Goal: Information Seeking & Learning: Obtain resource

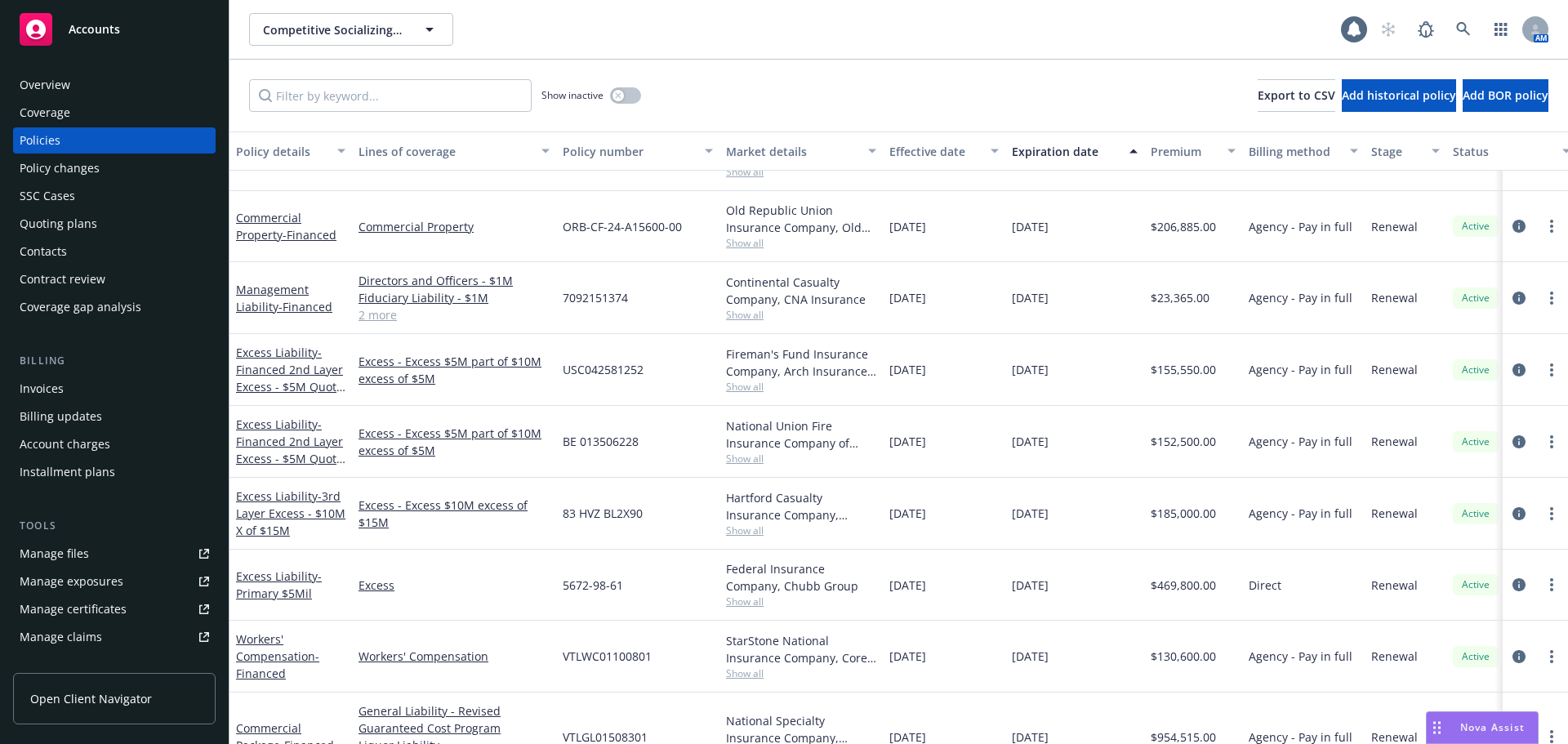
scroll to position [362, 0]
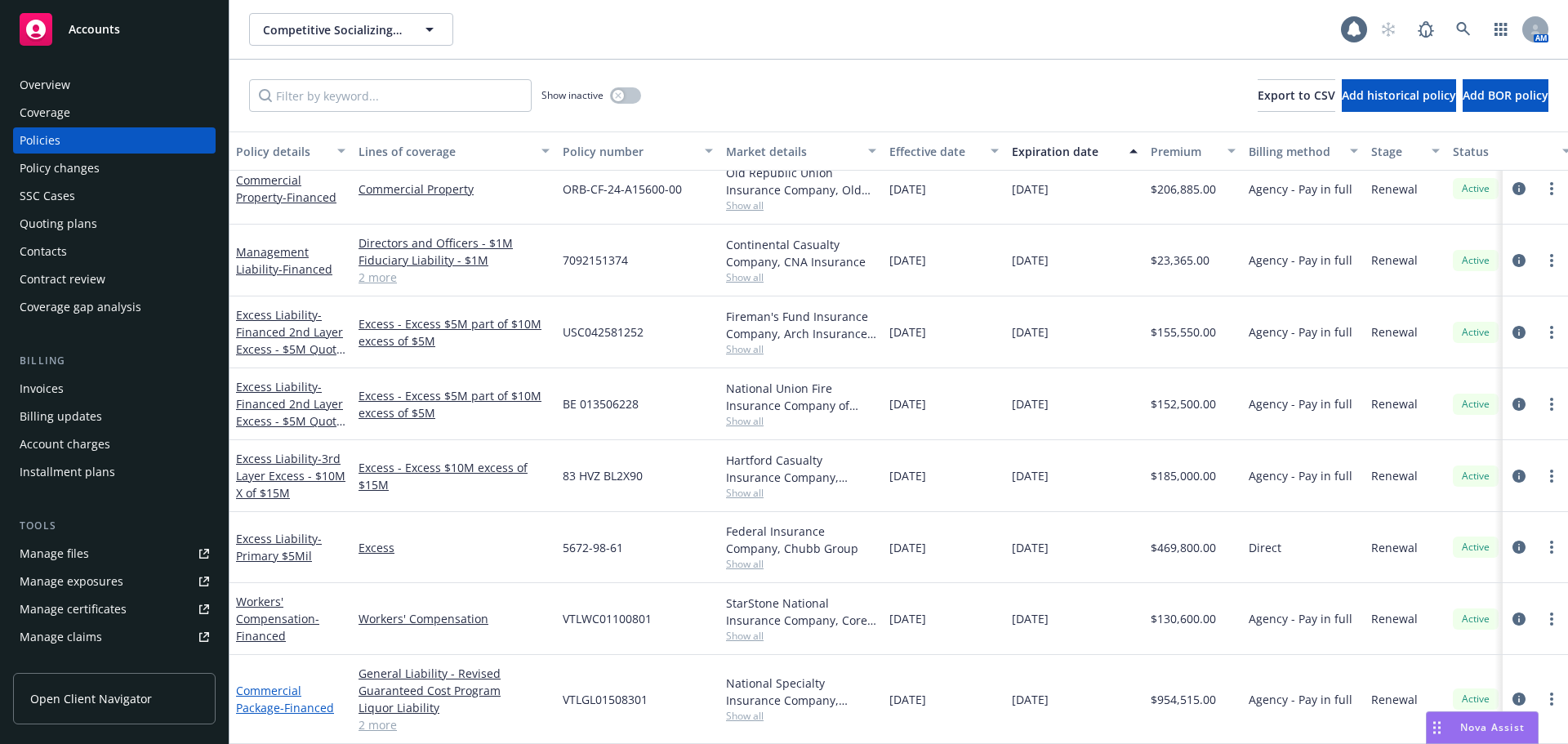
click at [256, 697] on link "Commercial Package - Financed" at bounding box center [285, 699] width 98 height 33
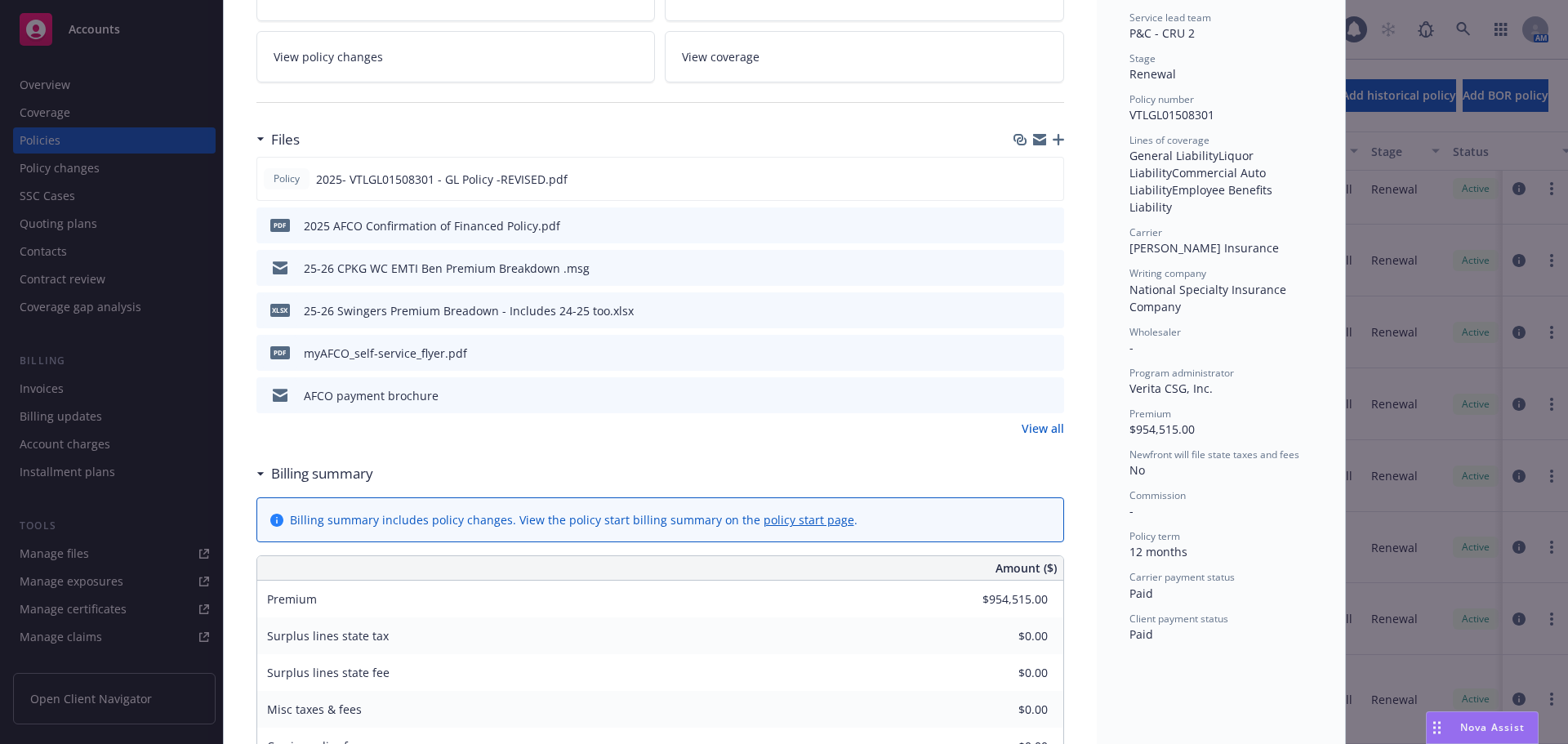
scroll to position [409, 0]
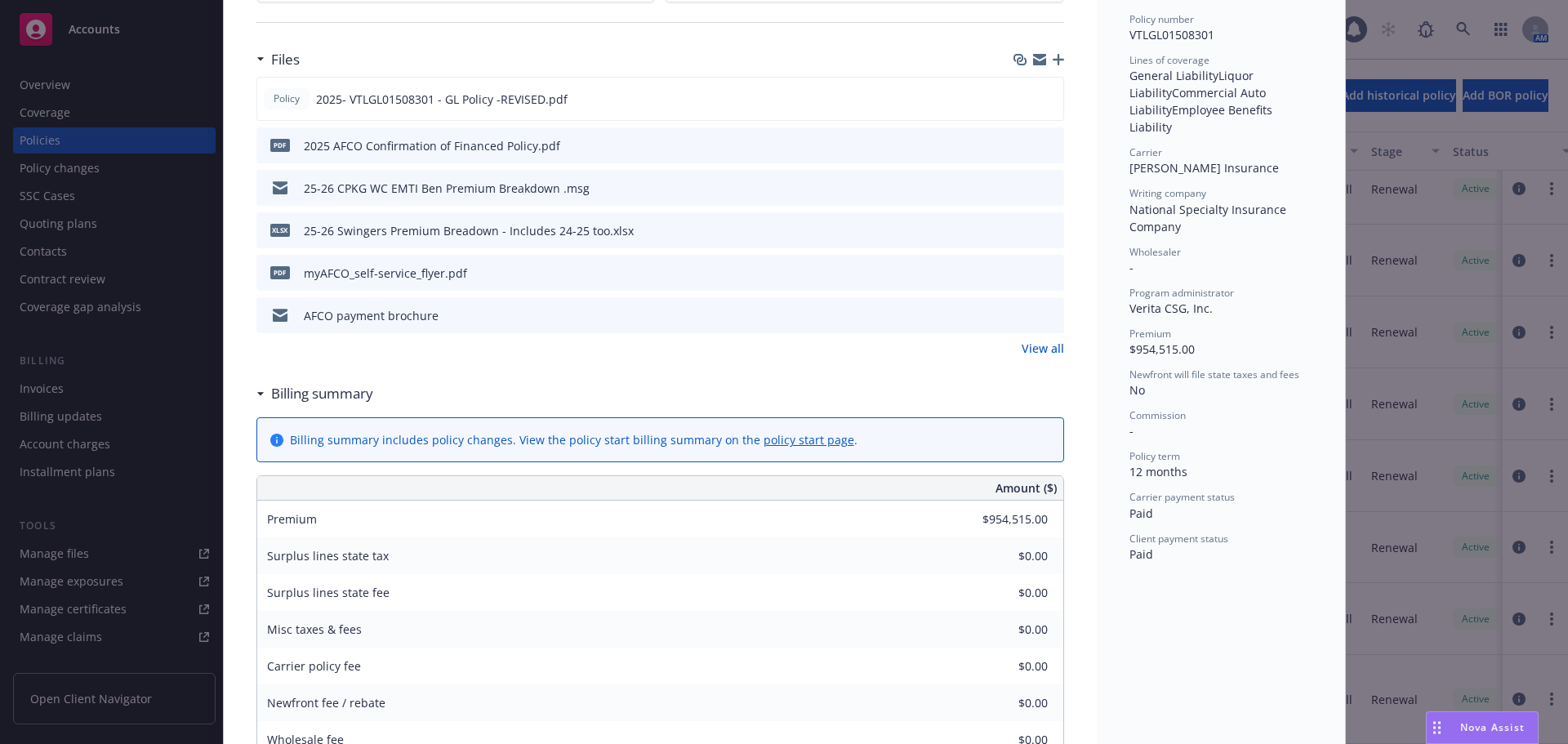
click at [1037, 345] on link "View all" at bounding box center [1043, 348] width 42 height 17
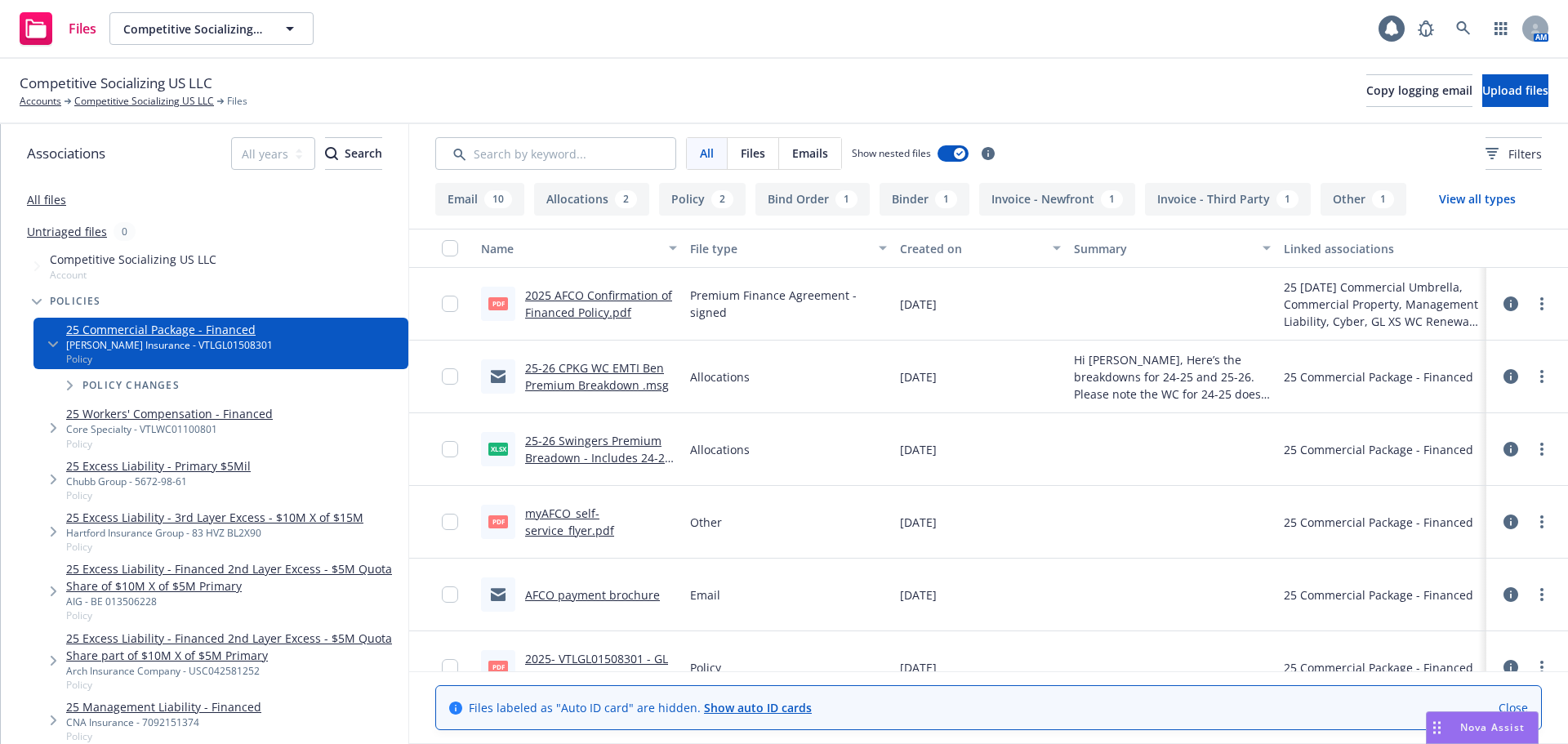
click at [1511, 706] on link "Close" at bounding box center [1512, 708] width 29 height 17
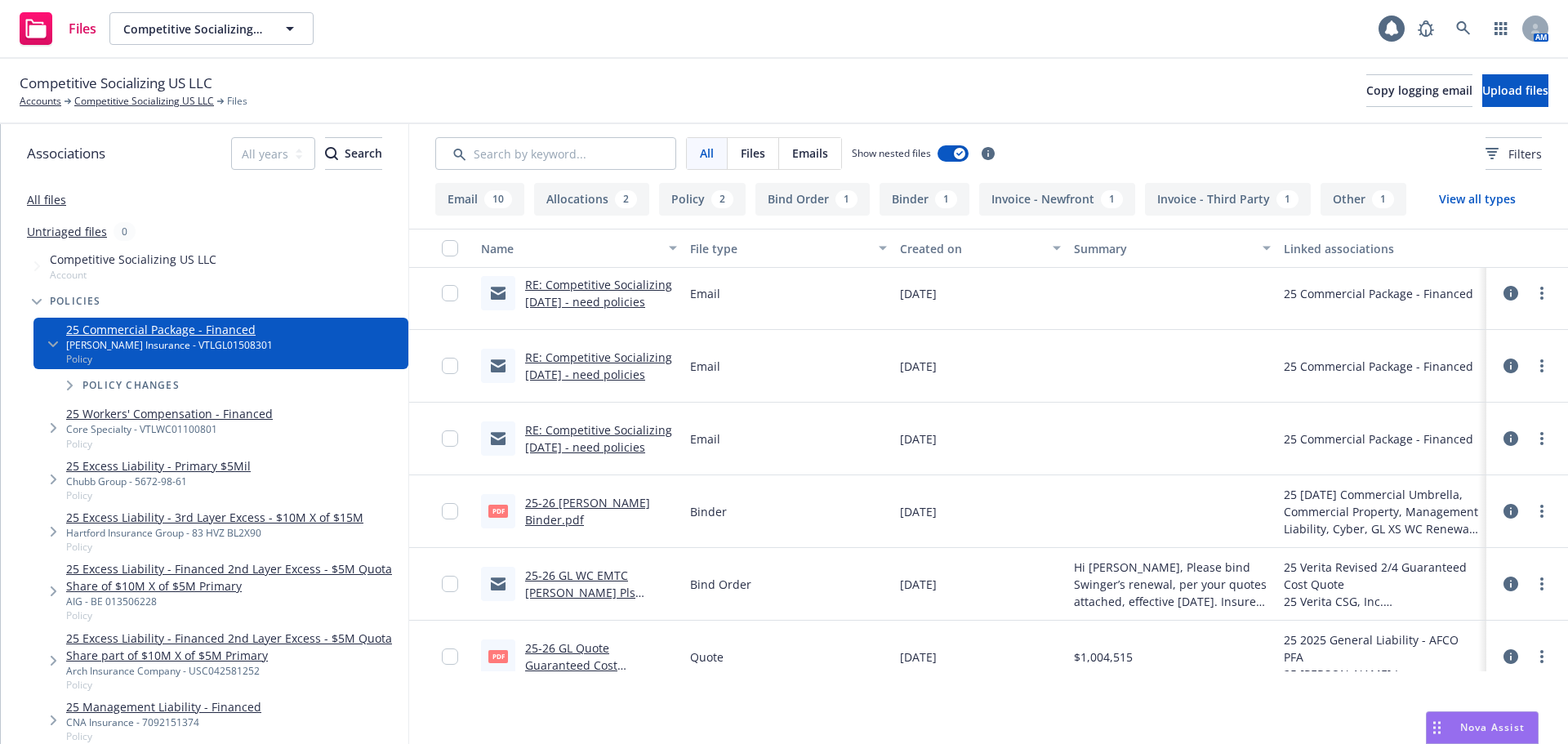
scroll to position [1112, 0]
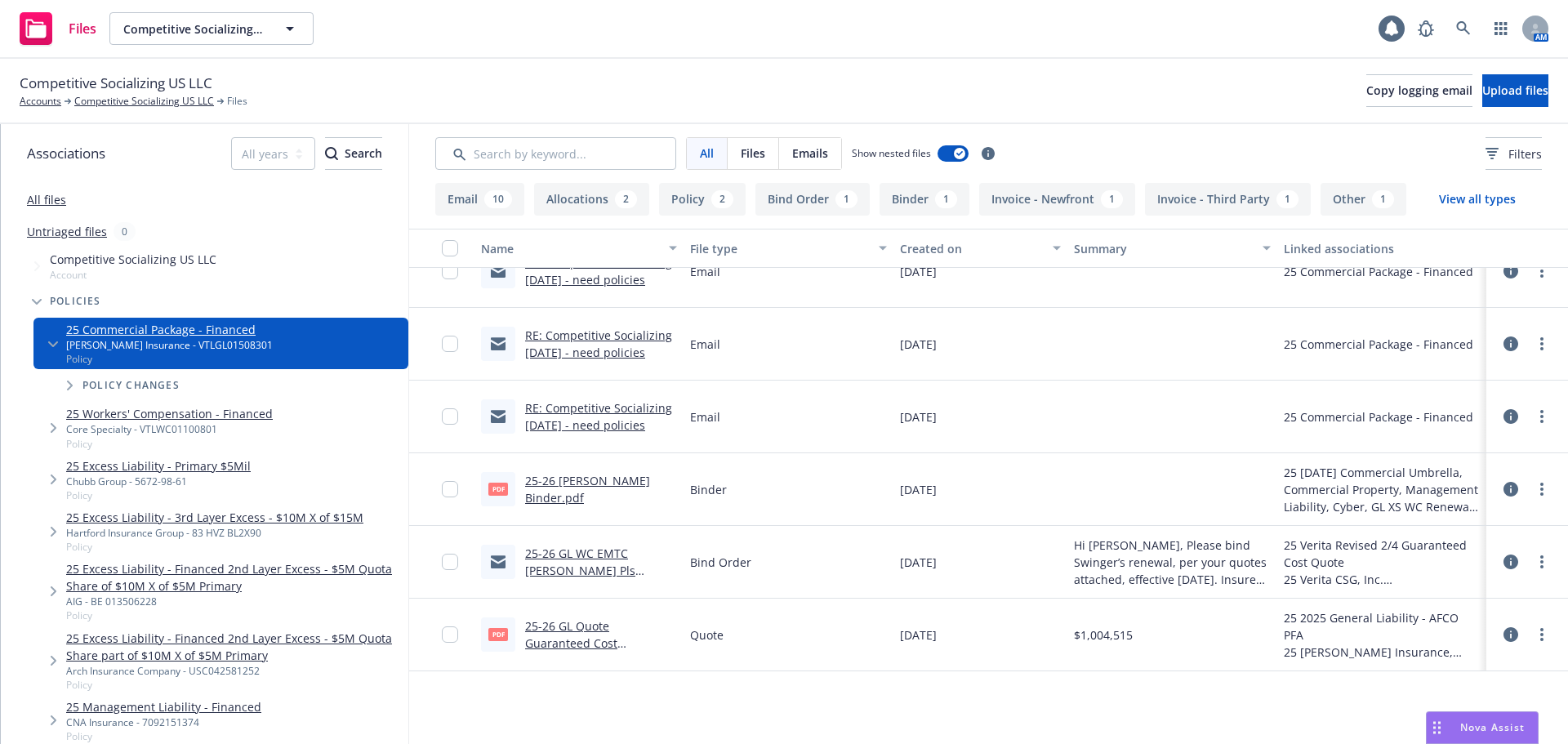
click at [908, 201] on button "Binder 1" at bounding box center [924, 199] width 90 height 33
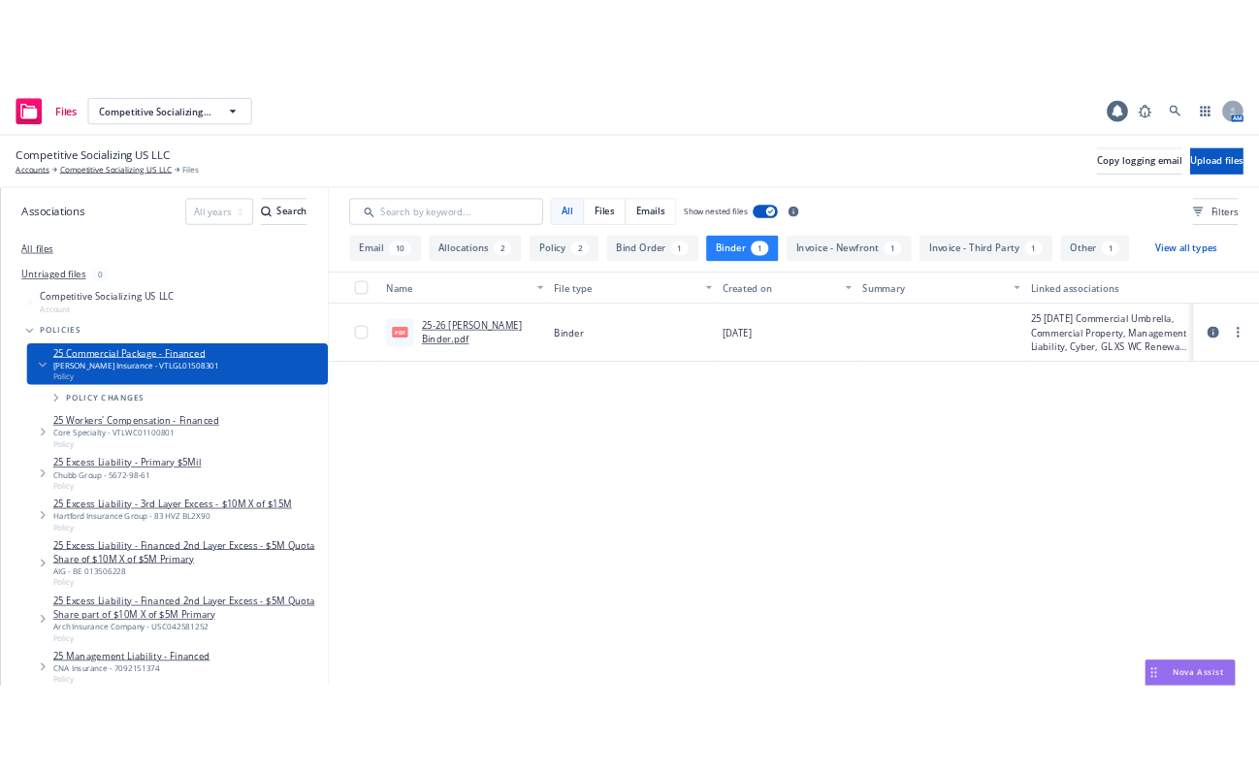
scroll to position [0, 0]
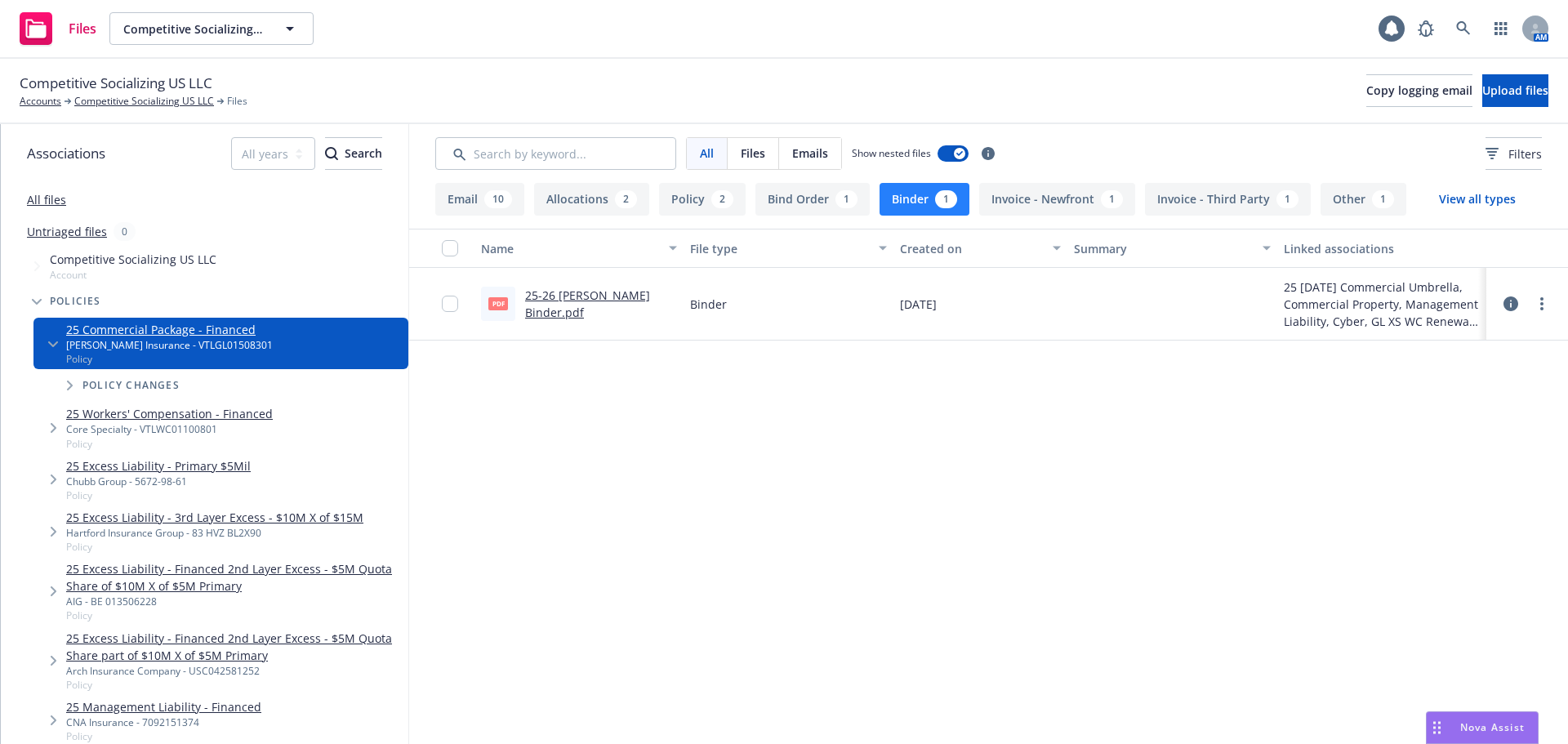
click at [574, 308] on link "25-26 GL Carrier Binder.pdf" at bounding box center [588, 303] width 125 height 33
click at [1523, 726] on span "Nova Assist" at bounding box center [1492, 727] width 65 height 13
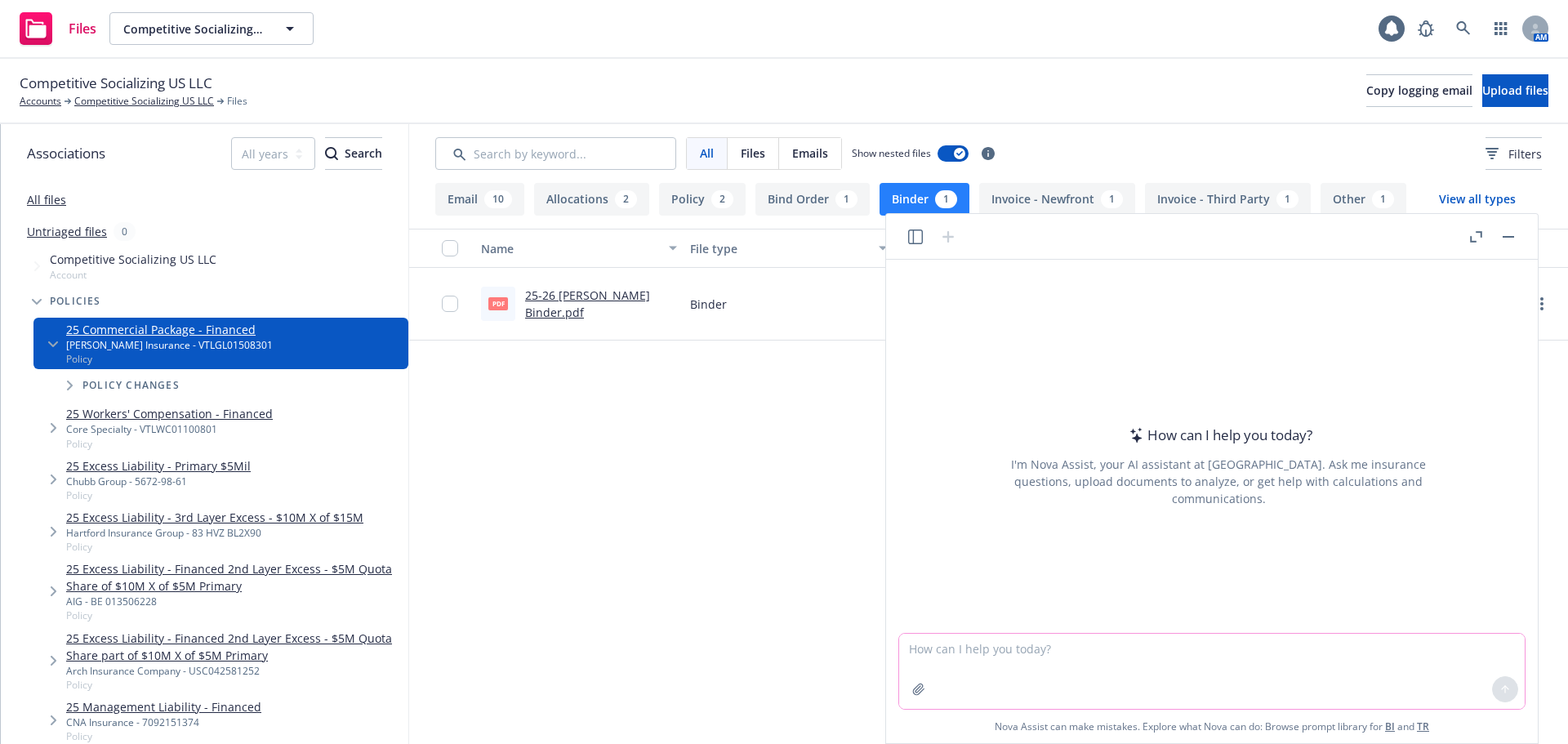
click at [1018, 653] on textarea at bounding box center [1212, 671] width 626 height 75
type textarea "check against policy and binder for discrepancies"
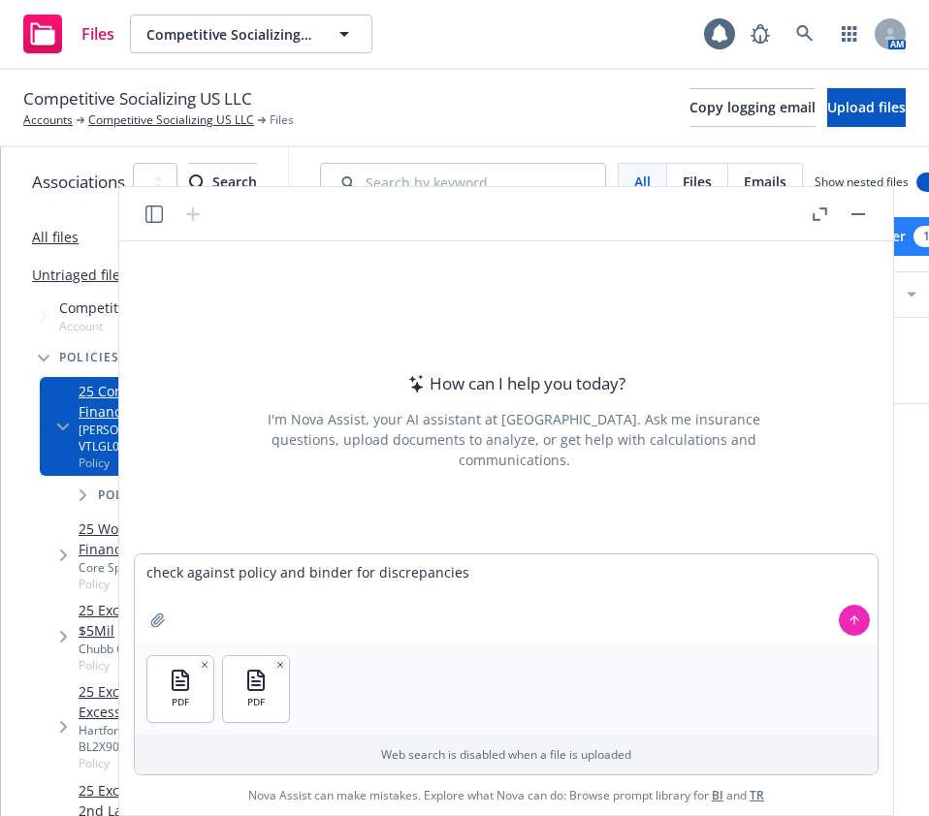
drag, startPoint x: 421, startPoint y: 229, endPoint x: 182, endPoint y: 196, distance: 240.8
click at [175, 217] on header at bounding box center [506, 214] width 774 height 54
click at [635, 687] on div "PDF PDF" at bounding box center [506, 689] width 743 height 91
click at [729, 743] on div "Web search is disabled when a file is uploaded" at bounding box center [506, 755] width 743 height 40
drag, startPoint x: 580, startPoint y: 647, endPoint x: 672, endPoint y: 597, distance: 104.6
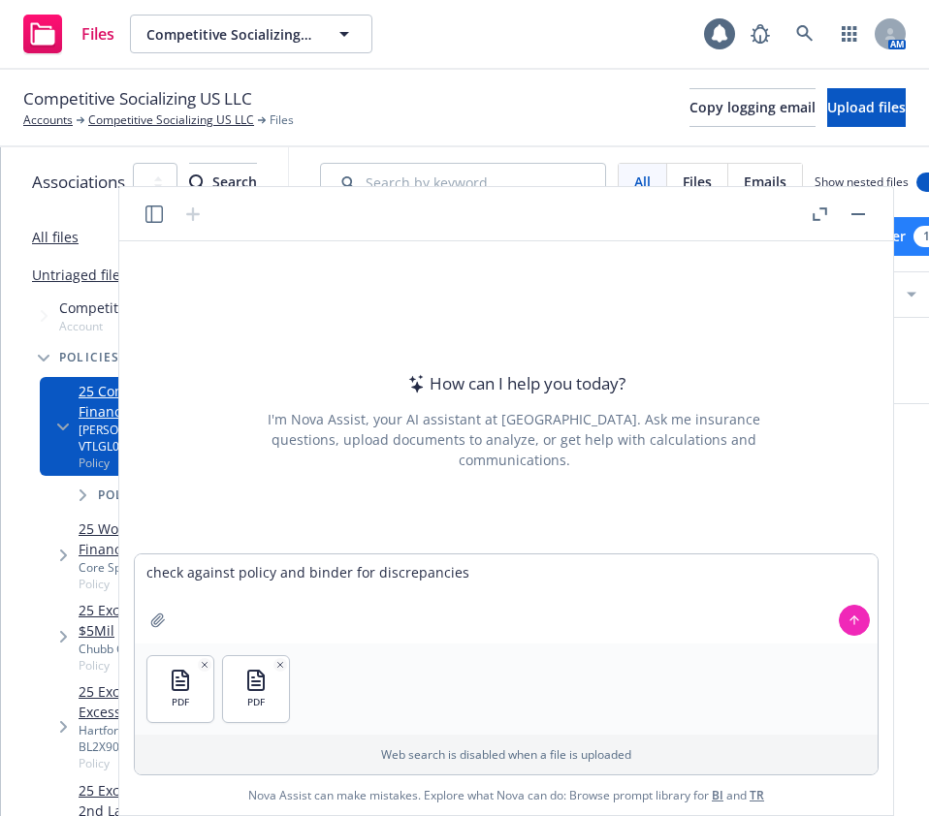
click at [582, 647] on div "PDF PDF" at bounding box center [506, 689] width 743 height 91
click at [733, 568] on textarea "check against policy and binder for discrepancies" at bounding box center [506, 599] width 743 height 89
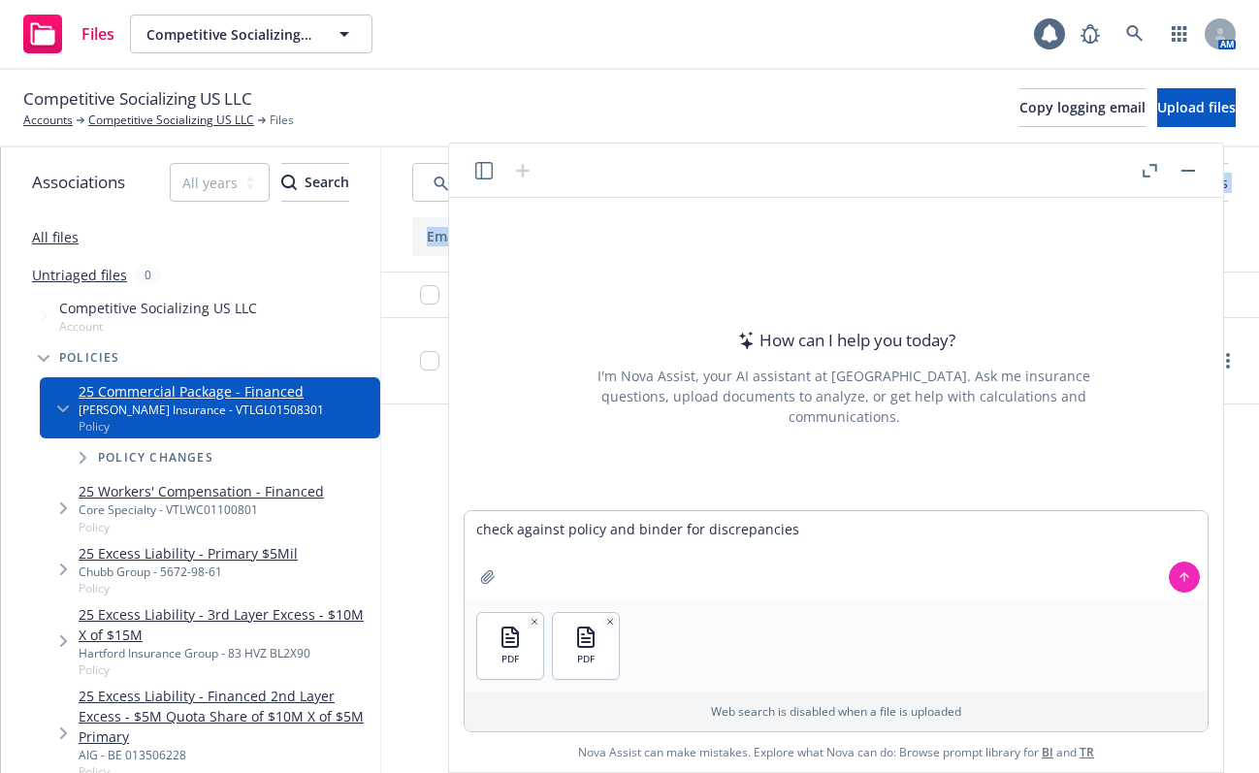
drag, startPoint x: 624, startPoint y: 188, endPoint x: 425, endPoint y: 194, distance: 198.9
click at [425, 200] on body "Files Competitive Socializing US LLC Competitive Socializing US LLC 1 AM Compet…" at bounding box center [629, 386] width 1259 height 773
click at [1185, 576] on icon at bounding box center [1184, 577] width 14 height 14
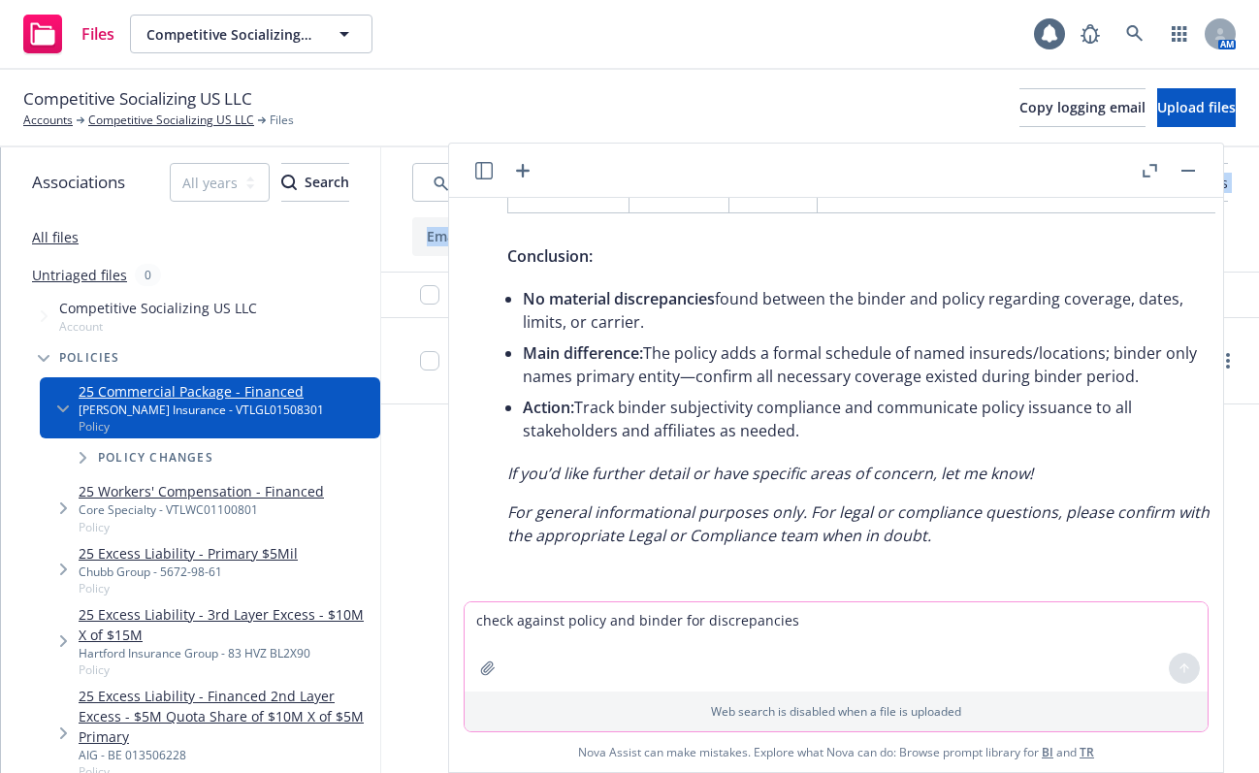
scroll to position [2214, 0]
click at [1143, 178] on button "button" at bounding box center [1148, 170] width 23 height 23
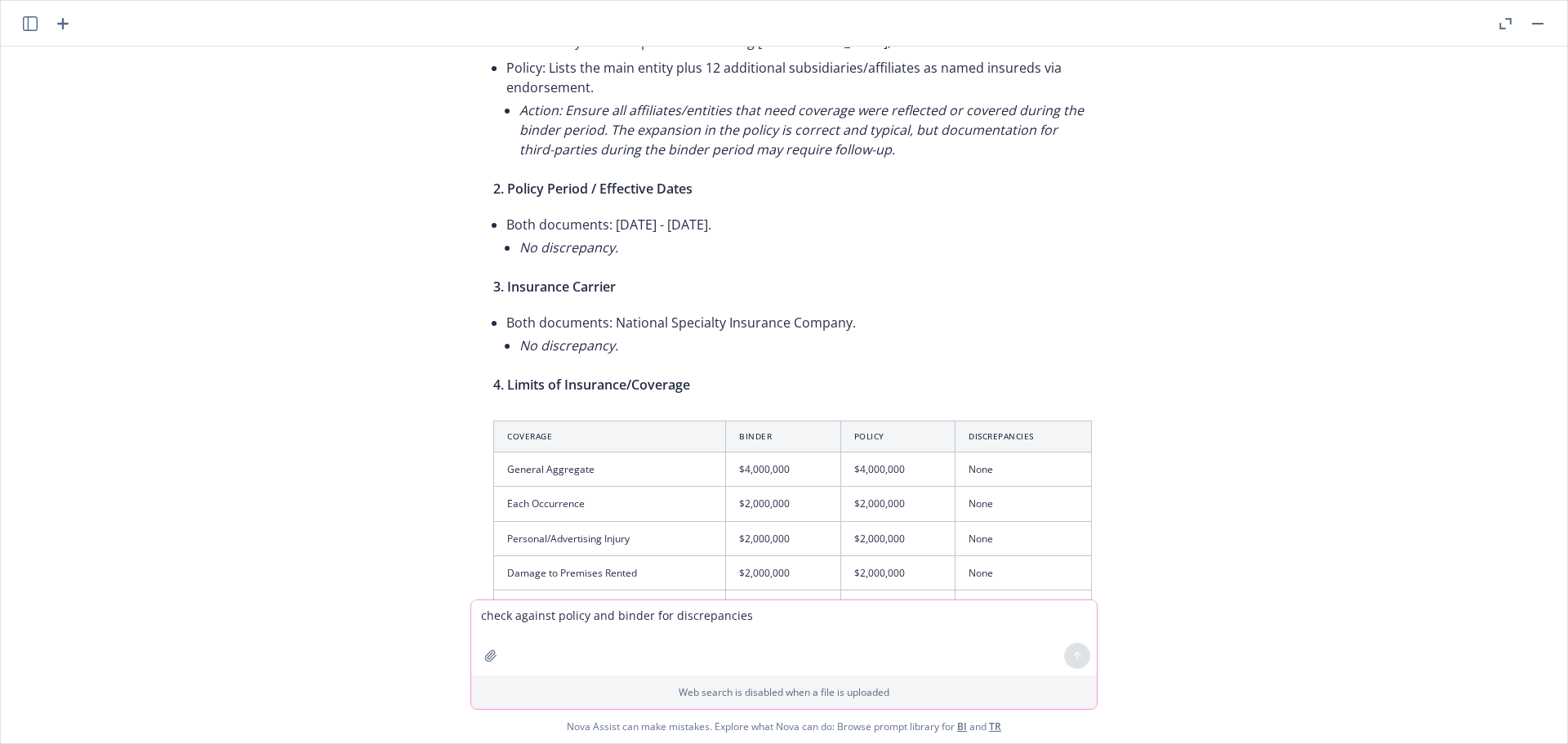
scroll to position [6, 0]
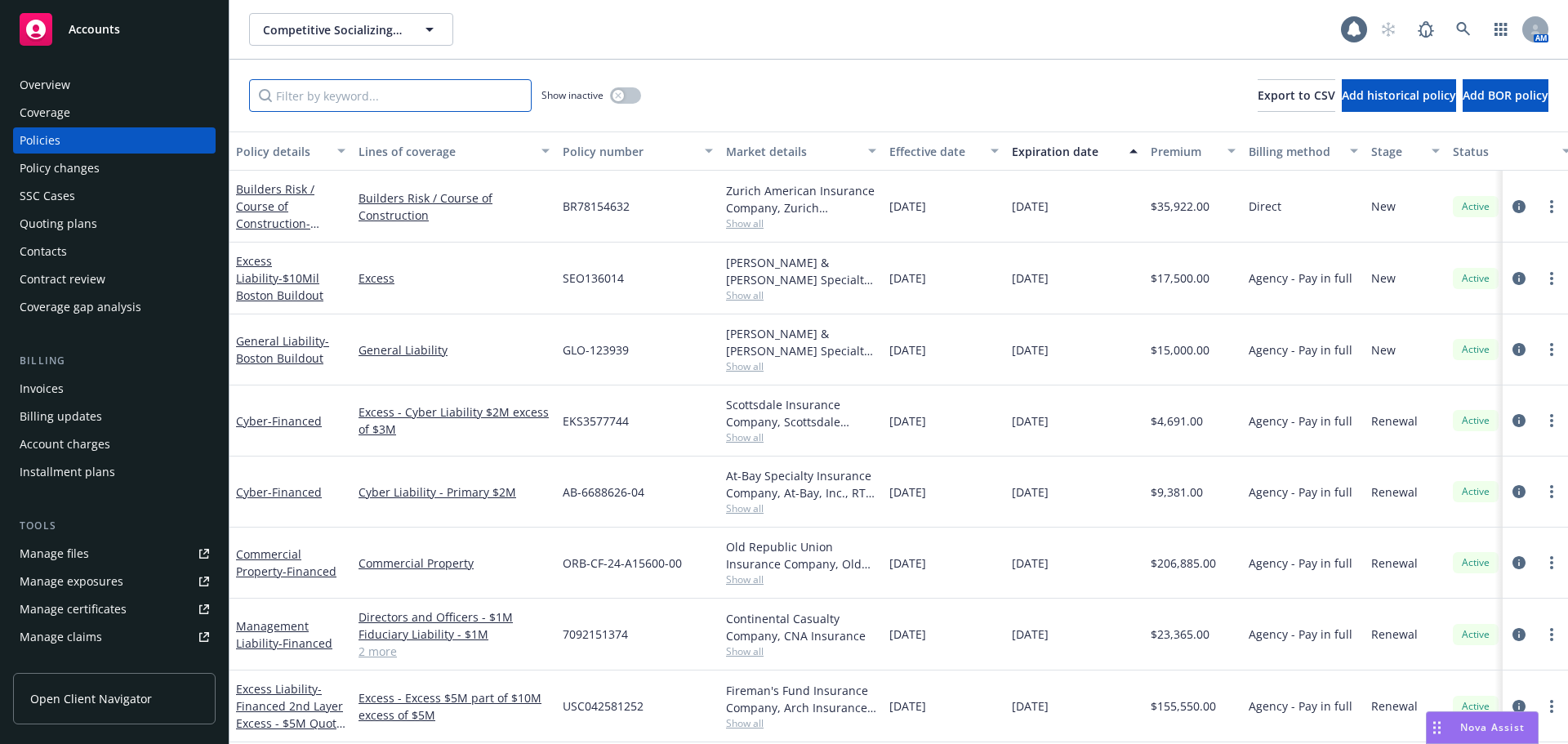
click at [302, 100] on input "Filter by keyword..." at bounding box center [391, 95] width 283 height 33
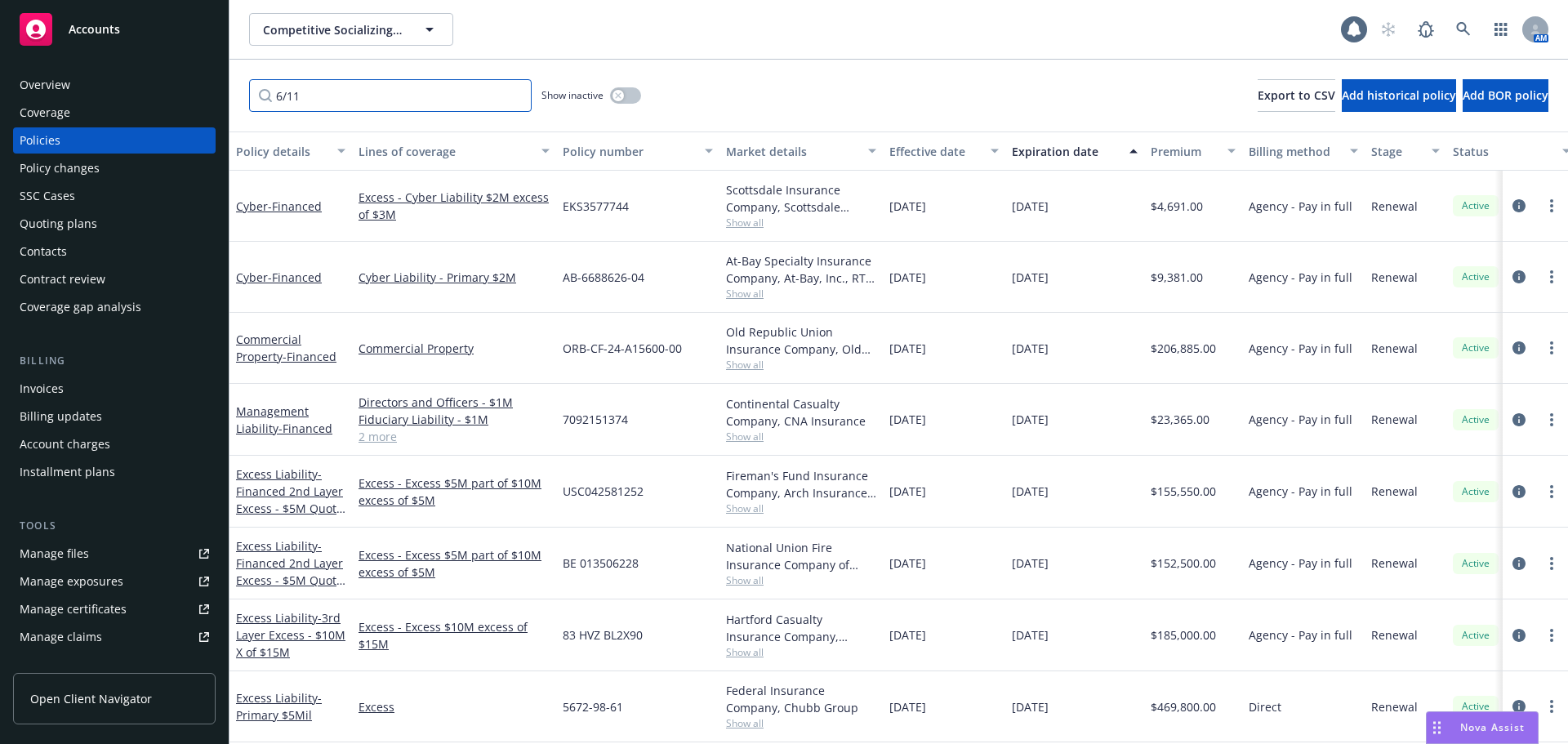
type input "6/11"
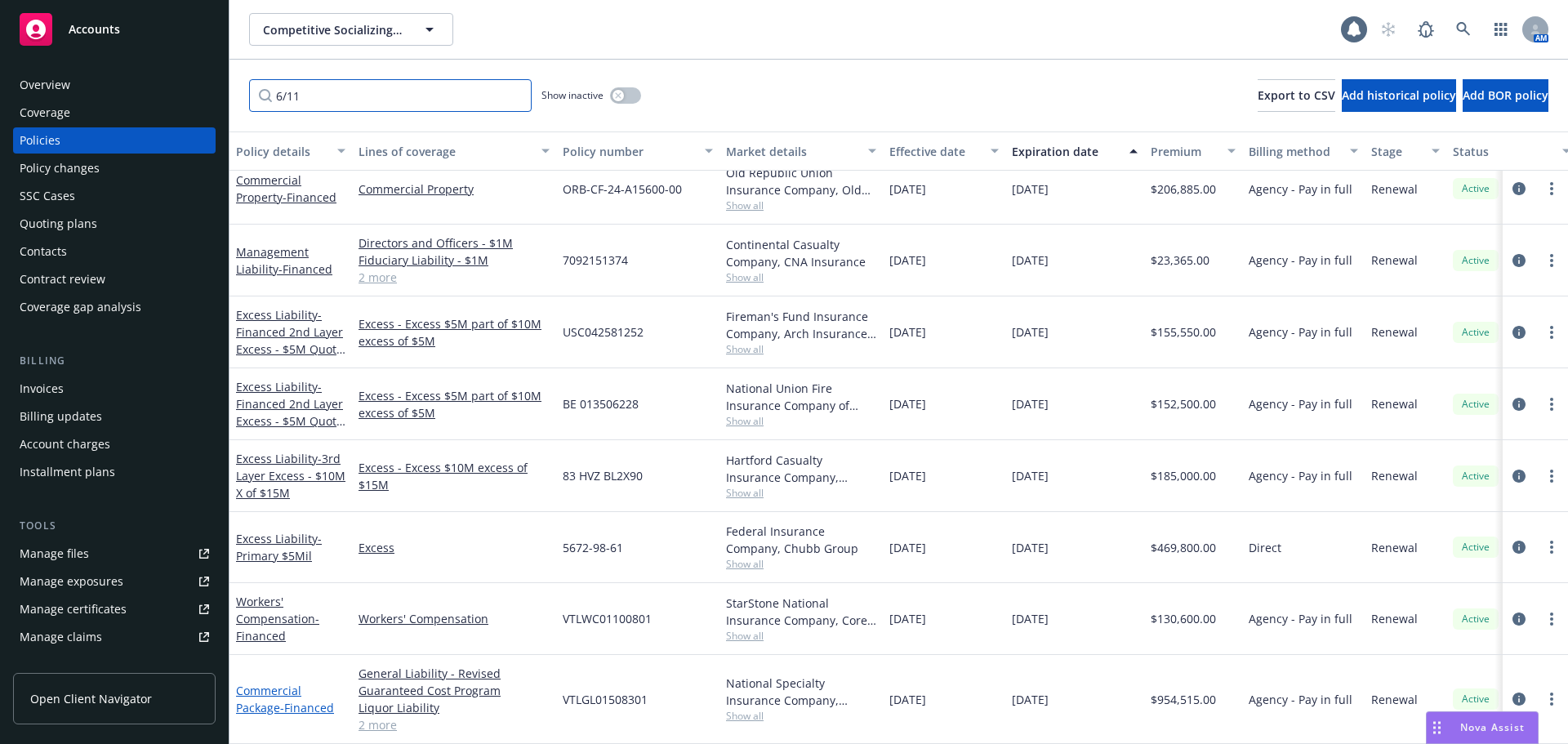
scroll to position [166, 0]
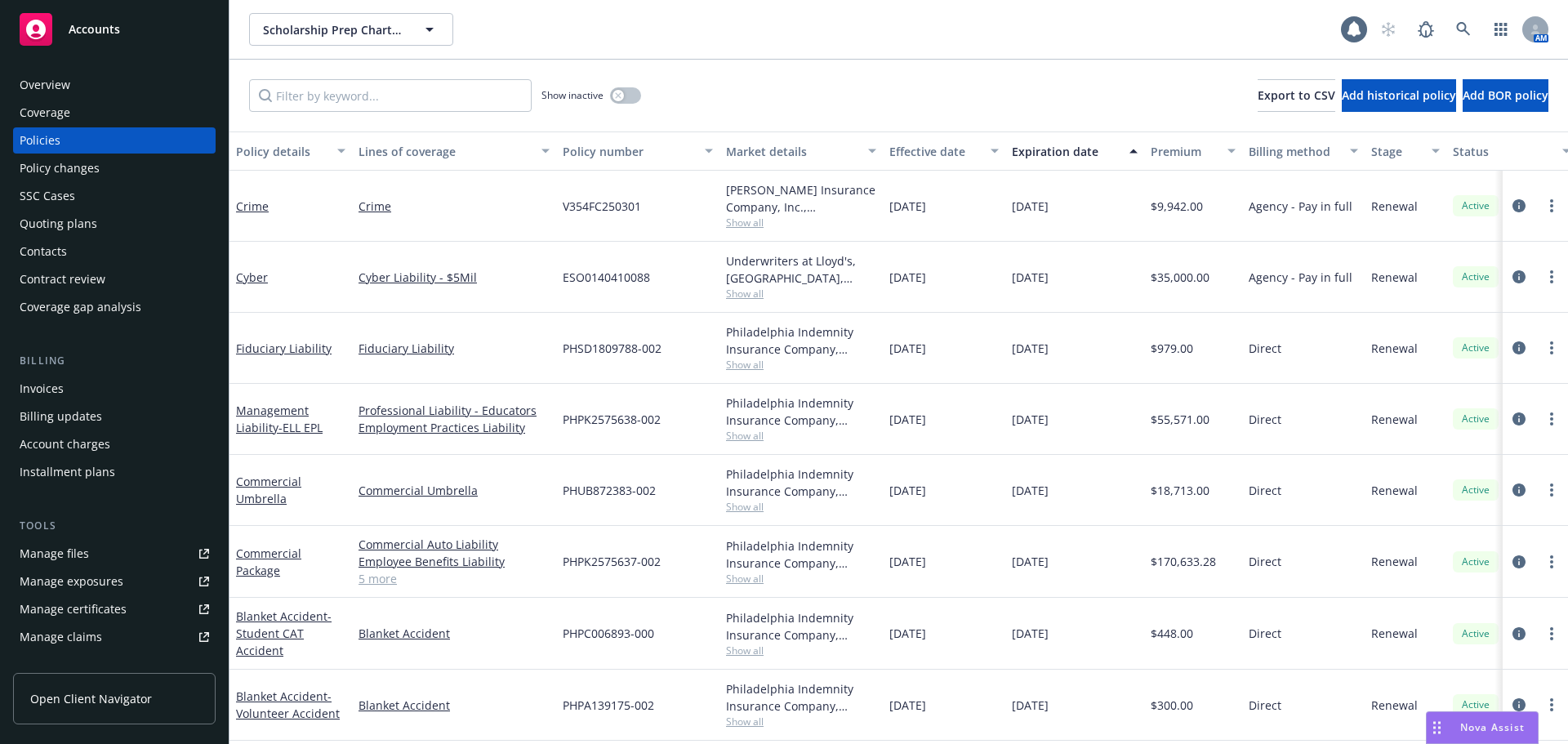
drag, startPoint x: 51, startPoint y: 81, endPoint x: 57, endPoint y: 88, distance: 9.2
click at [51, 81] on div "Overview" at bounding box center [45, 84] width 51 height 26
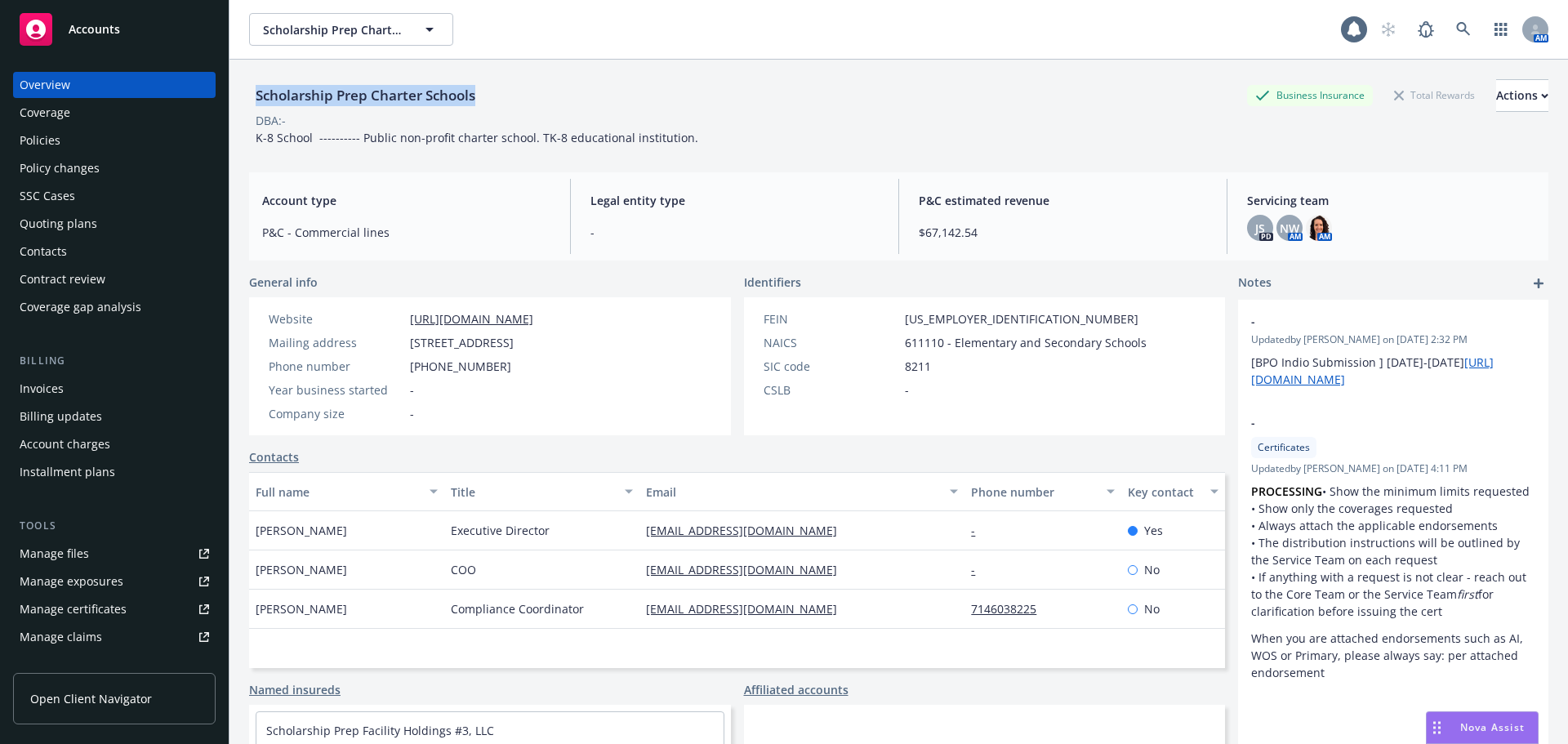
drag, startPoint x: 497, startPoint y: 99, endPoint x: 248, endPoint y: 105, distance: 249.1
click at [248, 101] on div "Scholarship Prep Charter Schools Business Insurance Total Rewards Actions DBA: …" at bounding box center [898, 431] width 1338 height 744
copy div "Scholarship Prep Charter Schools"
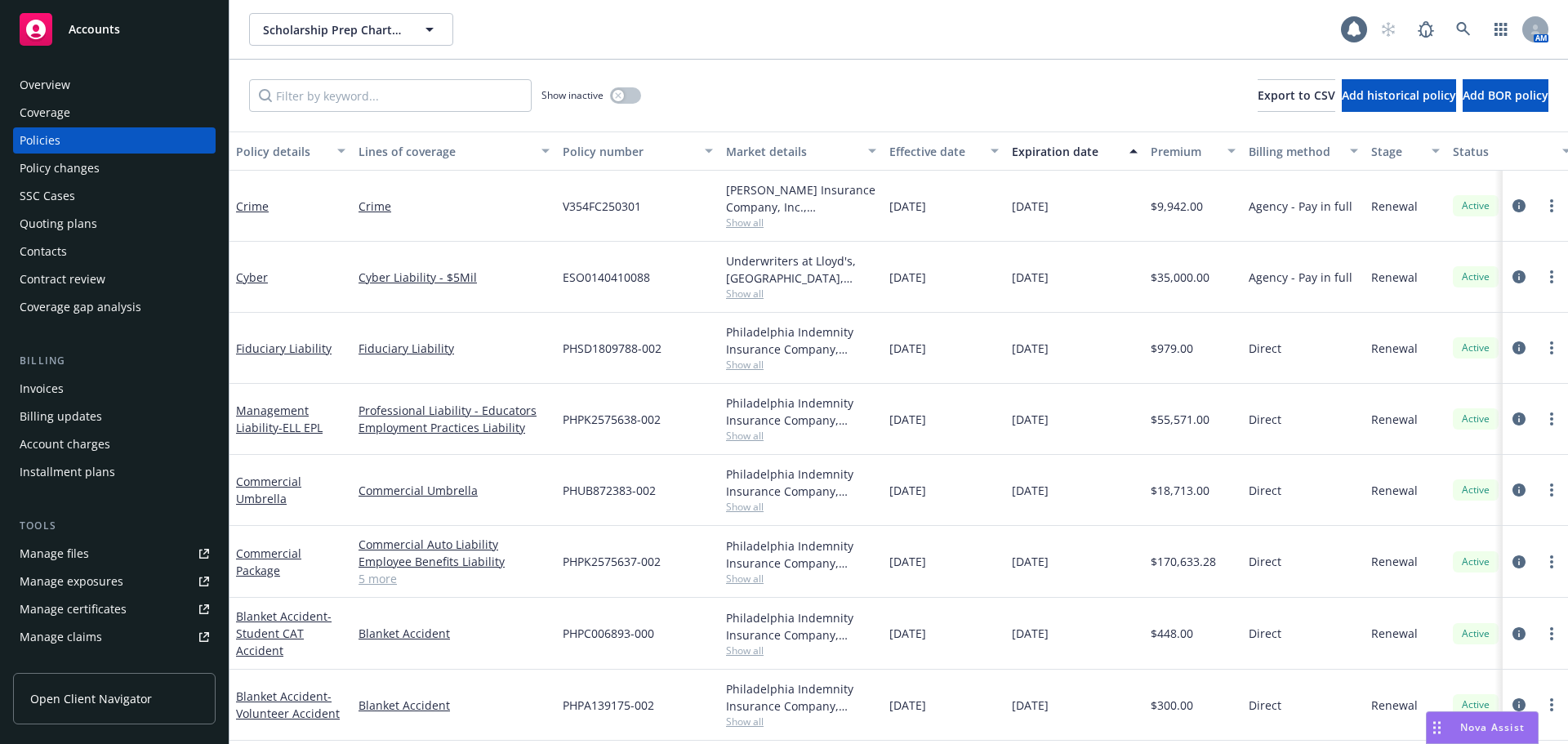
drag, startPoint x: 400, startPoint y: 78, endPoint x: 402, endPoint y: 87, distance: 9.2
click at [400, 78] on div "Show inactive Export to CSV Add historical policy Add BOR policy" at bounding box center [898, 95] width 1338 height 72
click at [406, 98] on input "Filter by keyword..." at bounding box center [391, 95] width 283 height 33
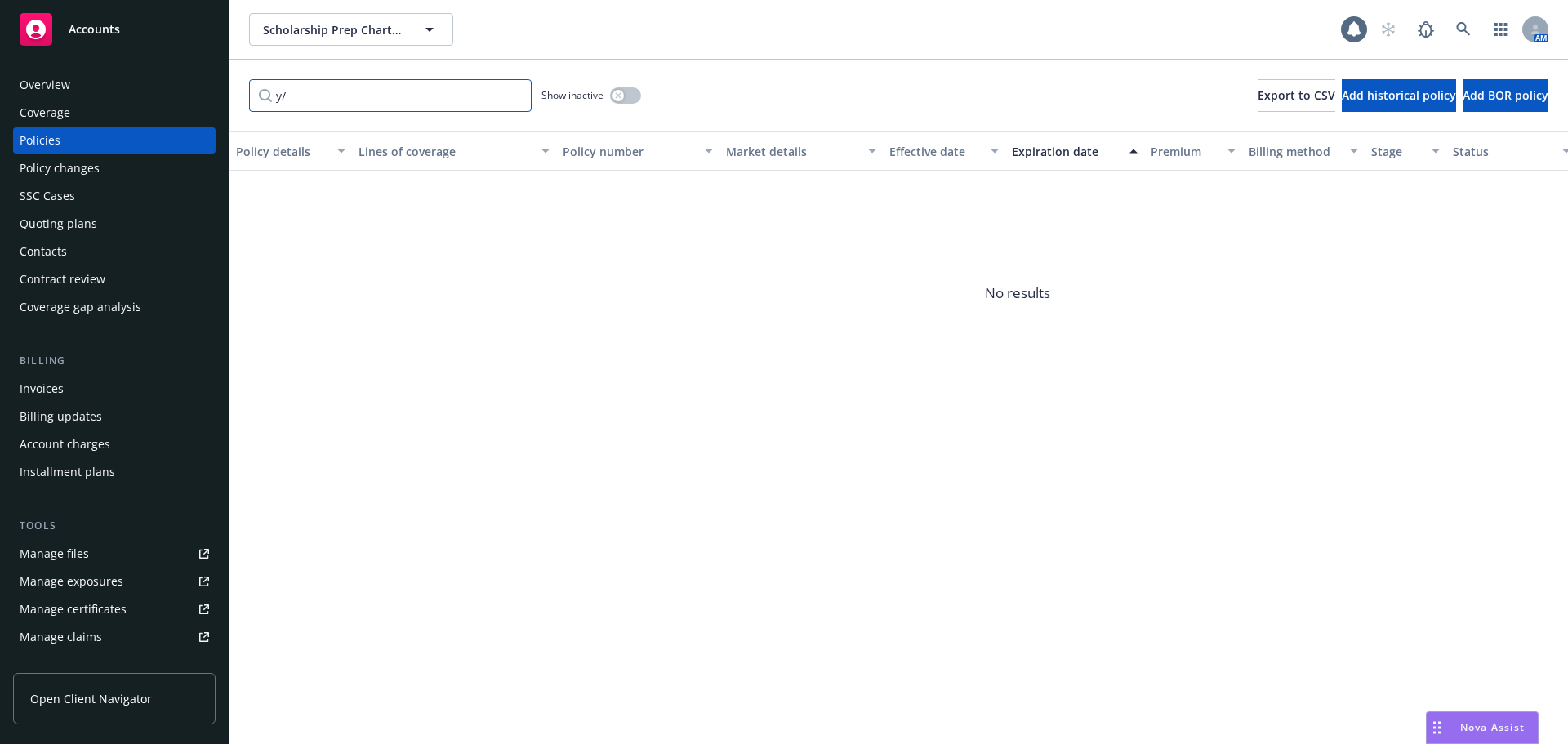
type input "y"
type input "7"
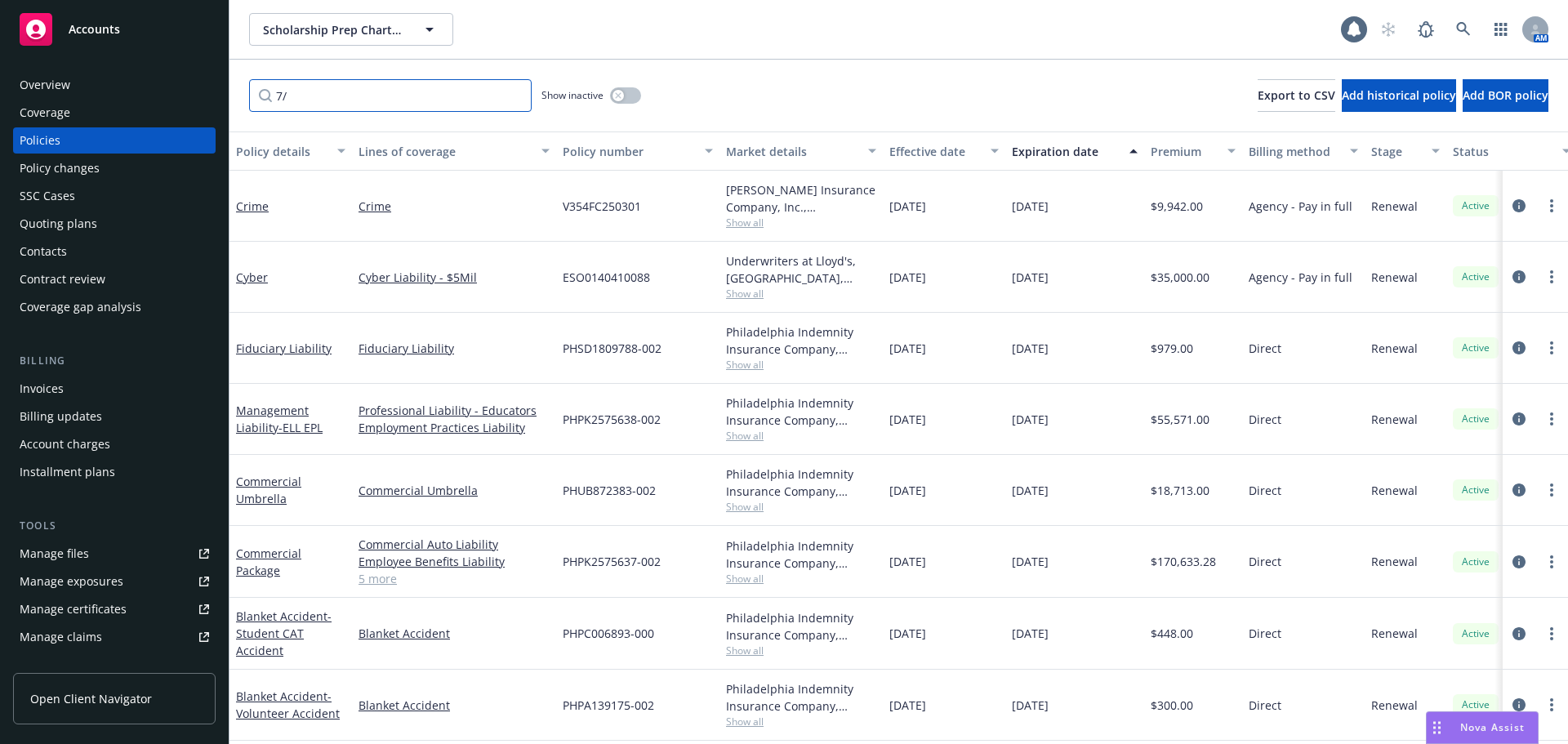
type input "7/"
click at [67, 90] on div "Overview" at bounding box center [45, 84] width 51 height 26
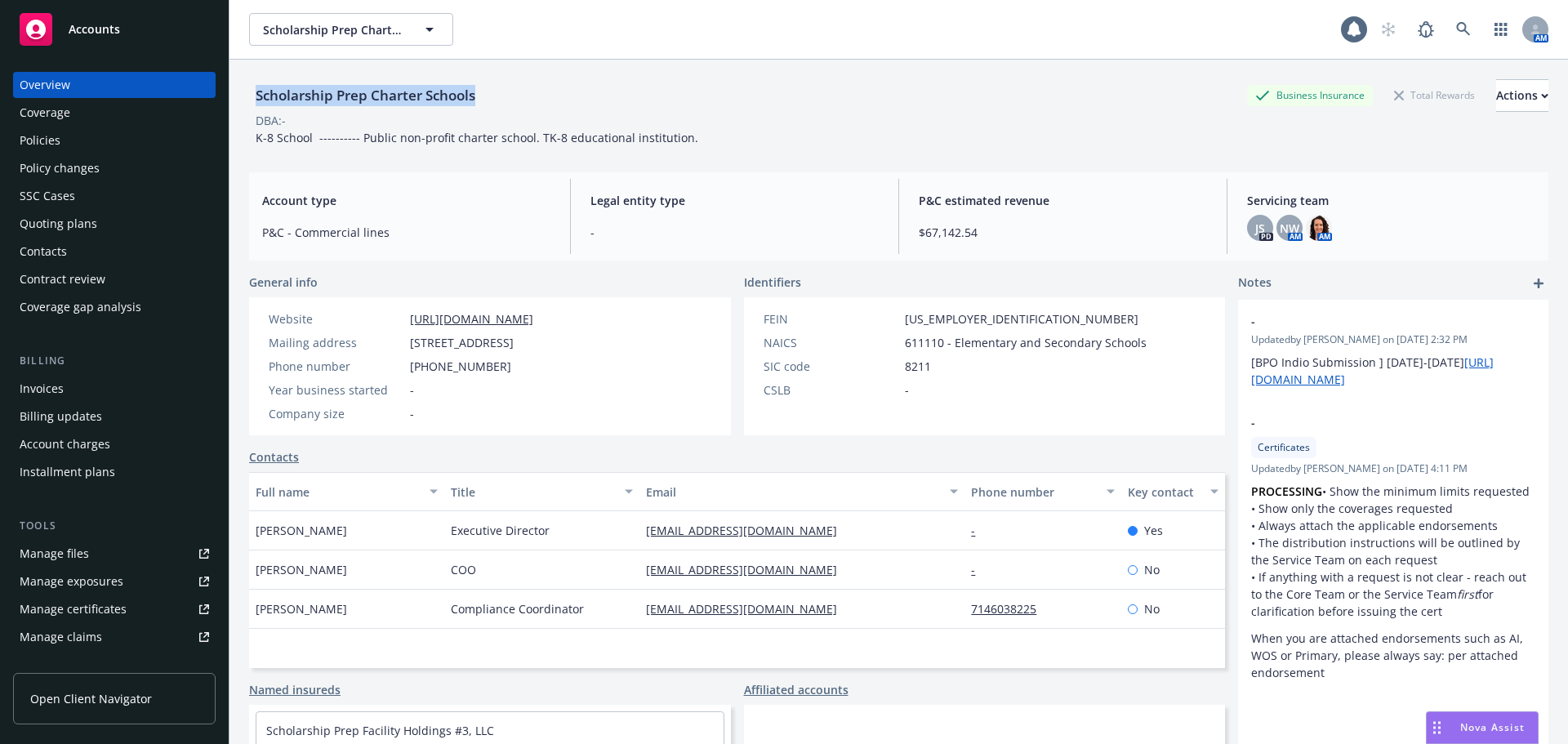
drag, startPoint x: 487, startPoint y: 86, endPoint x: 233, endPoint y: 93, distance: 254.1
click at [234, 90] on div "Scholarship Prep Charter Schools Business Insurance Total Rewards Actions DBA: …" at bounding box center [898, 431] width 1338 height 744
copy div "Scholarship Prep Charter Schools"
click at [61, 553] on div "Manage files" at bounding box center [54, 554] width 69 height 26
click at [715, 76] on div "Scholarship Prep Charter Schools Business Insurance Total Rewards Actions DBA: …" at bounding box center [899, 110] width 1299 height 99
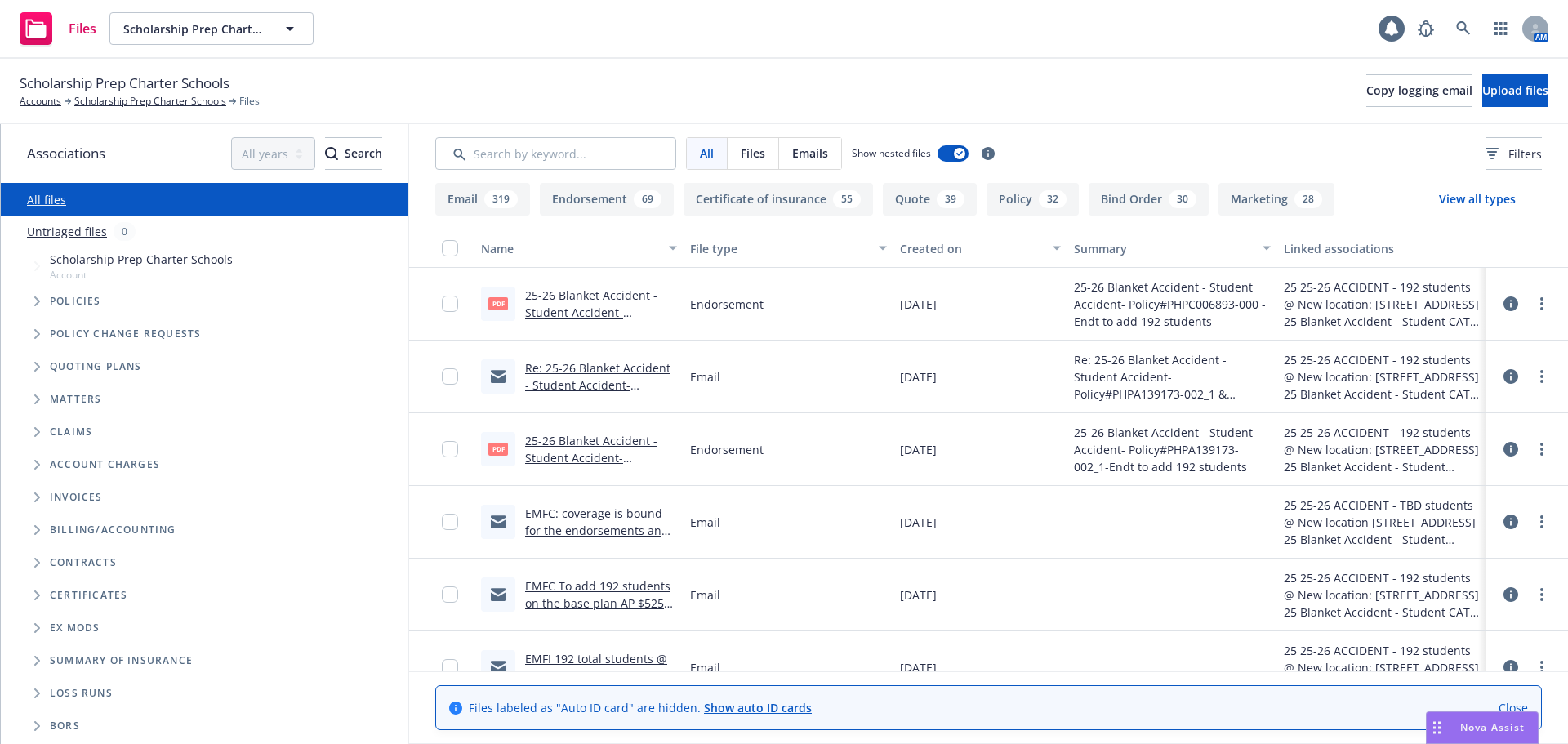
click at [1517, 708] on link "Close" at bounding box center [1512, 708] width 29 height 17
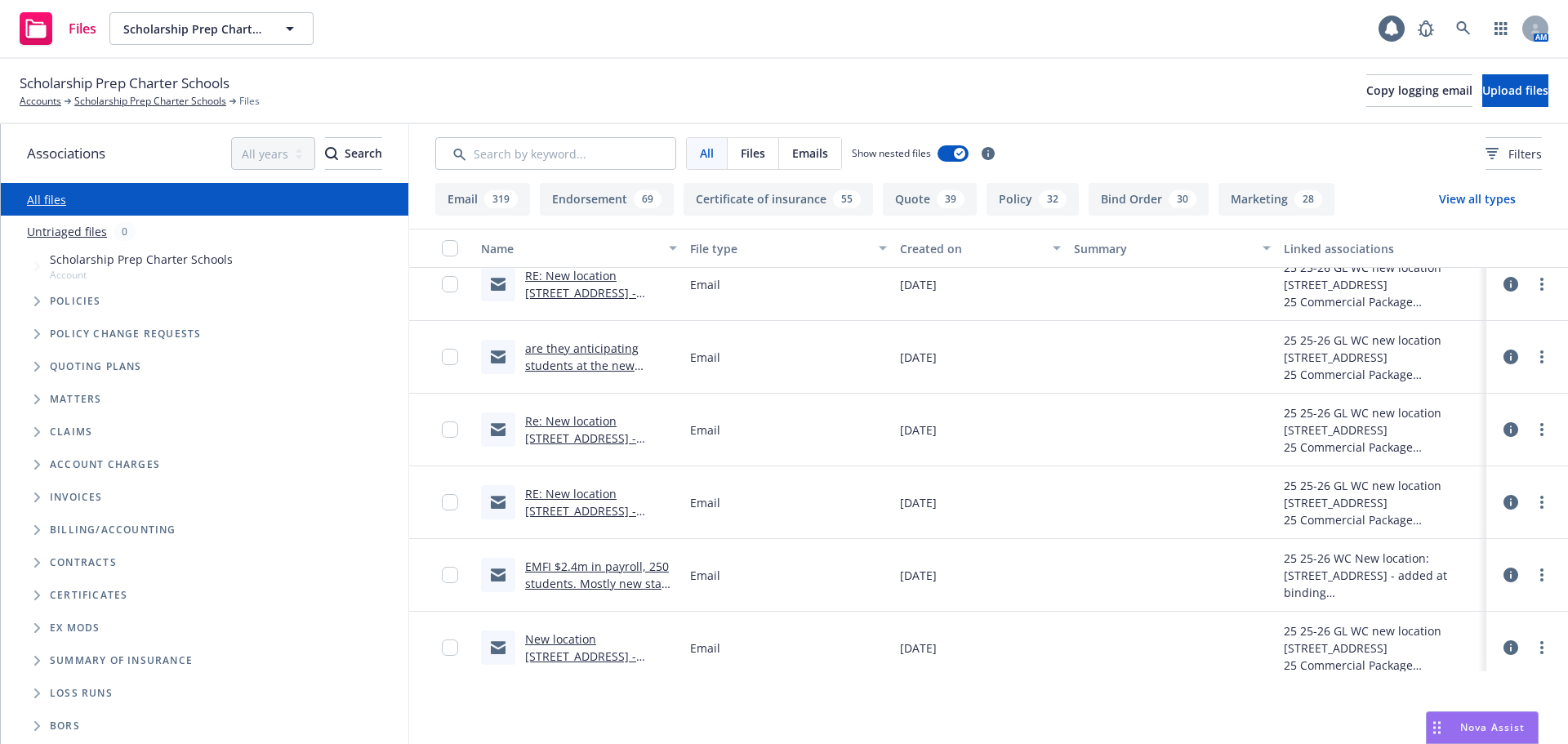
scroll to position [2696, 0]
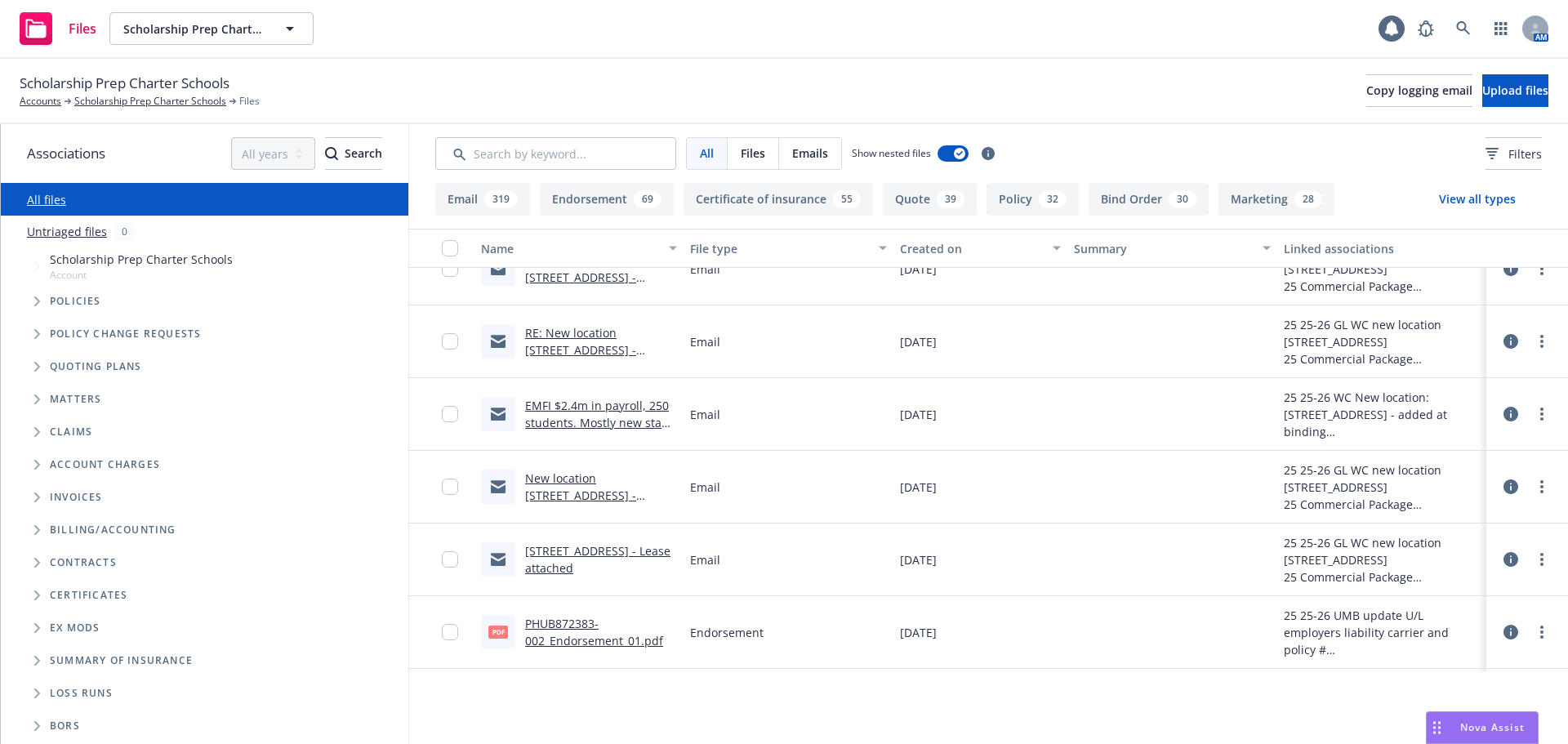
click at [467, 195] on button "Email 319" at bounding box center [483, 199] width 94 height 33
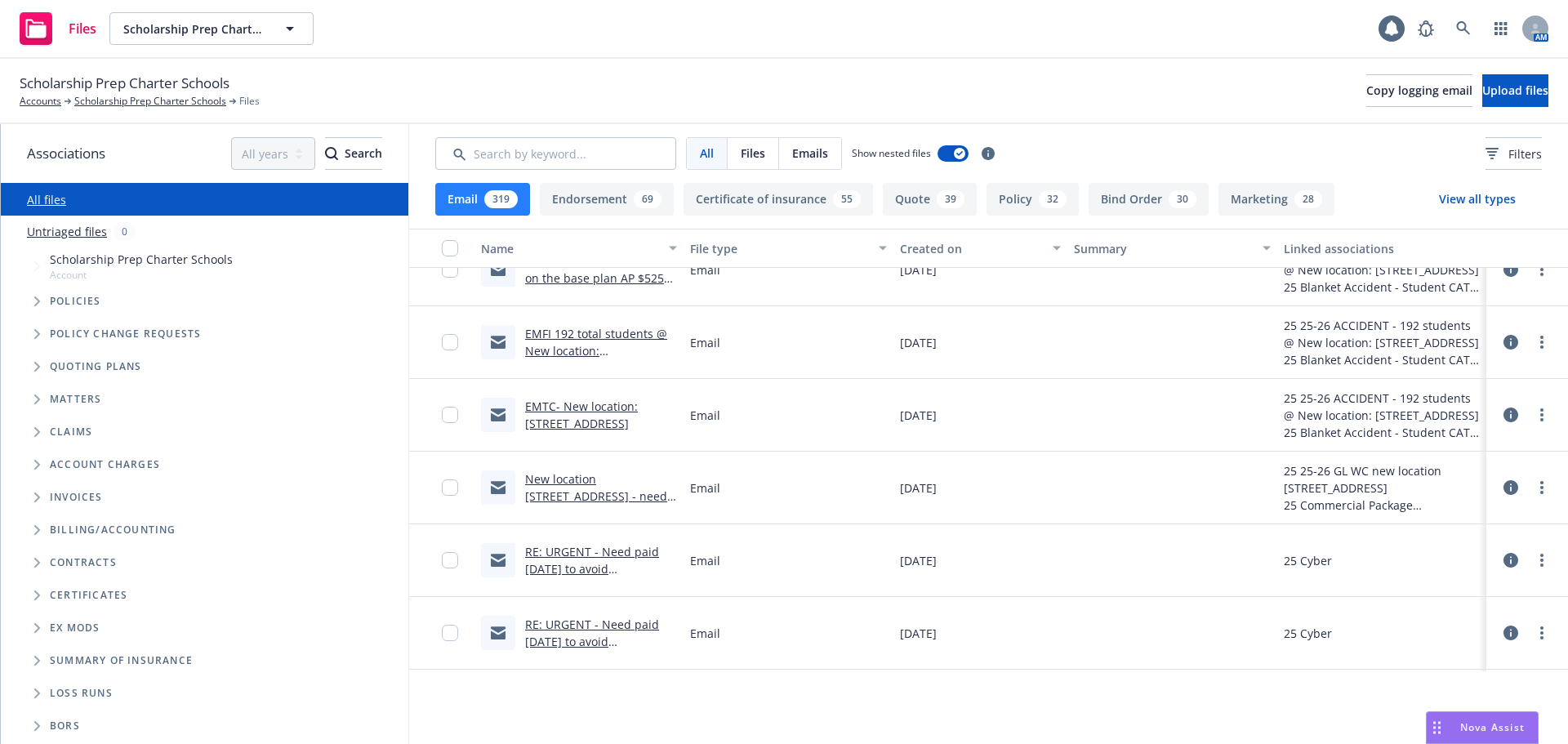
scroll to position [0, 0]
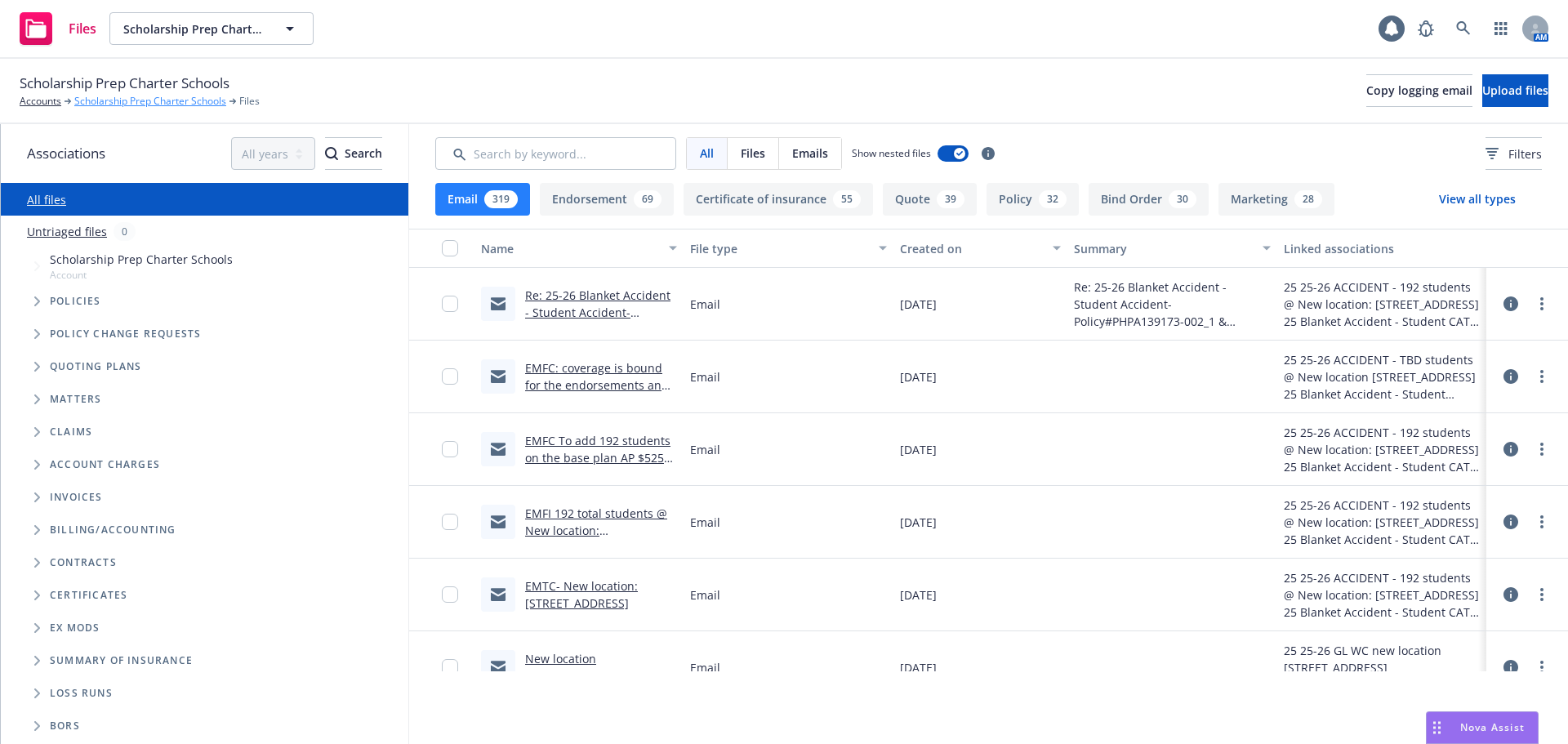
click at [119, 98] on link "Scholarship Prep Charter Schools" at bounding box center [150, 101] width 152 height 14
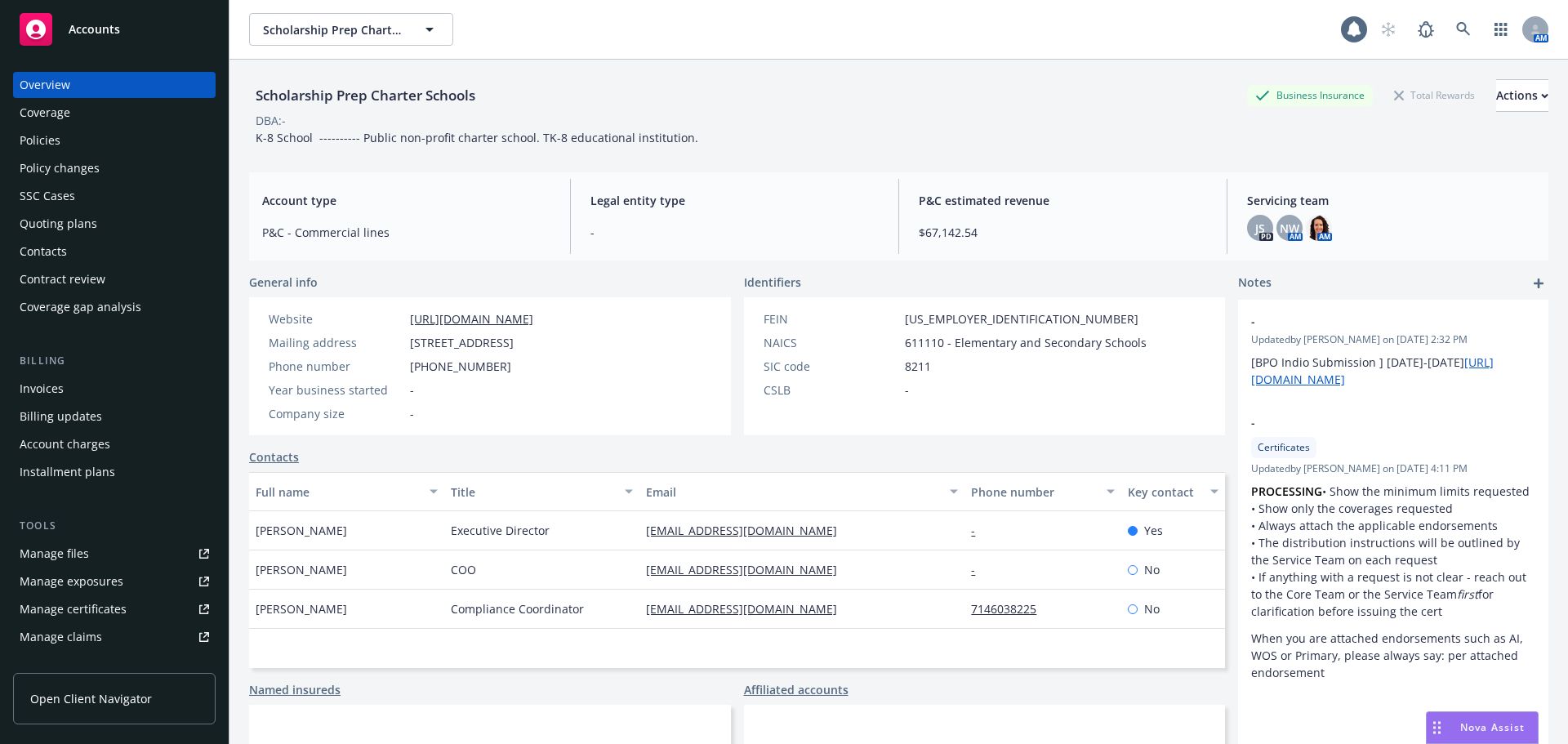
click at [66, 141] on div "Policies" at bounding box center [114, 140] width 189 height 26
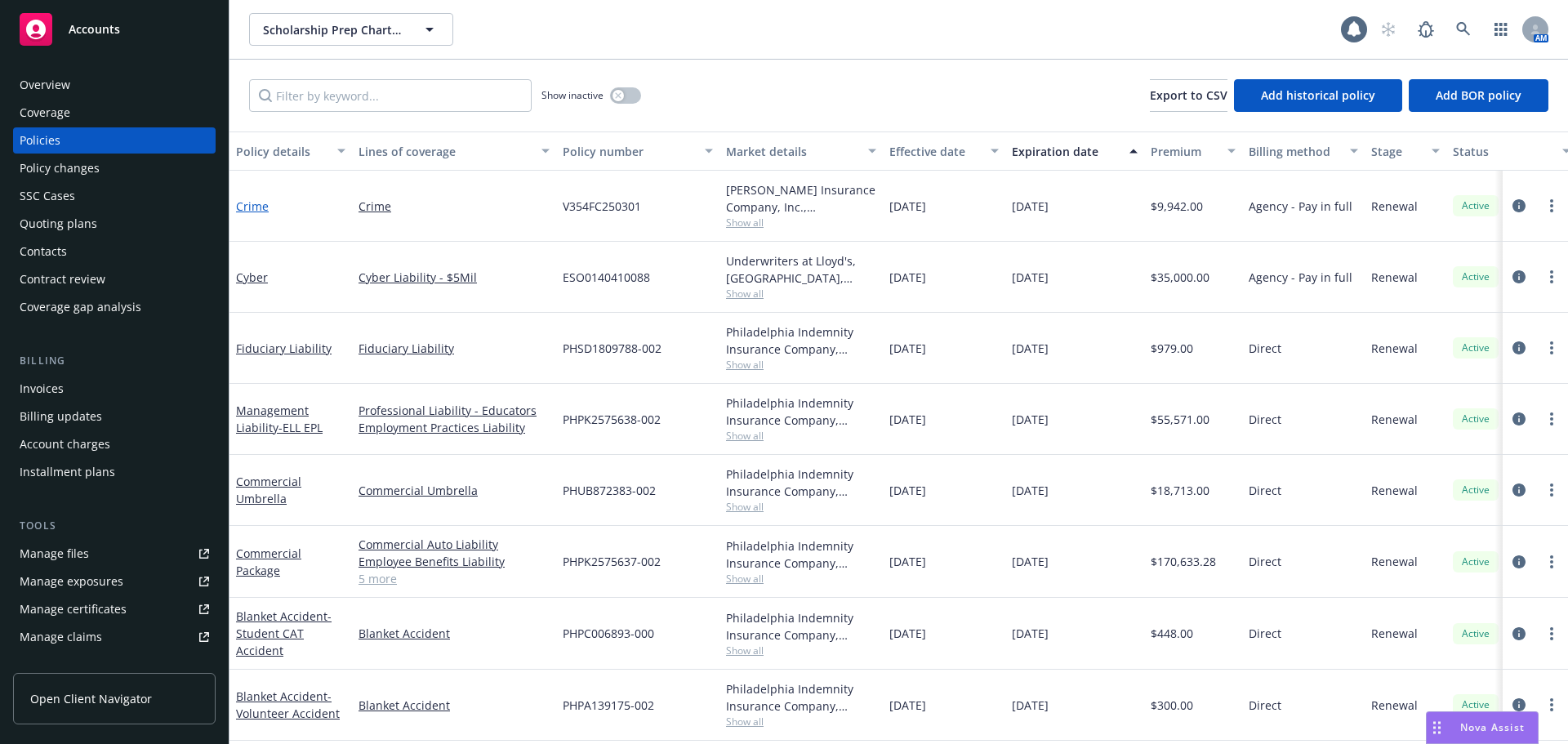
click at [256, 201] on link "Crime" at bounding box center [252, 206] width 33 height 15
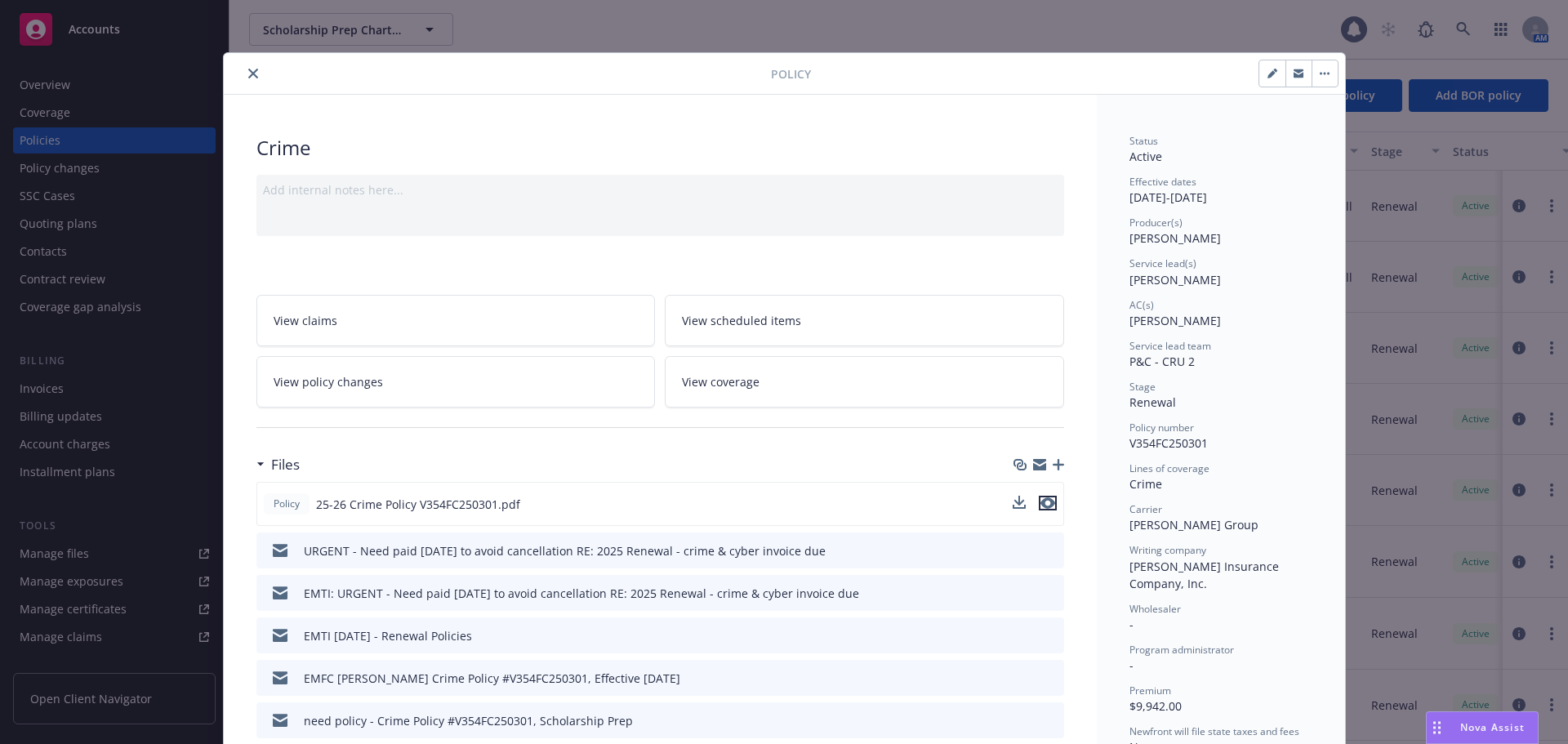
click at [1048, 507] on button "preview file" at bounding box center [1047, 503] width 18 height 14
click at [252, 80] on button "close" at bounding box center [253, 73] width 19 height 19
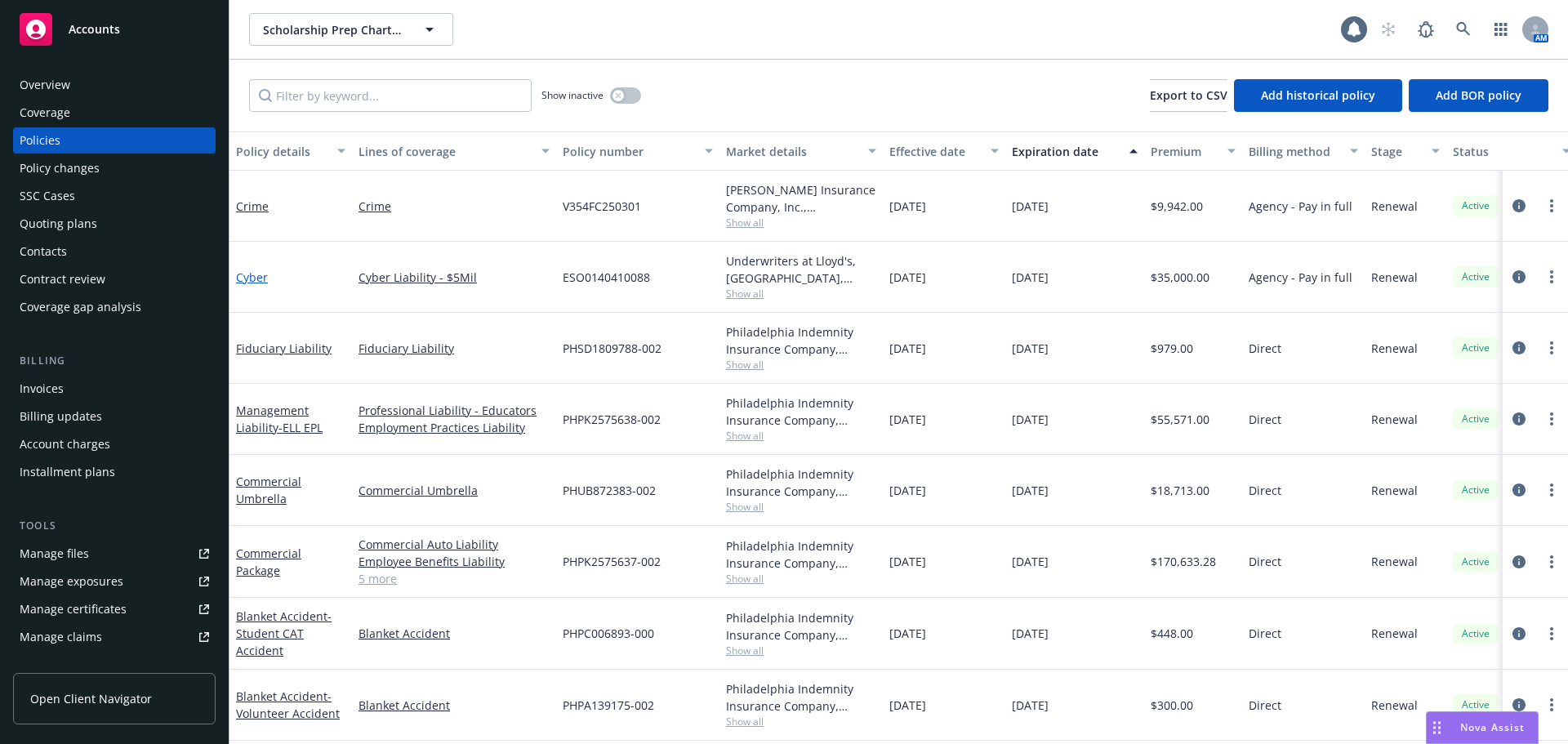
click at [256, 275] on link "Cyber" at bounding box center [252, 277] width 32 height 15
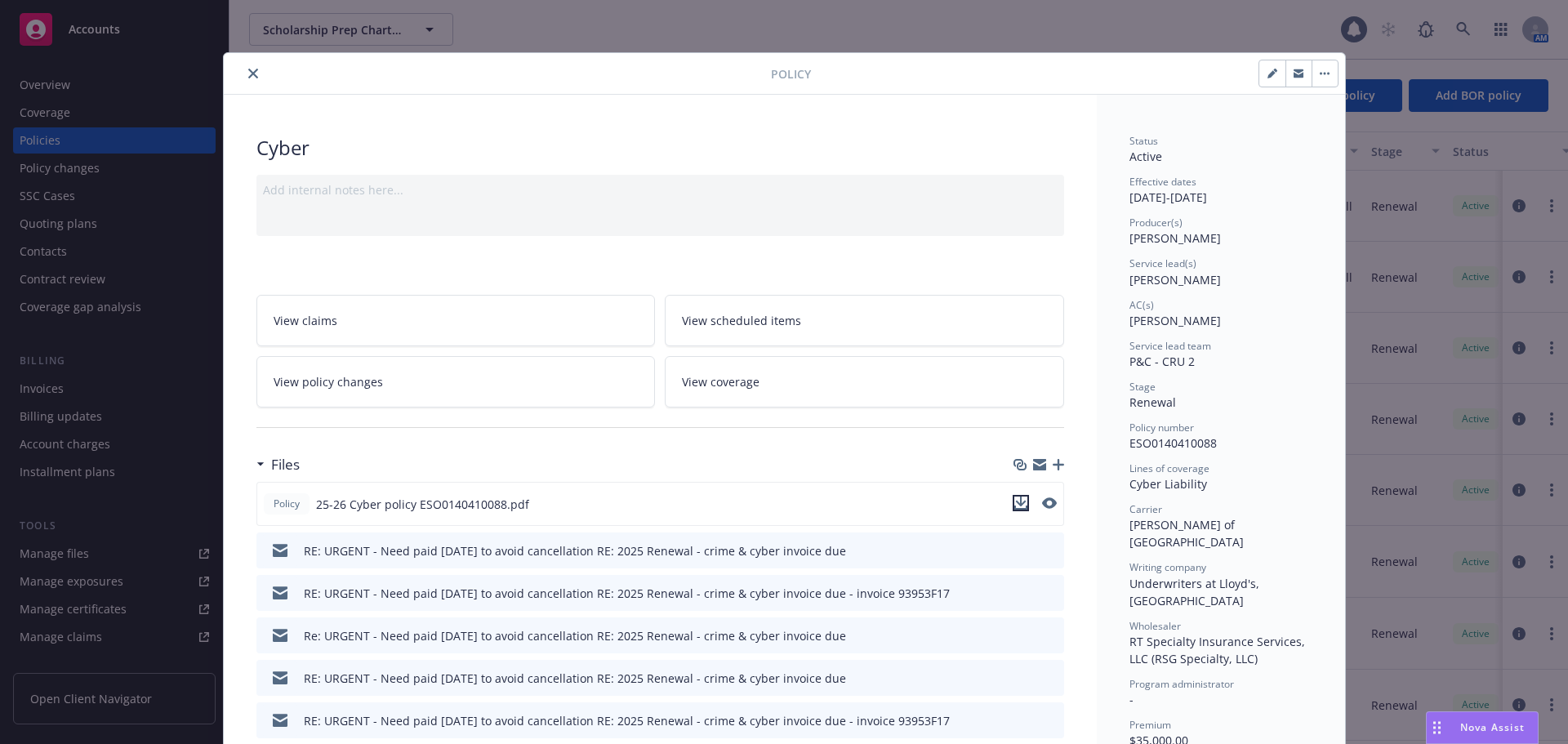
click at [1016, 506] on icon "download file" at bounding box center [1021, 504] width 13 height 13
click at [248, 72] on icon "close" at bounding box center [253, 73] width 10 height 10
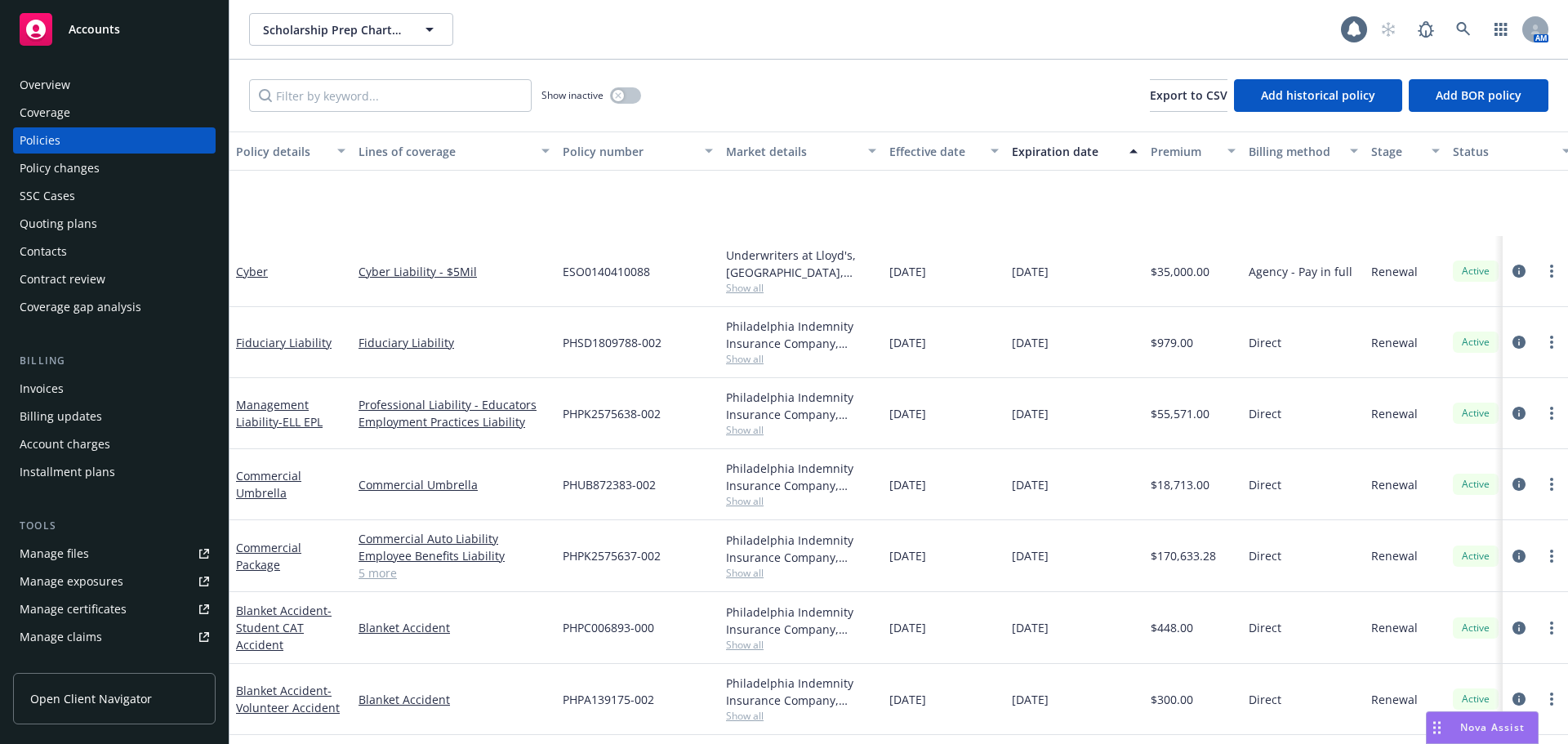
scroll to position [146, 0]
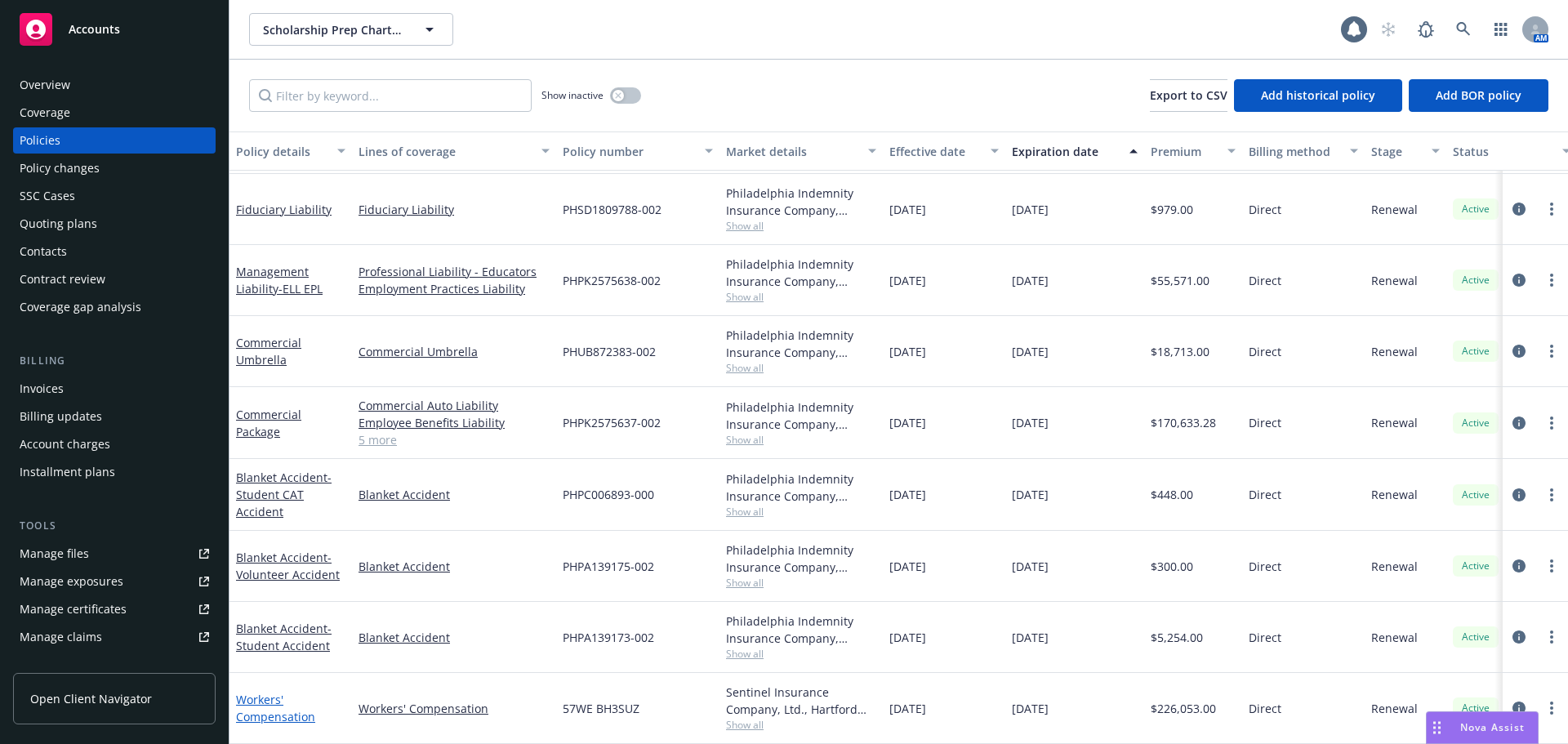
click at [263, 699] on link "Workers' Compensation" at bounding box center [275, 708] width 79 height 33
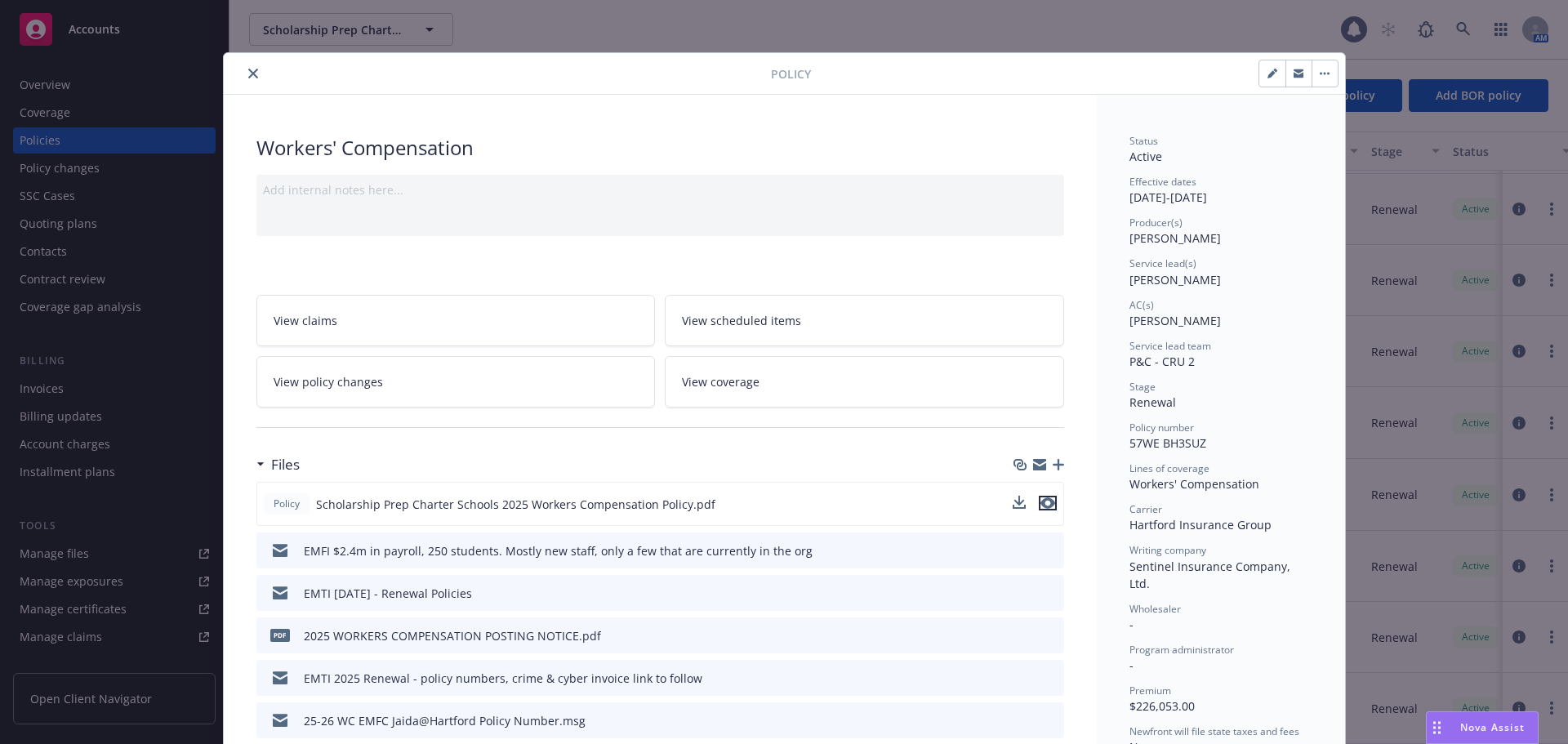
click at [1043, 505] on icon "preview file" at bounding box center [1047, 504] width 14 height 12
click at [248, 78] on button "close" at bounding box center [253, 73] width 19 height 19
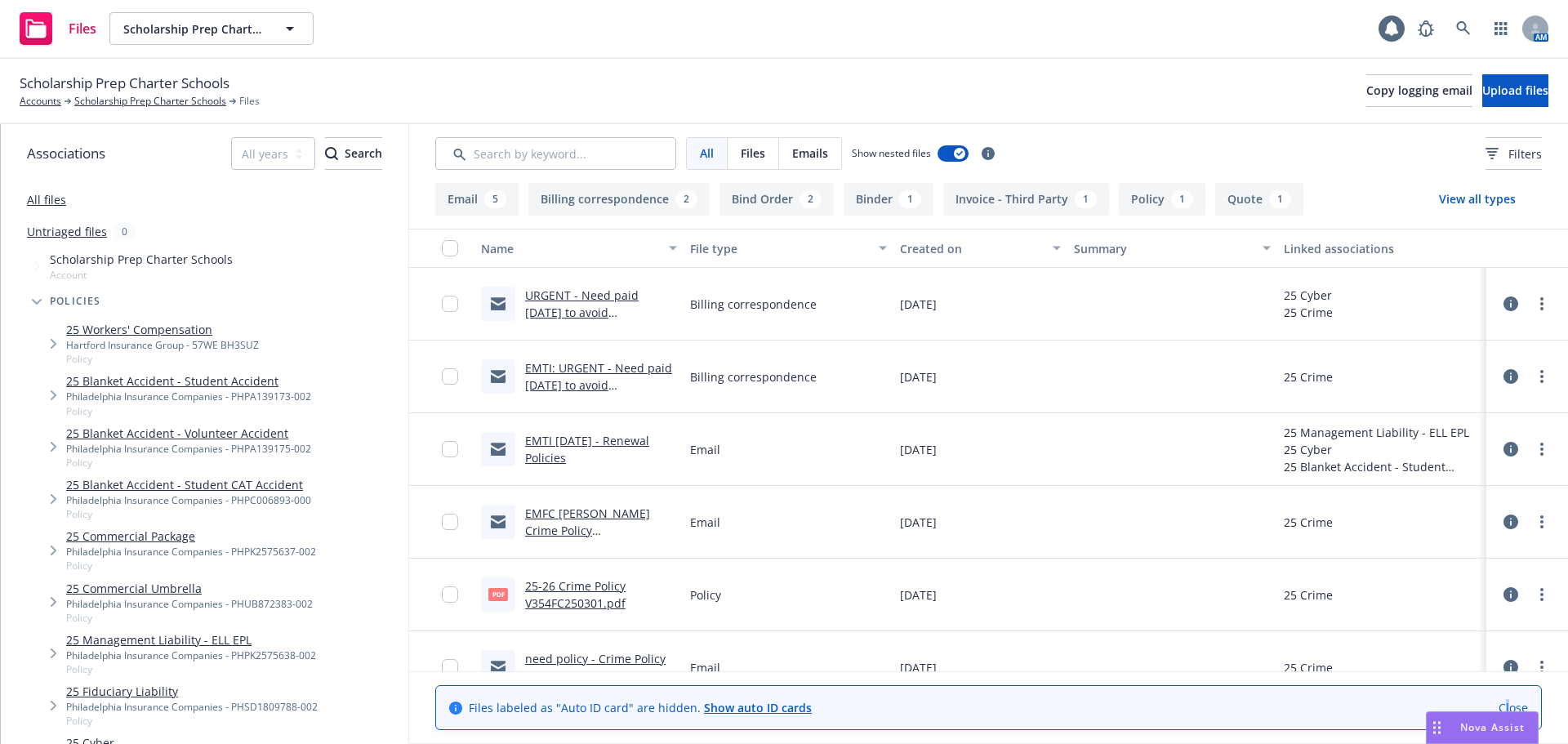
click at [1508, 709] on link "Close" at bounding box center [1512, 708] width 29 height 17
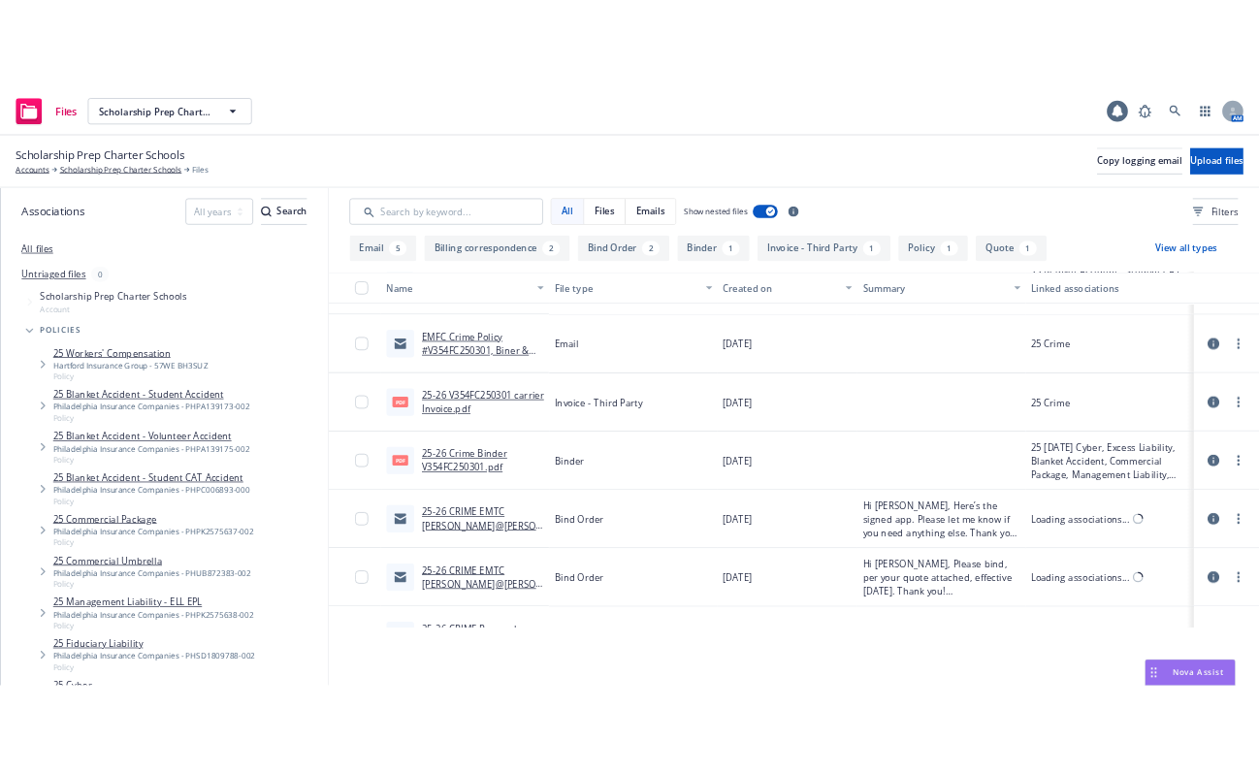
scroll to position [722, 0]
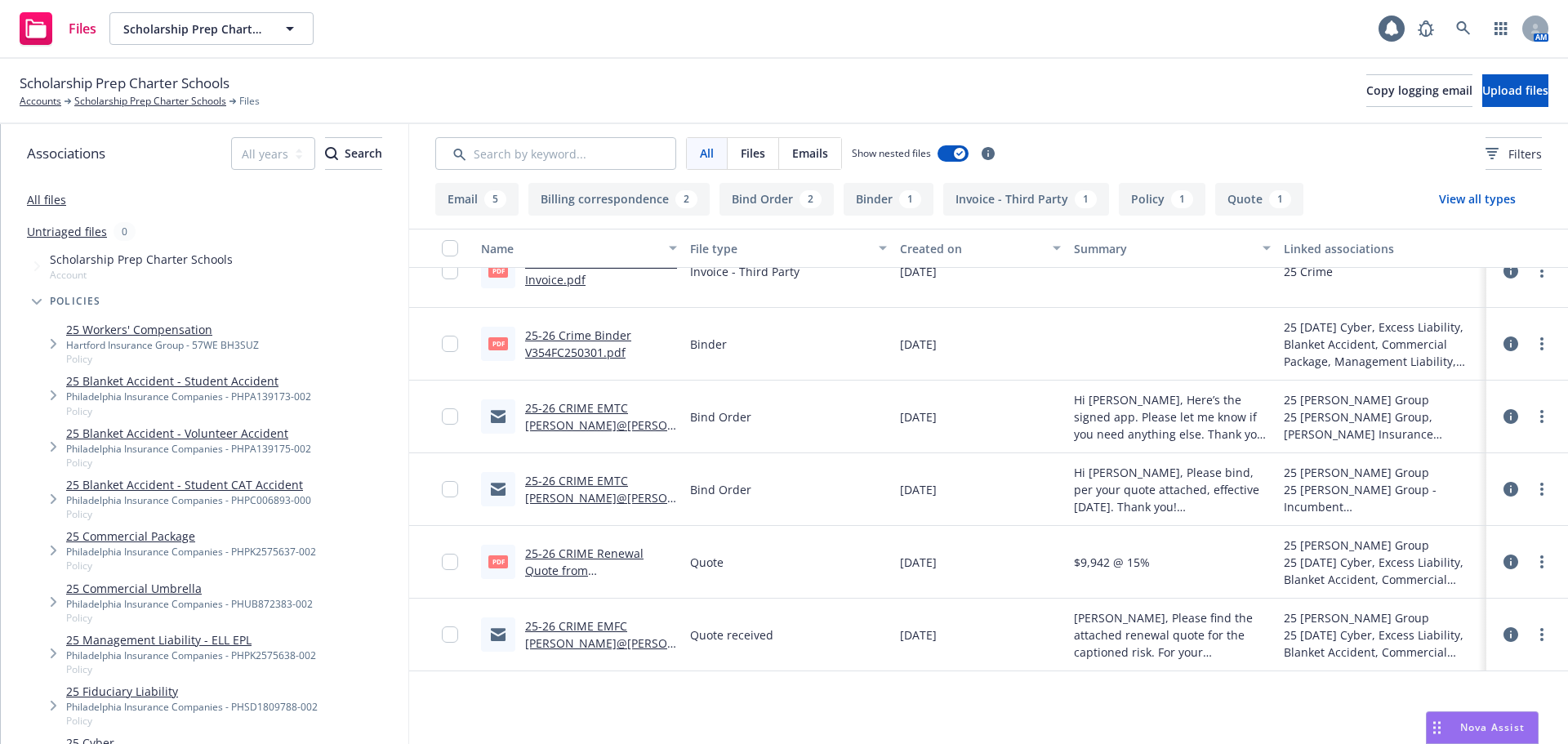
click at [589, 636] on link "25-26 CRIME EMFC Walter@Beazley Renewal Quote.msg" at bounding box center [600, 652] width 151 height 67
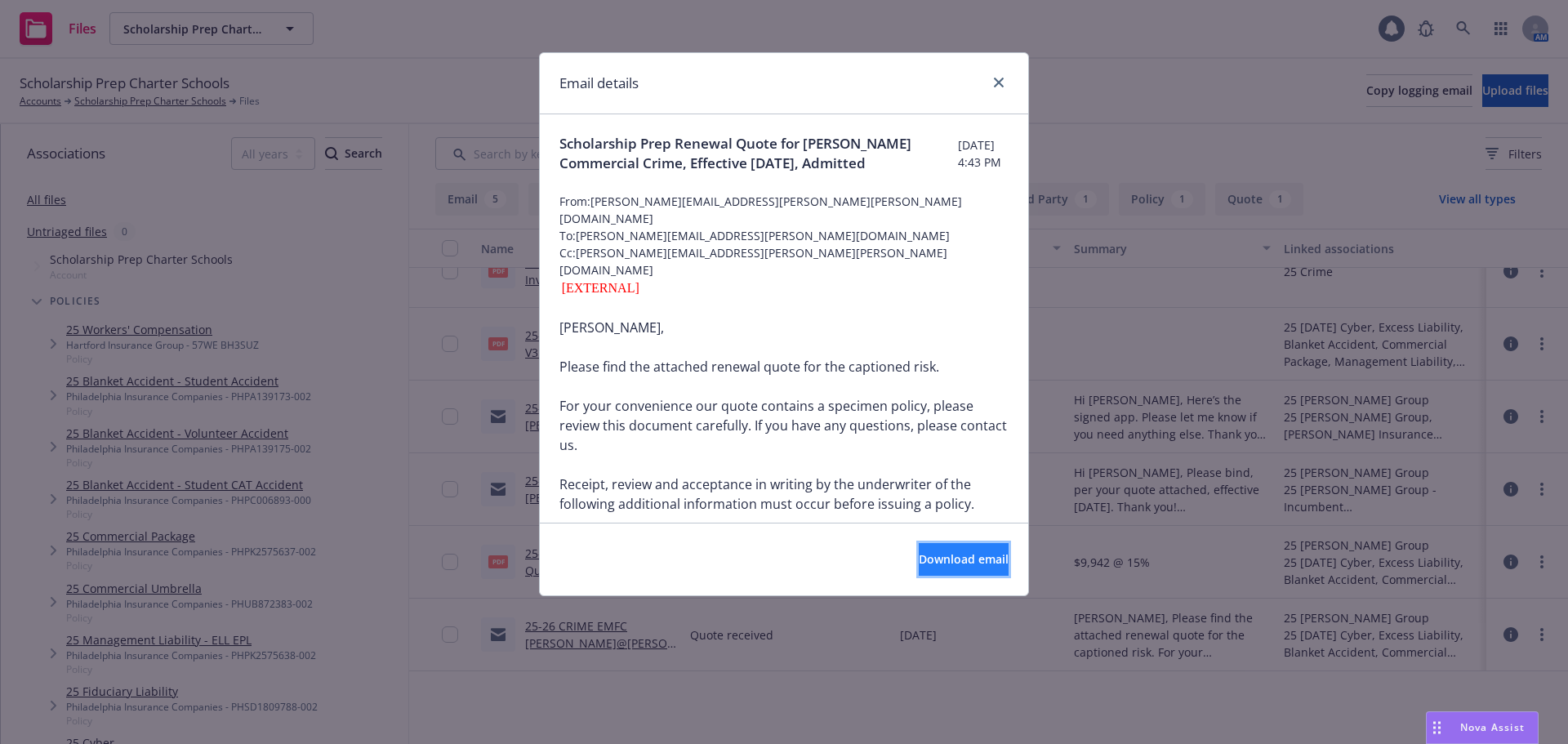
click at [938, 572] on button "Download email" at bounding box center [963, 559] width 90 height 33
click at [995, 88] on link "close" at bounding box center [998, 82] width 19 height 19
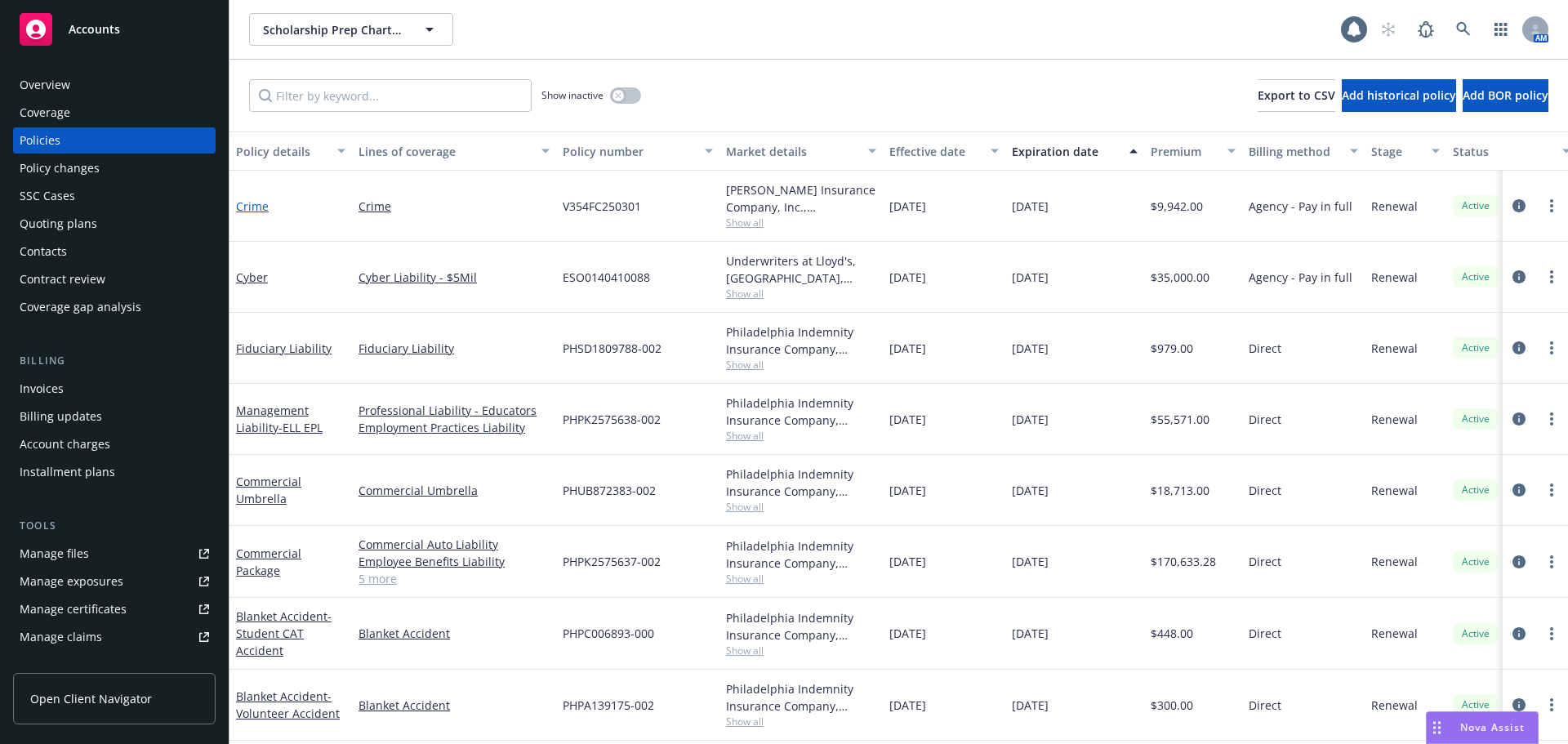
click at [251, 205] on link "Crime" at bounding box center [252, 206] width 33 height 15
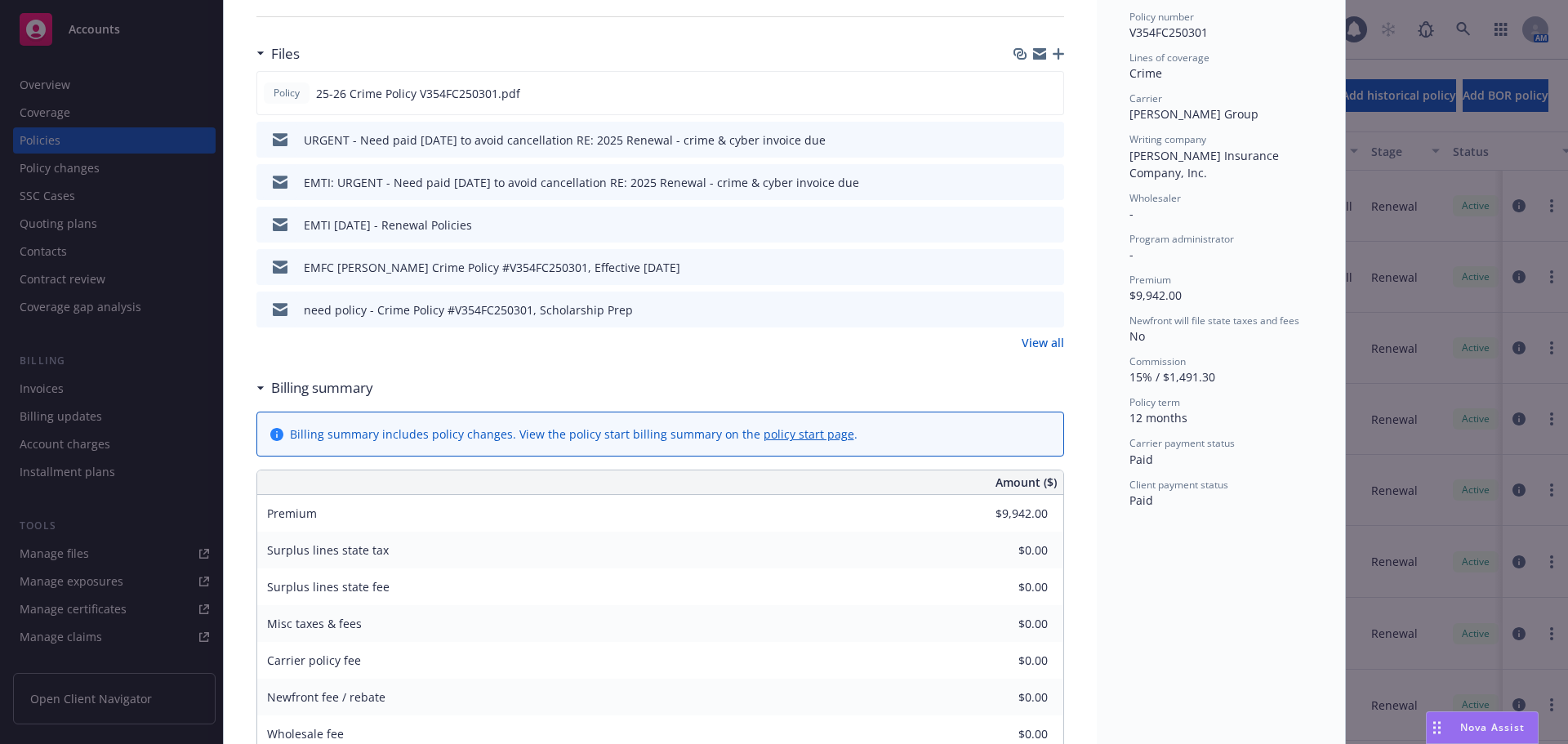
scroll to position [572, 0]
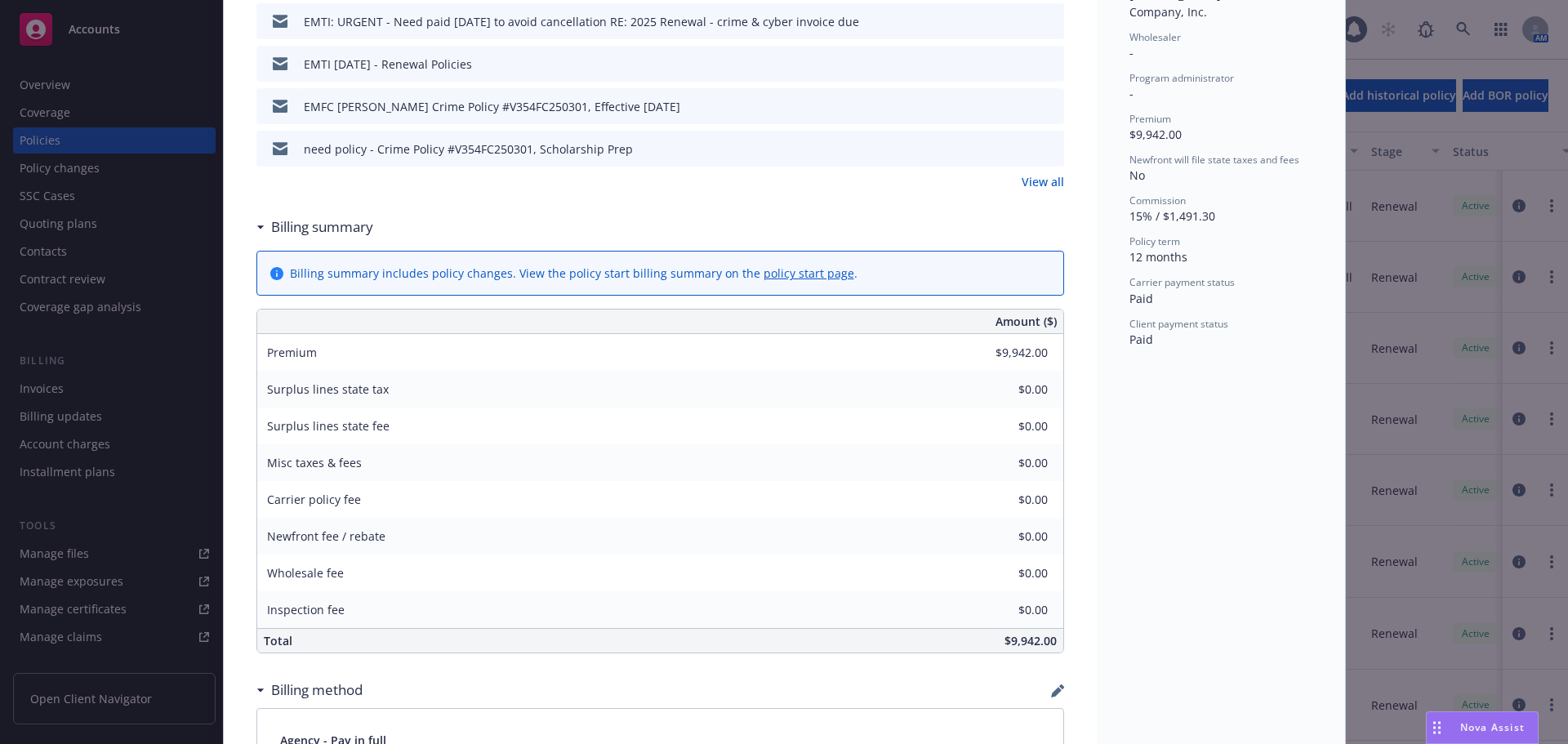
click at [1047, 181] on link "View all" at bounding box center [1043, 182] width 42 height 17
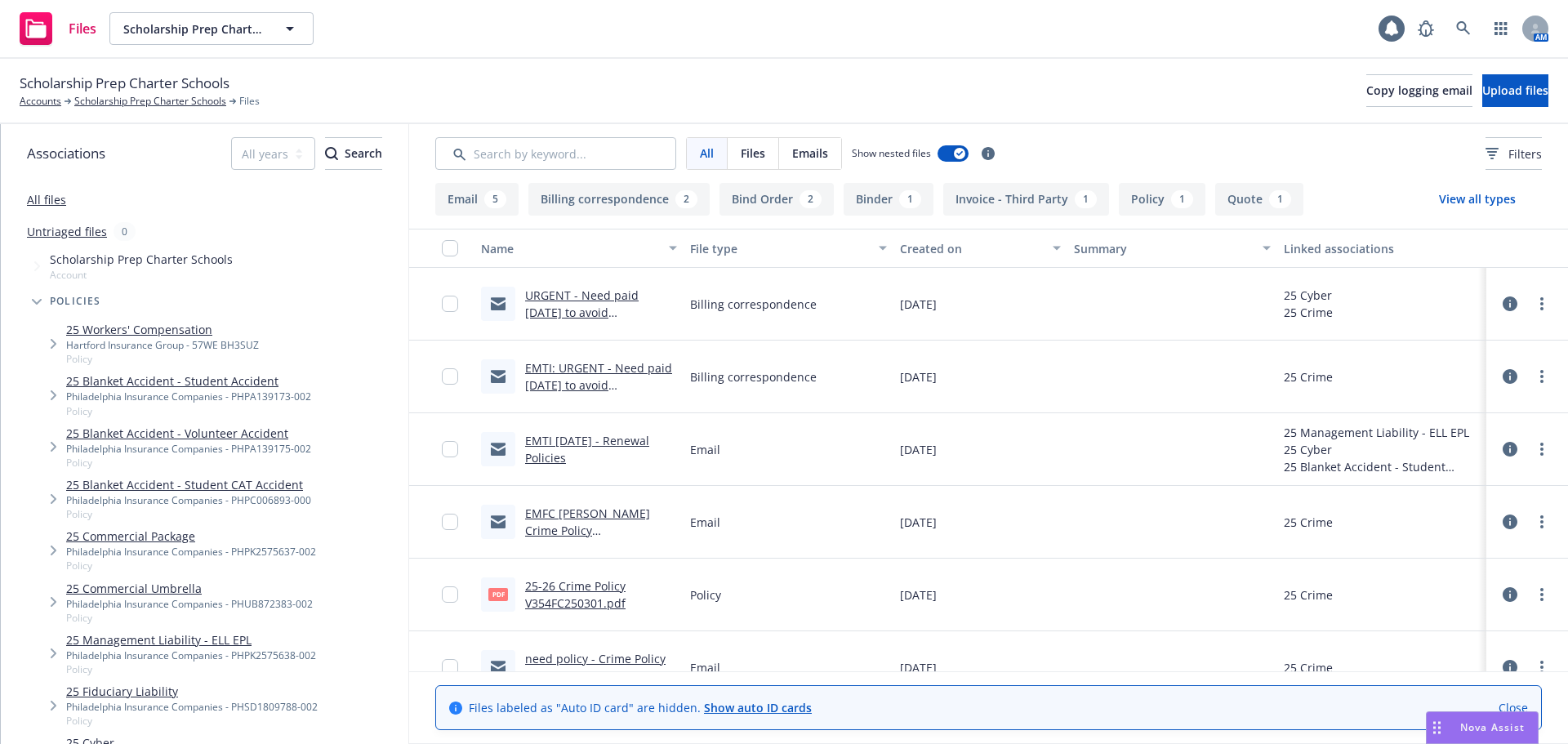
click at [1512, 705] on link "Close" at bounding box center [1512, 708] width 29 height 17
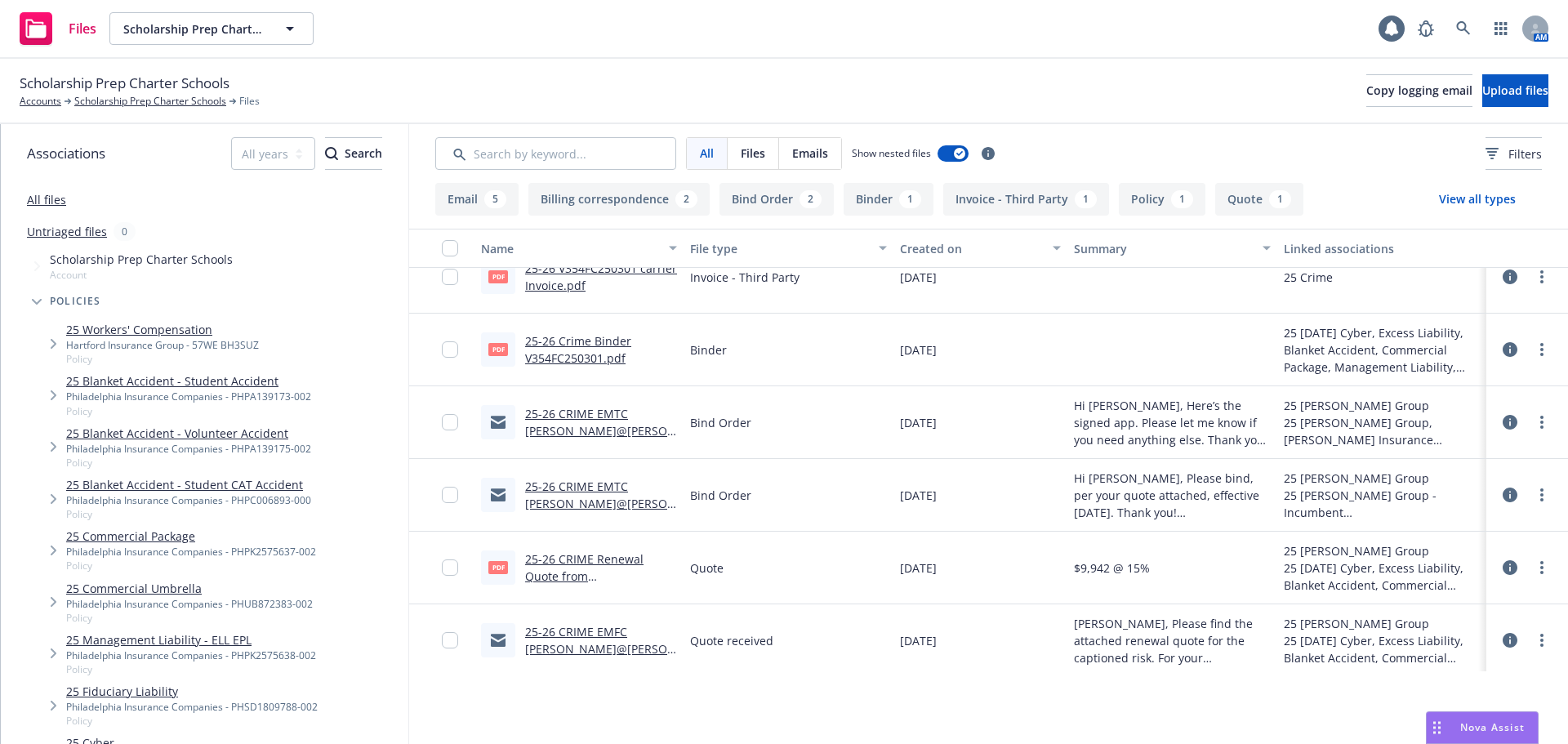
scroll to position [608, 0]
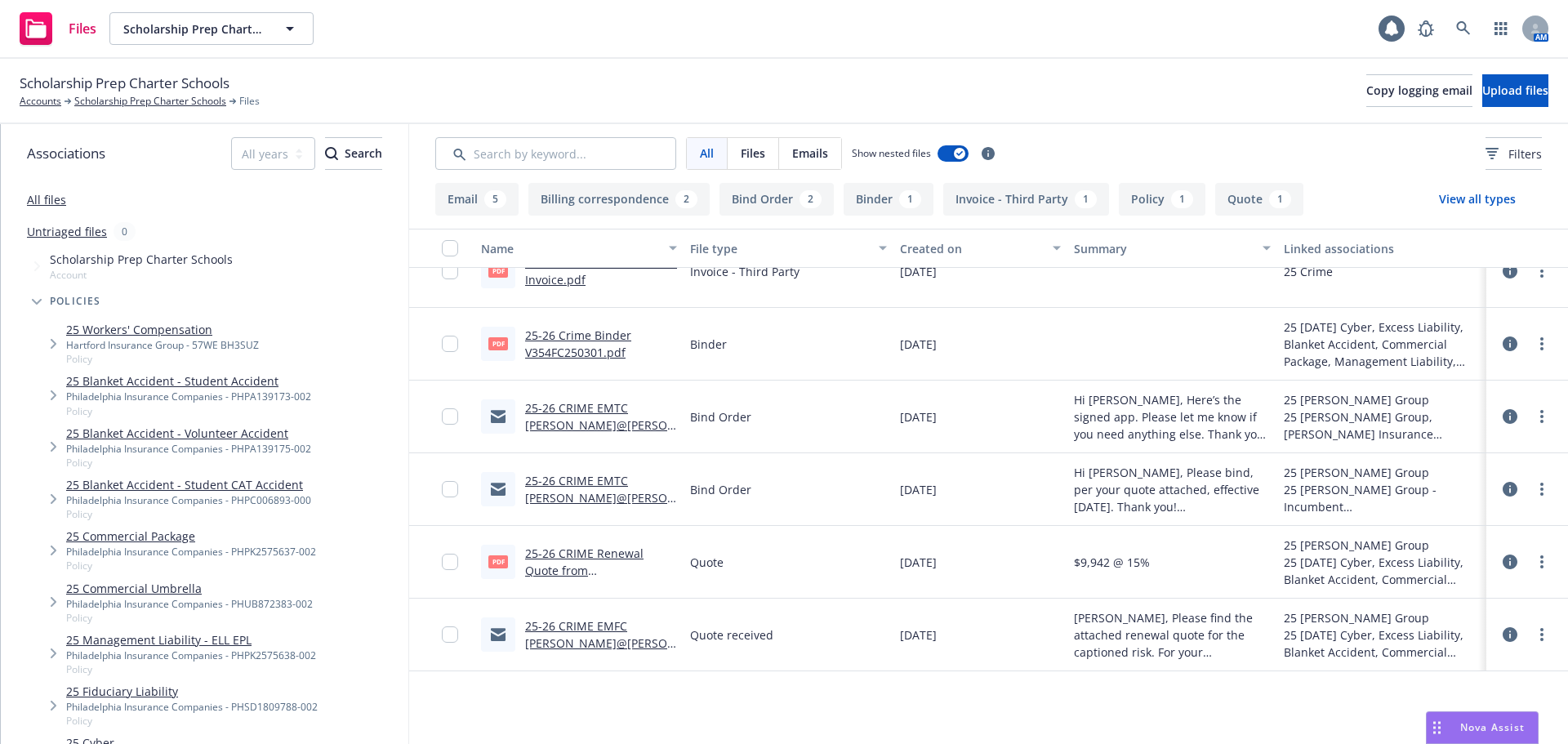
click at [1233, 200] on button "Quote 1" at bounding box center [1259, 199] width 88 height 33
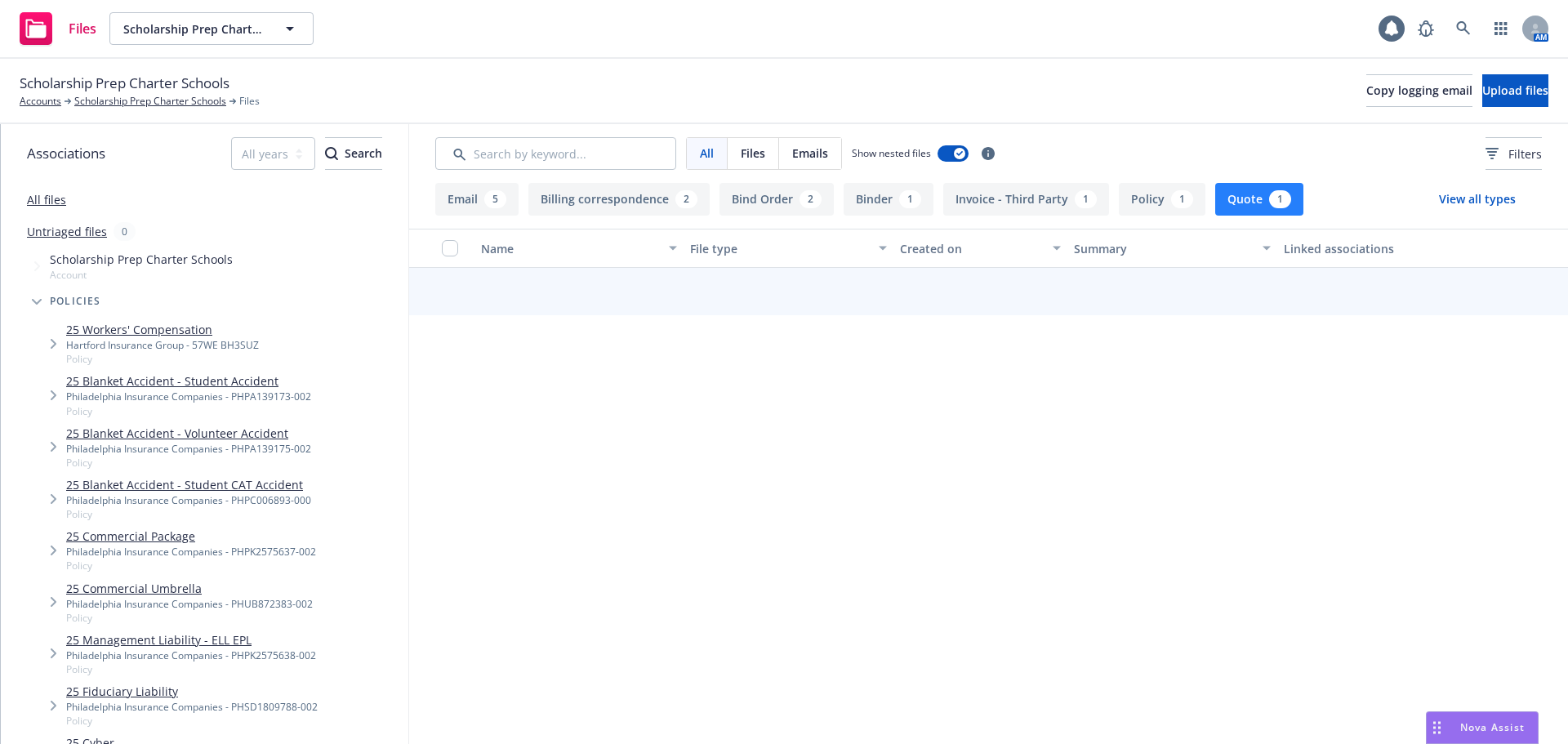
scroll to position [0, 0]
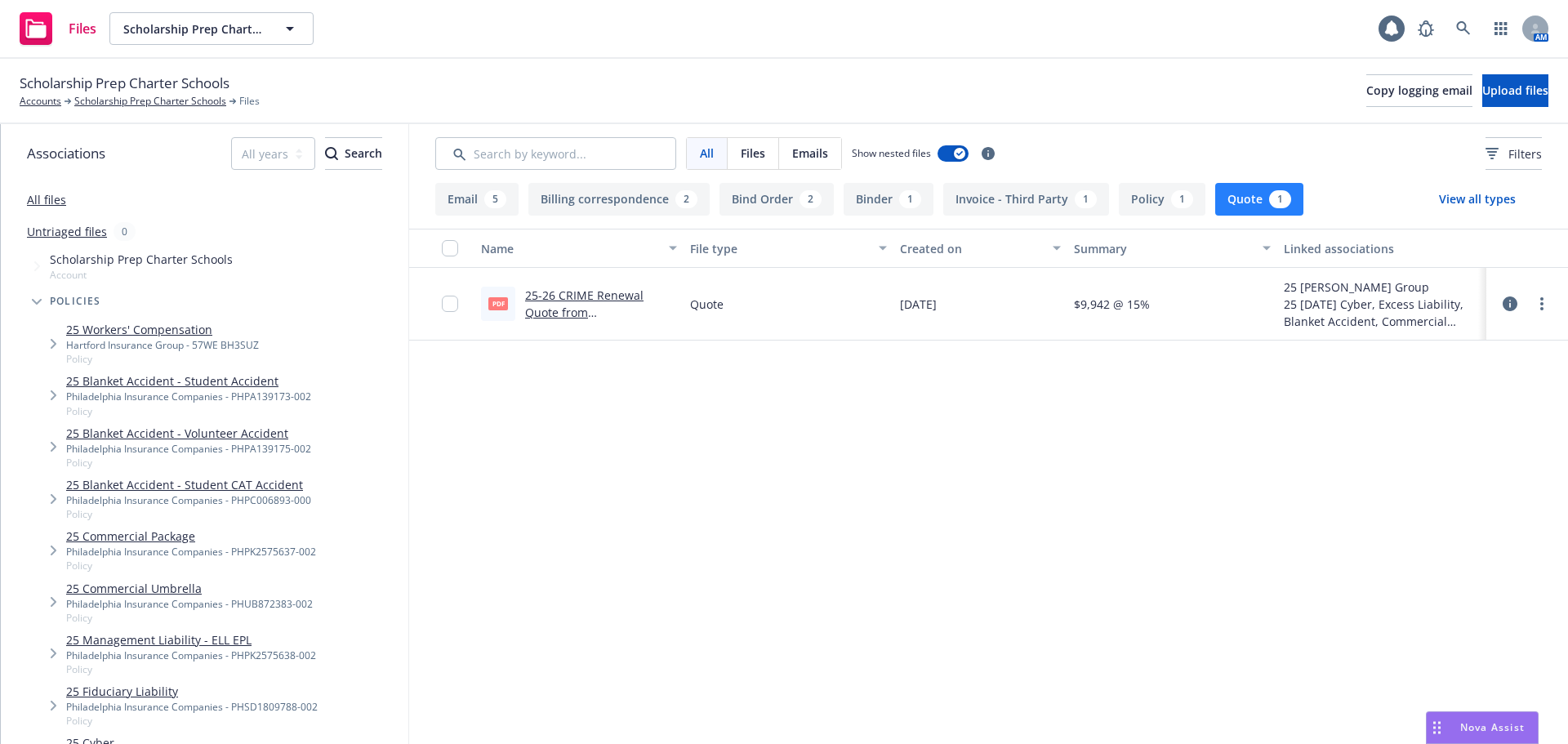
click at [563, 303] on div "25-26 CRIME Renewal Quote from Beazley.pdf" at bounding box center [601, 303] width 152 height 35
click at [578, 286] on div "25-26 CRIME Renewal Quote from Beazley.pdf" at bounding box center [601, 303] width 152 height 35
click at [578, 306] on link "25-26 CRIME Renewal Quote from Beazley.pdf" at bounding box center [592, 321] width 133 height 67
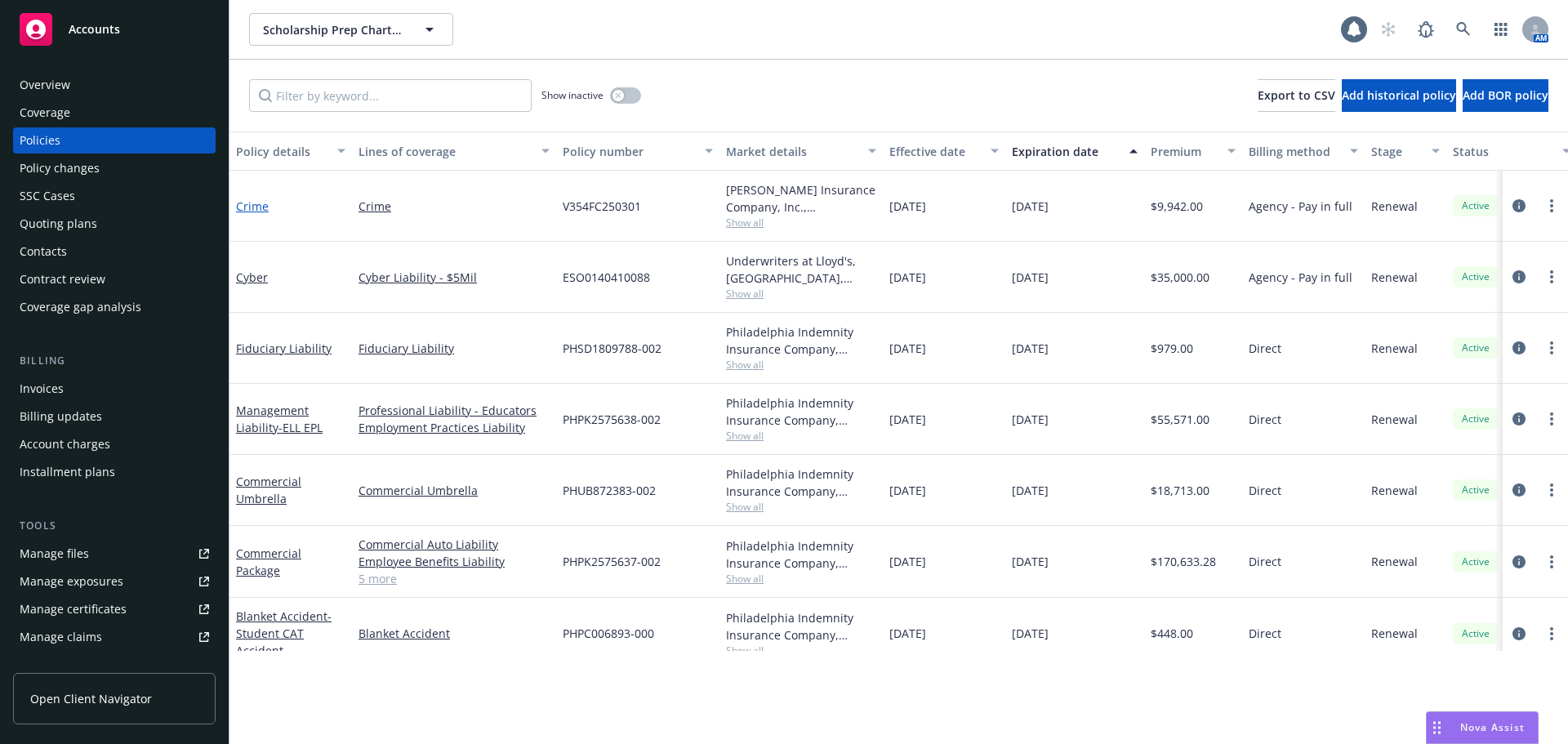
click at [249, 206] on link "Crime" at bounding box center [252, 206] width 33 height 15
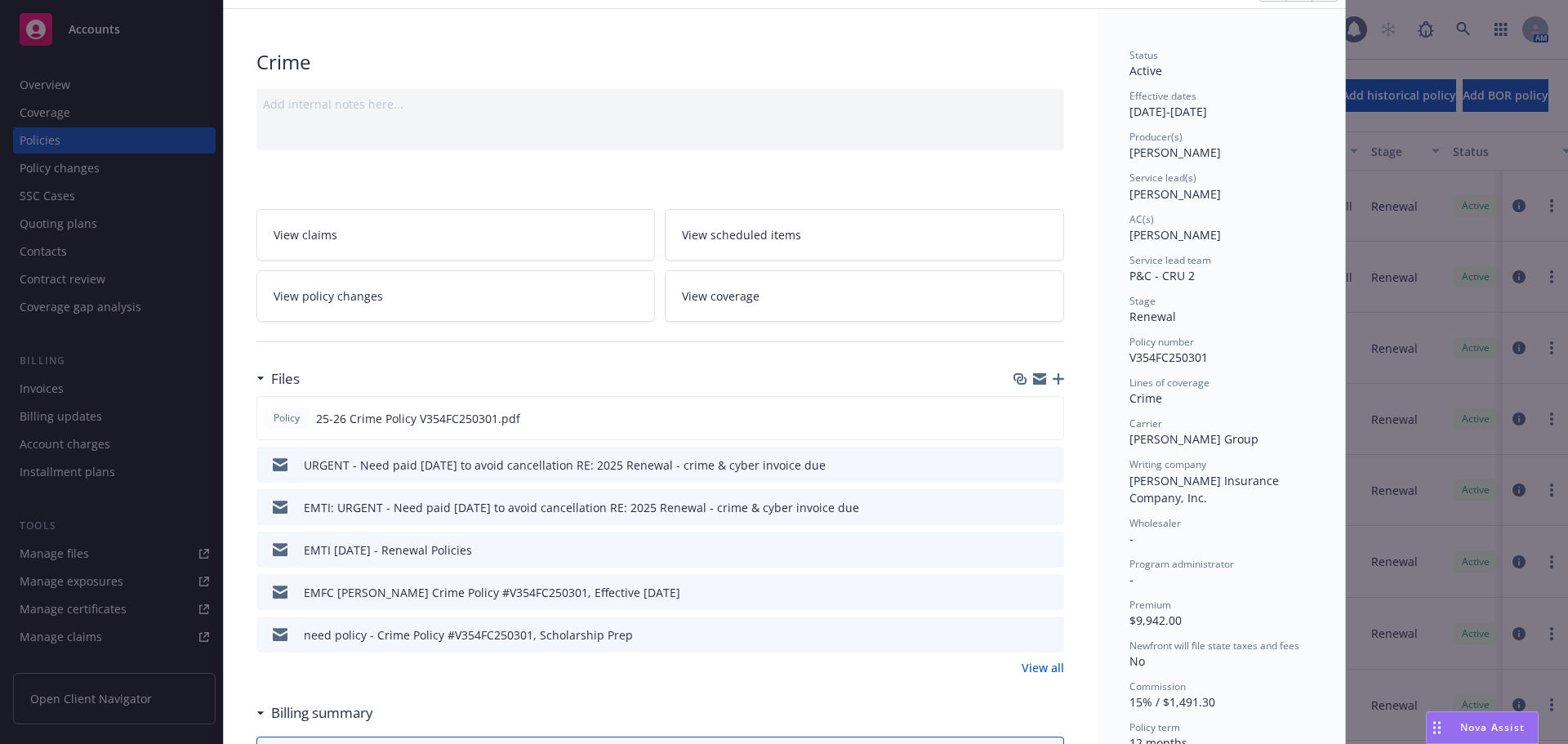
scroll to position [82, 0]
click at [1033, 650] on link "View all" at bounding box center [1043, 672] width 42 height 17
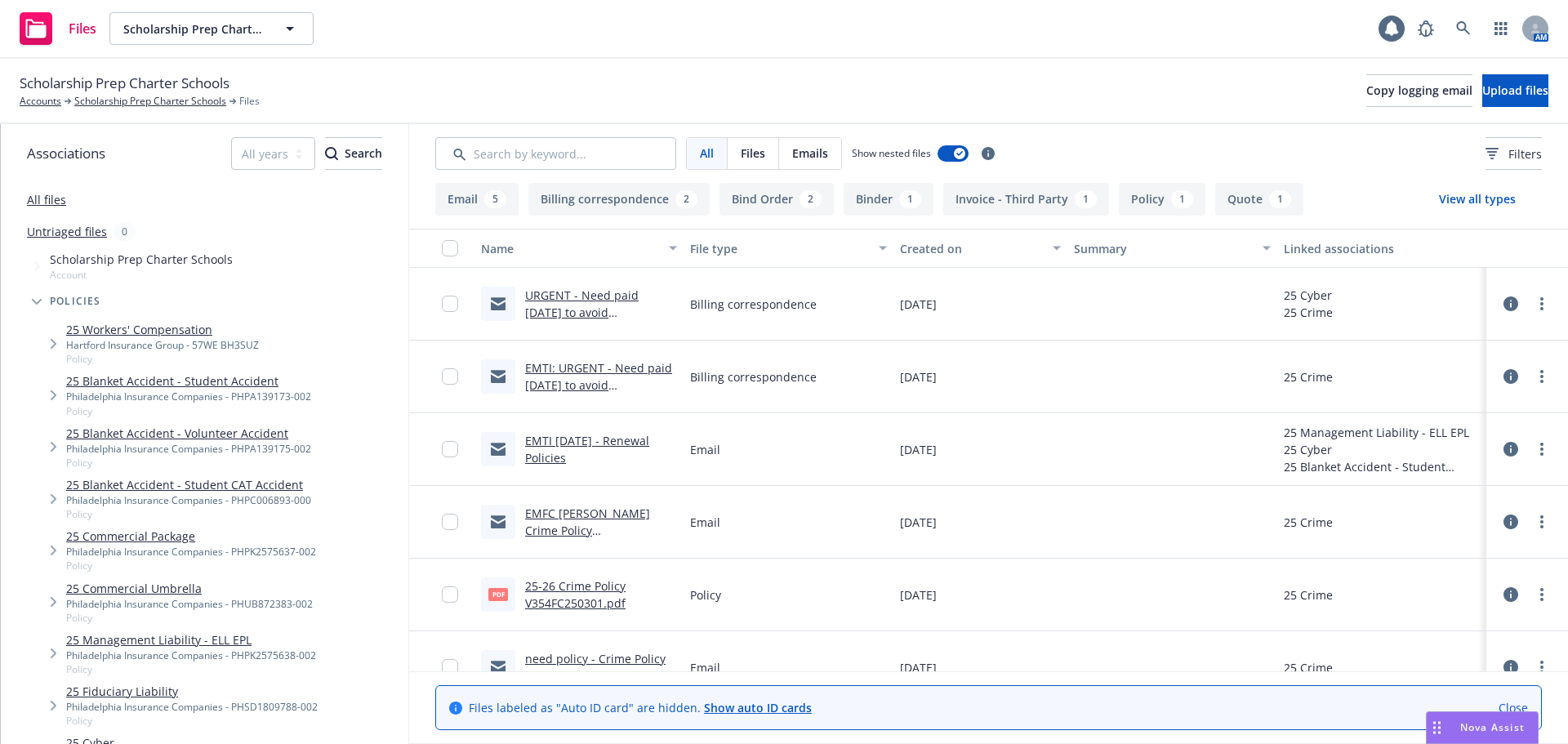
click at [1235, 204] on button "Quote 1" at bounding box center [1259, 199] width 88 height 33
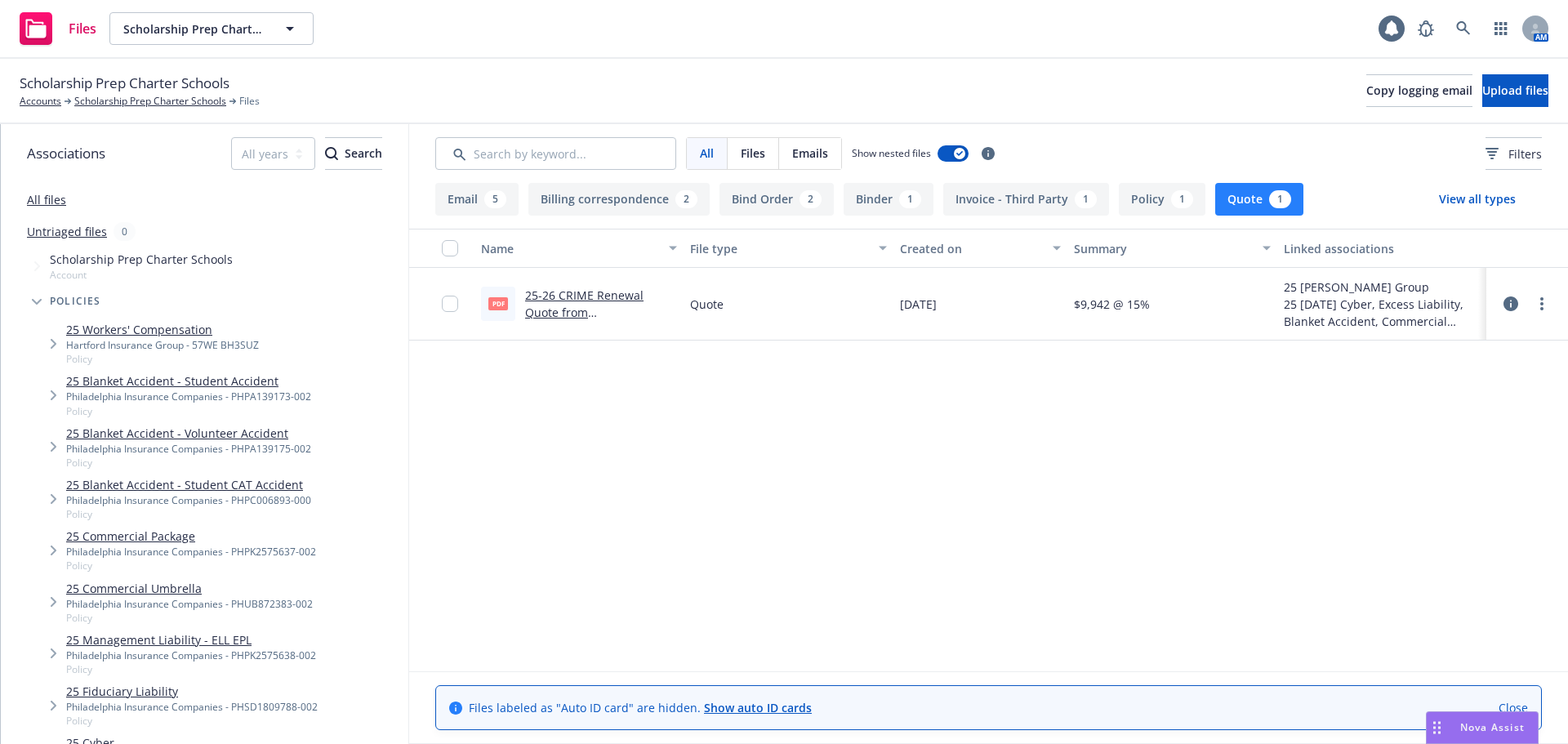
click at [547, 308] on link "25-26 CRIME Renewal Quote from Beazley.pdf" at bounding box center [592, 321] width 133 height 67
click at [1527, 706] on link "Close" at bounding box center [1512, 708] width 29 height 17
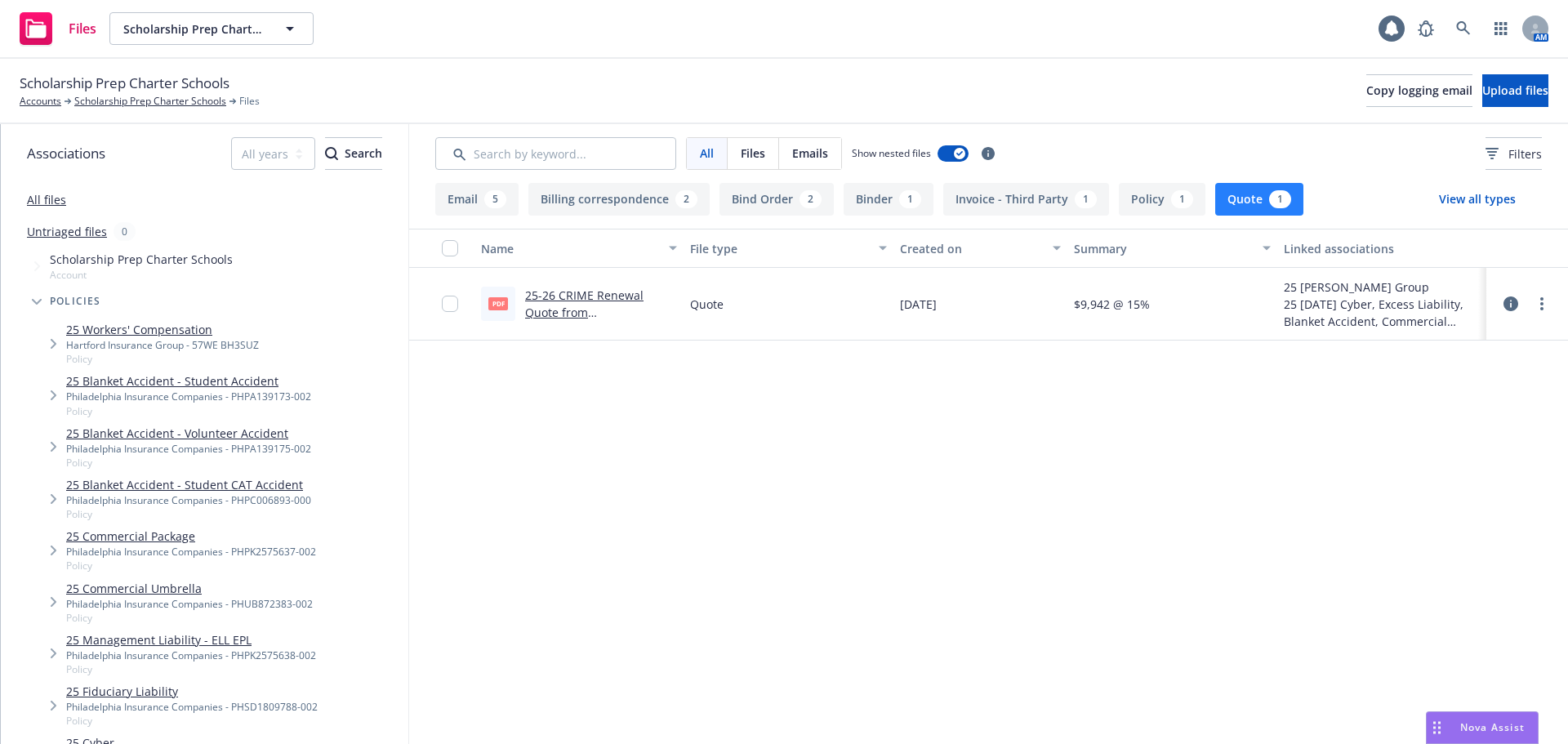
click at [1475, 729] on span "Nova Assist" at bounding box center [1492, 727] width 65 height 13
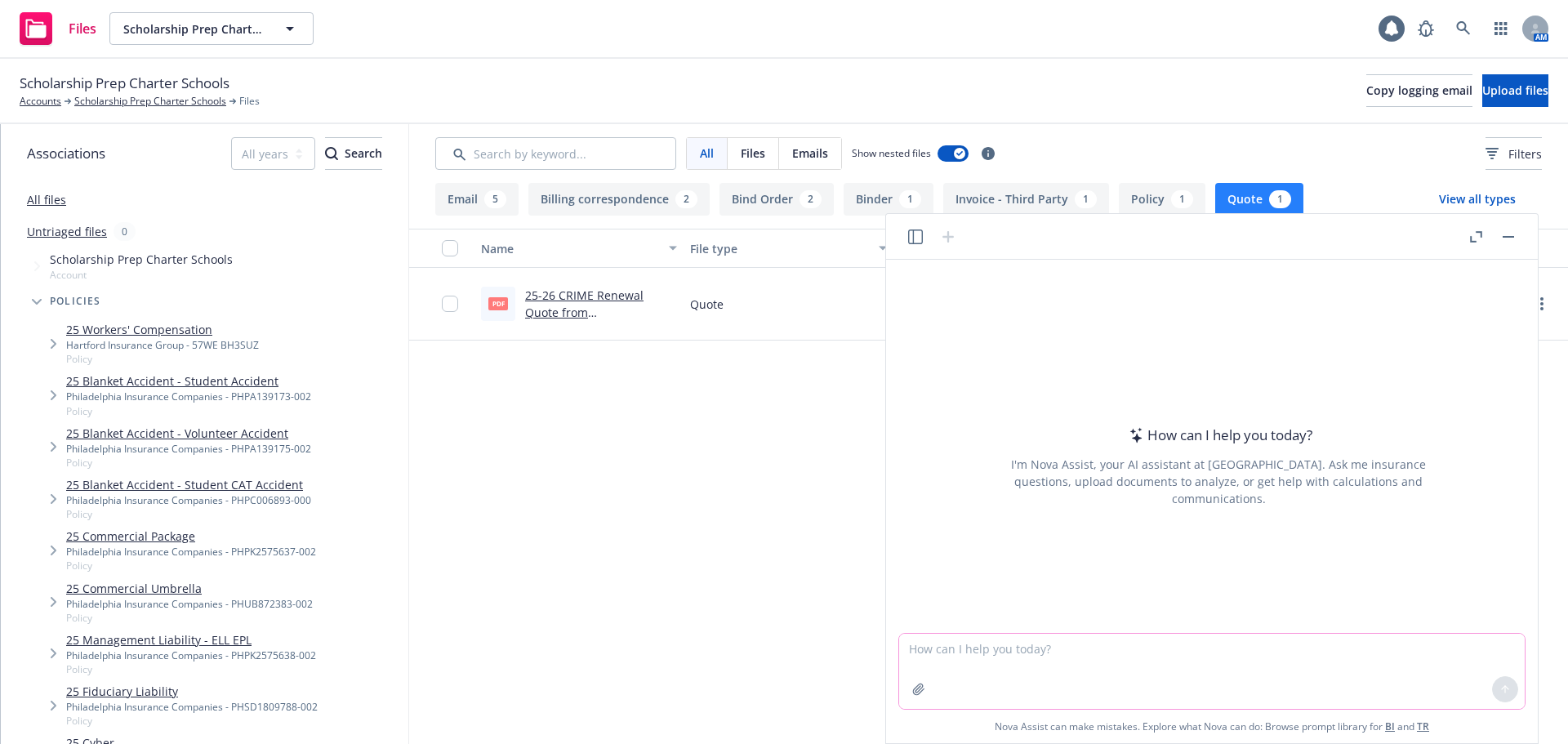
click at [1428, 658] on textarea at bounding box center [1212, 671] width 626 height 75
type textarea "check against the policy and the attached binder for discrepancies"
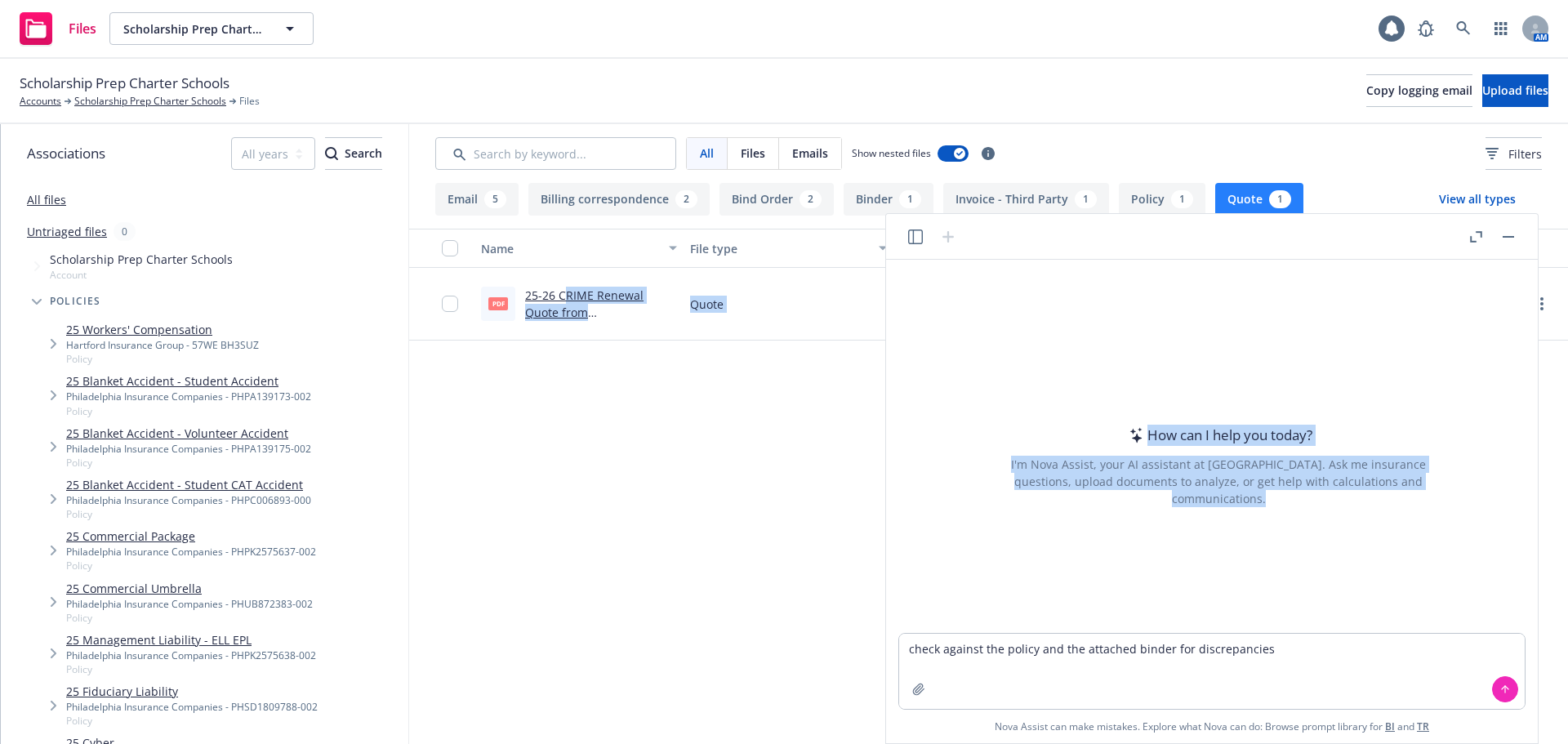
drag, startPoint x: 567, startPoint y: 302, endPoint x: 997, endPoint y: 693, distance: 581.2
click at [997, 693] on body "Files Scholarship Prep Charter Schools Scholarship Prep Charter Schools 1 AM Sc…" at bounding box center [784, 372] width 1568 height 744
drag, startPoint x: 731, startPoint y: 507, endPoint x: 691, endPoint y: 344, distance: 167.8
click at [731, 506] on div "Name File type Created on Summary Linked associations pdf 25-26 CRIME Renewal Q…" at bounding box center [989, 451] width 1159 height 443
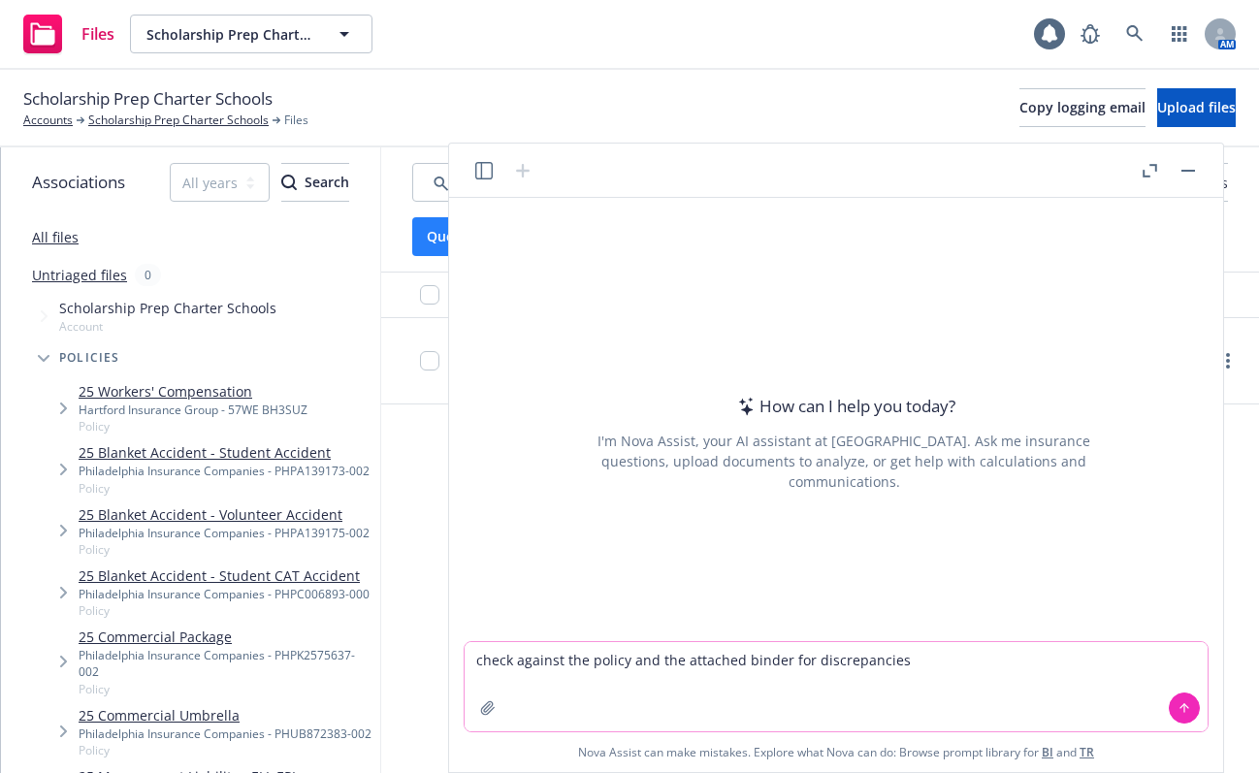
click at [1126, 716] on textarea "check against the policy and the attached binder for discrepancies" at bounding box center [835, 686] width 743 height 89
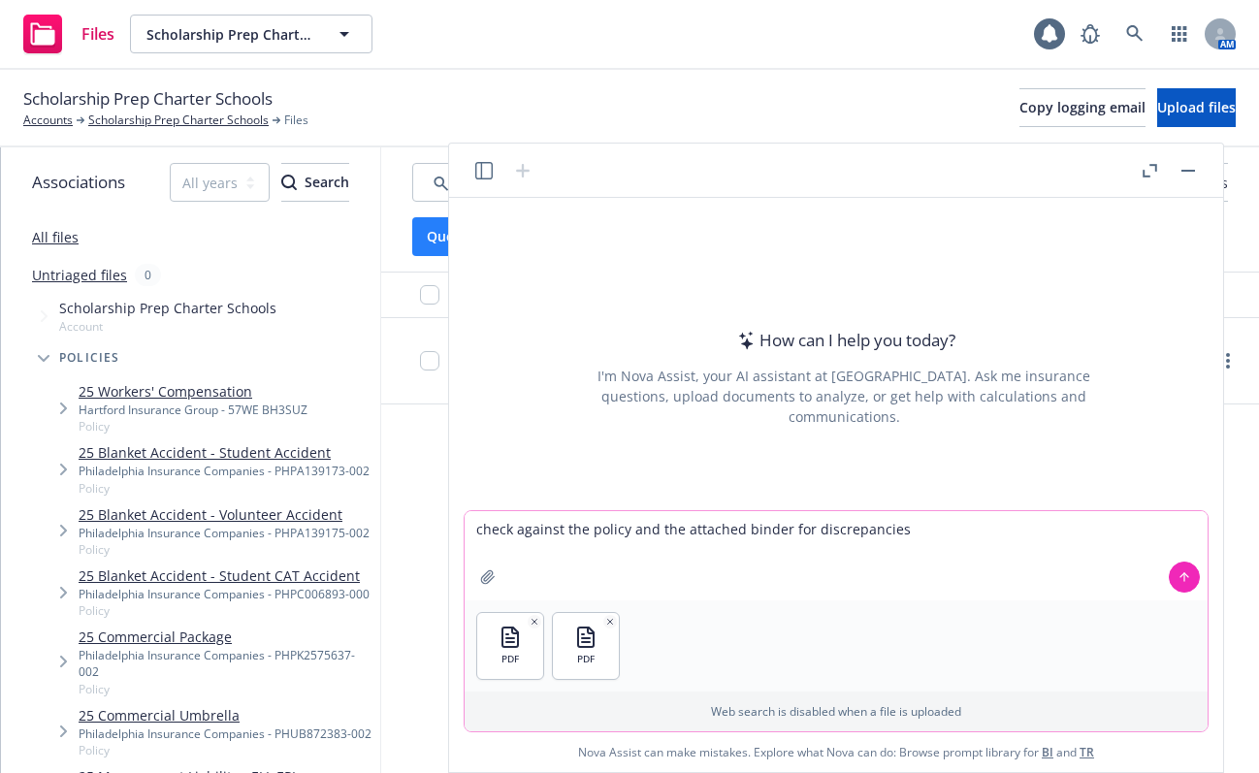
click at [1183, 579] on icon at bounding box center [1184, 577] width 14 height 14
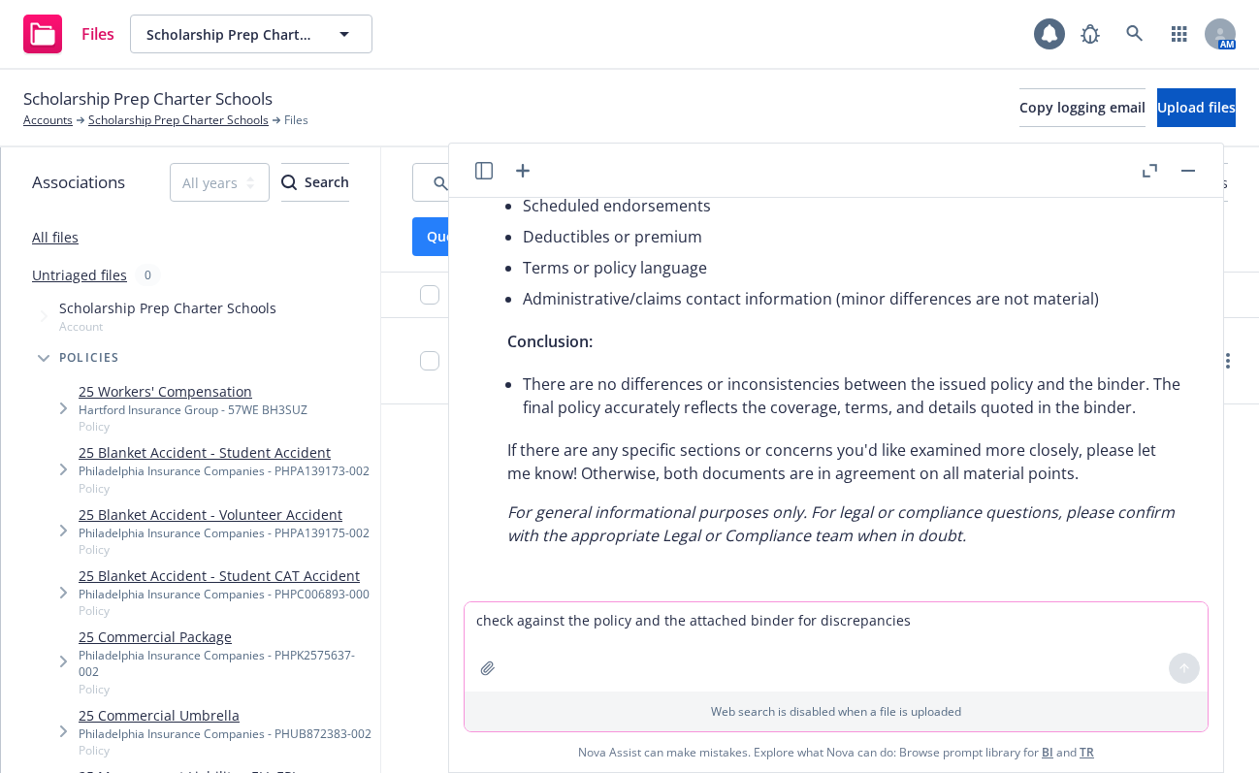
scroll to position [948, 0]
click at [1146, 173] on icon "button" at bounding box center [1149, 171] width 15 height 14
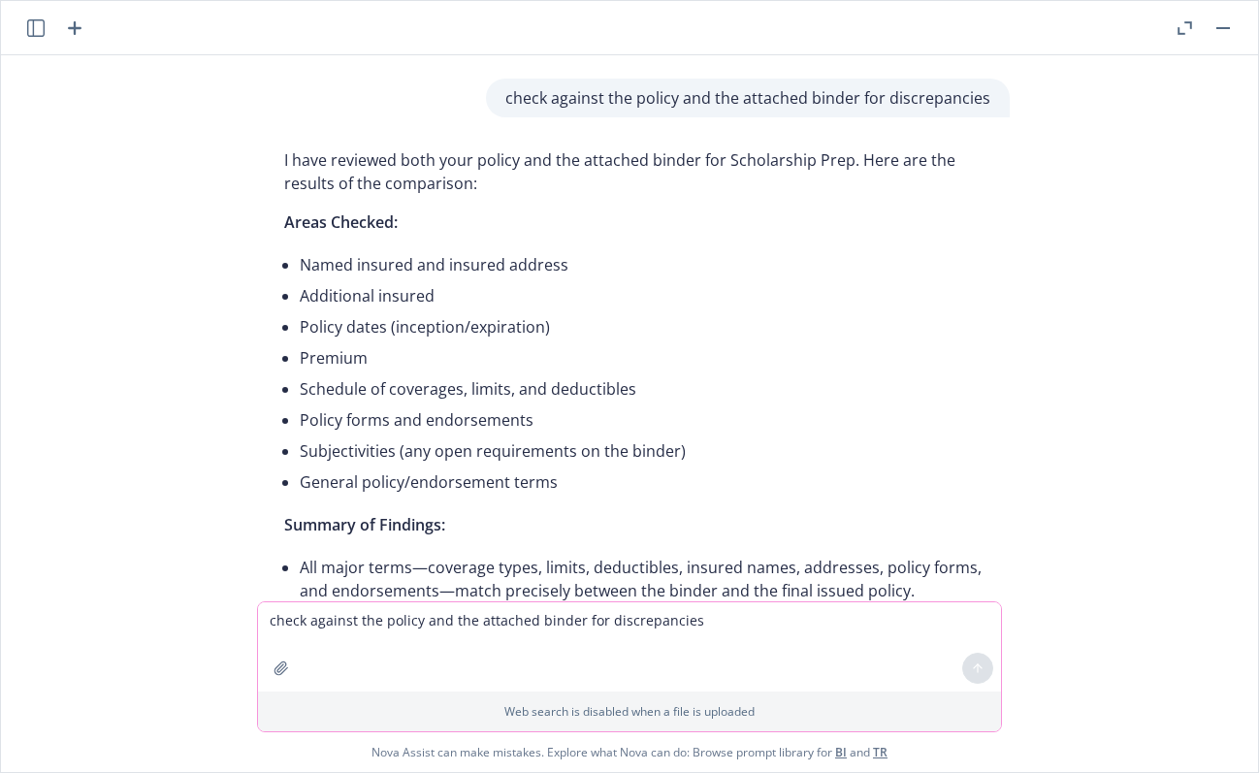
scroll to position [0, 0]
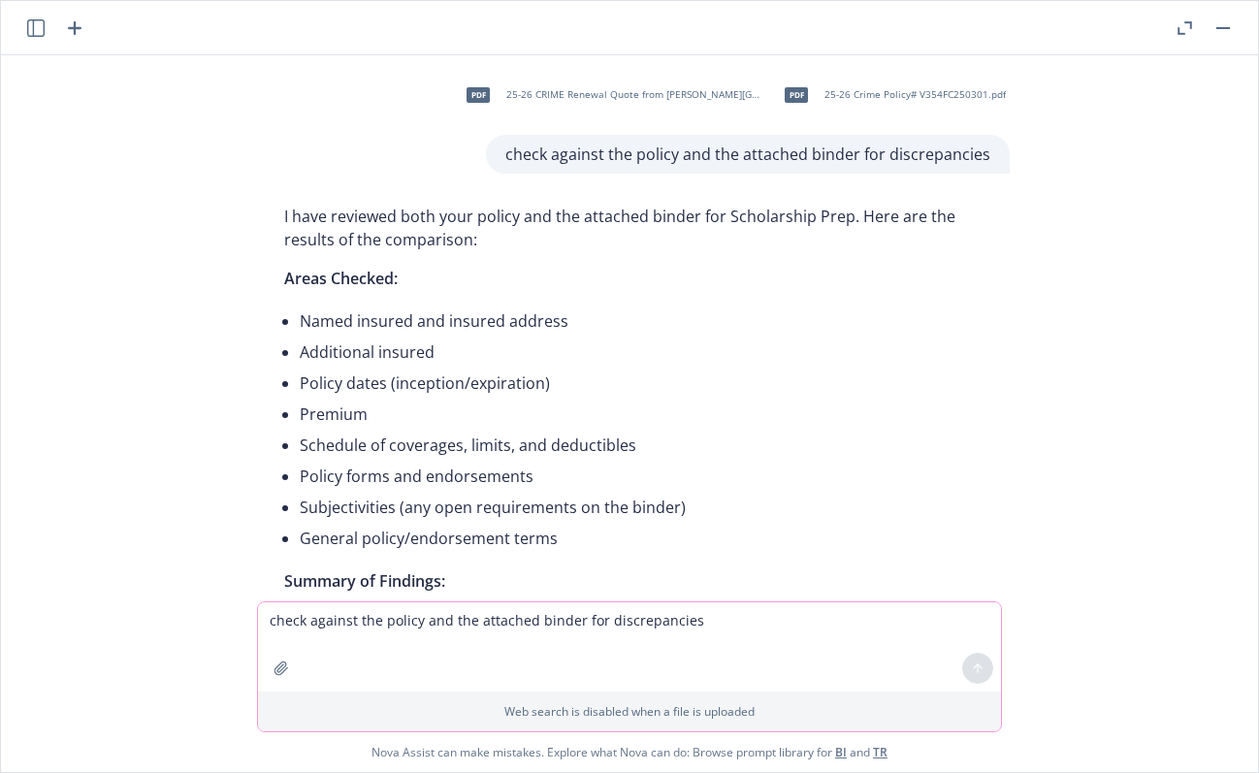
click at [383, 612] on textarea "check against the policy and the attached binder for discrepancies" at bounding box center [629, 646] width 743 height 89
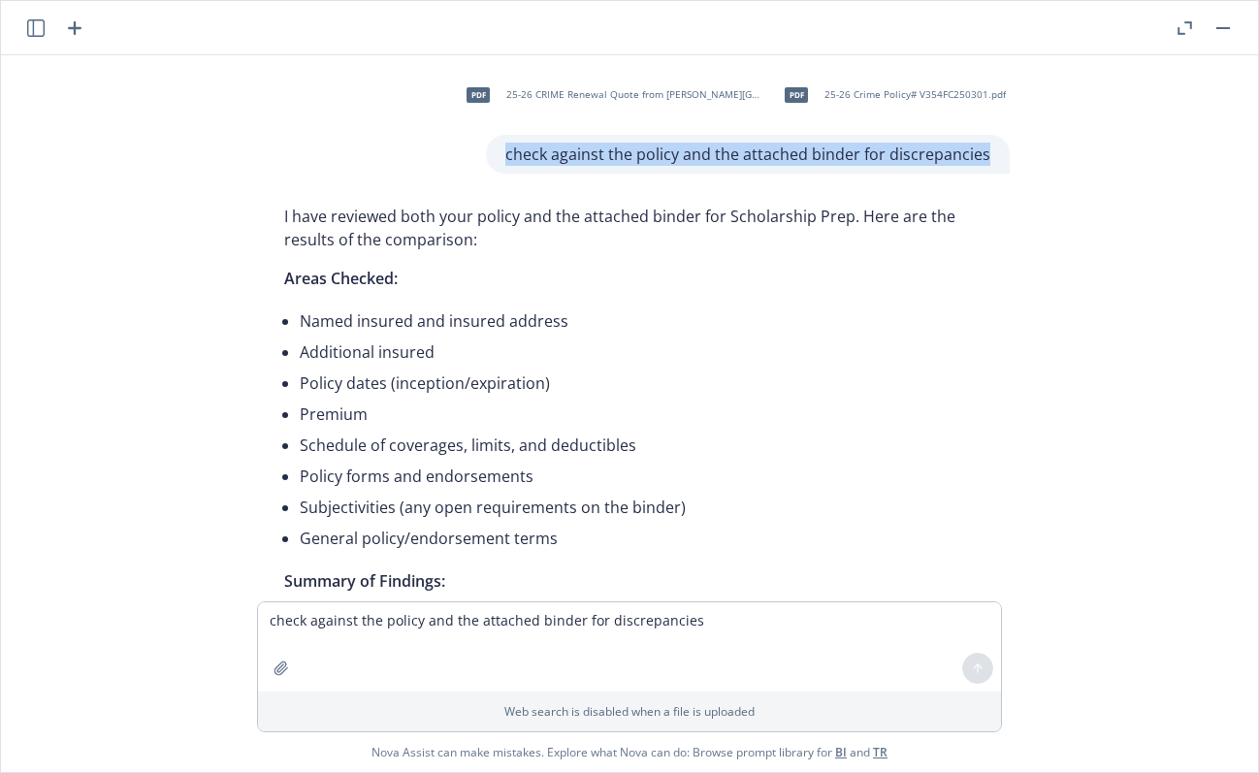
drag, startPoint x: 991, startPoint y: 168, endPoint x: 482, endPoint y: 167, distance: 509.1
click at [483, 167] on div "pdf 25-26 CRIME Renewal Quote from Beazley.pdf pdf 25-26 Crime Policy# V354FC25…" at bounding box center [637, 122] width 776 height 103
copy p "check against the policy and the attached binder for discrepancies"
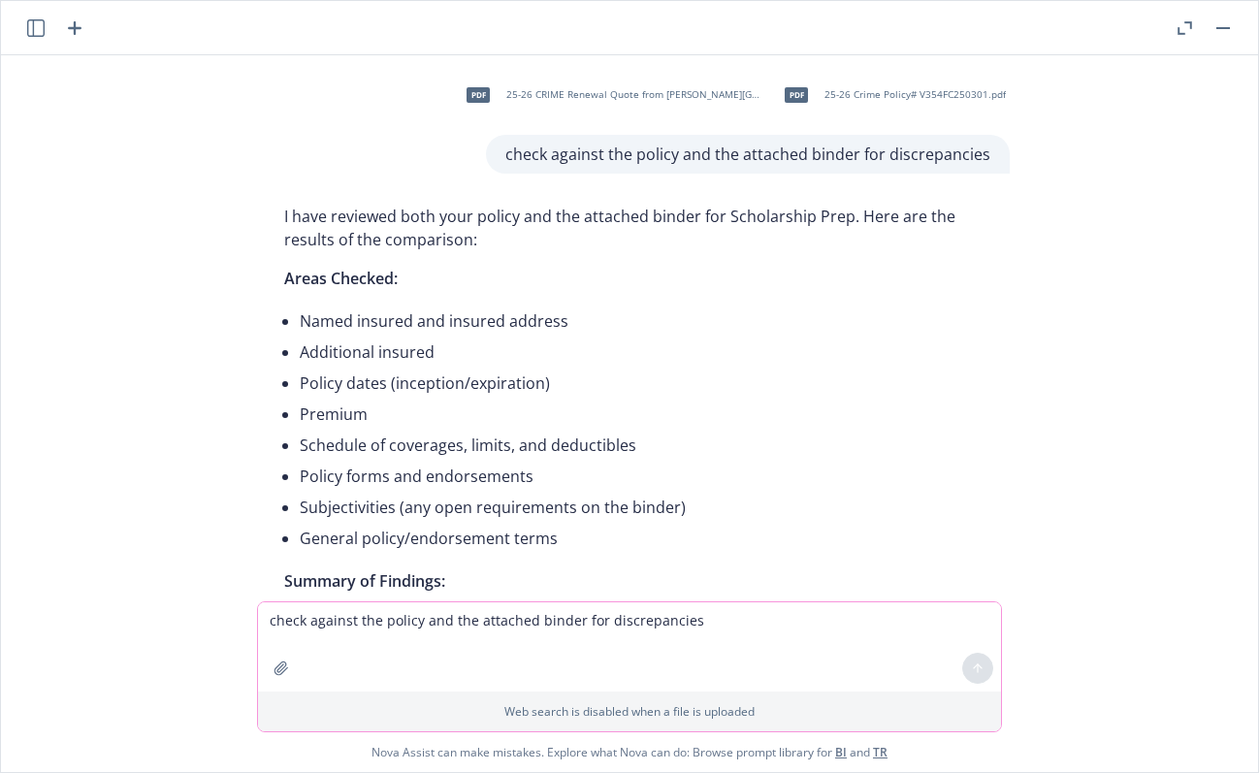
click at [342, 609] on textarea "check against the policy and the attached binder for discrepancies" at bounding box center [629, 646] width 743 height 89
paste textarea "check against the policy and the attached binder for discrepancies"
type textarea "check against the policy and the attached binder for discrepancies"
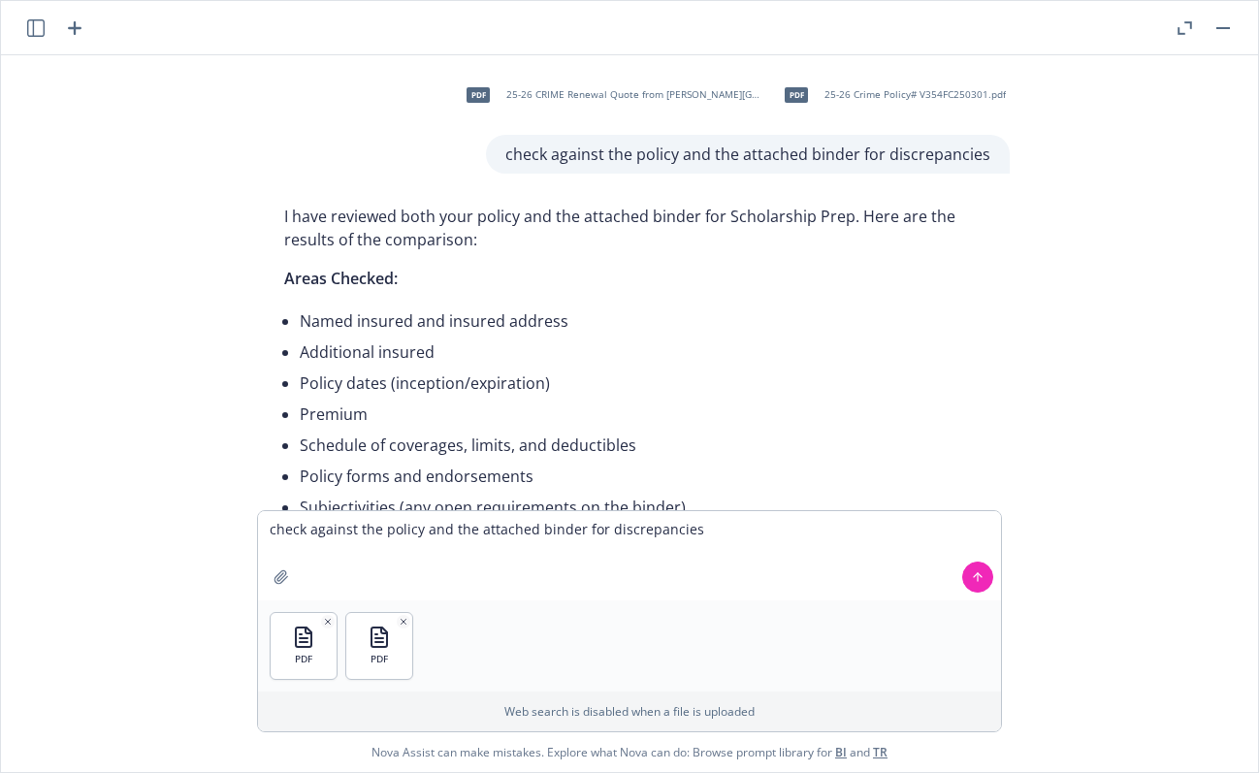
click at [975, 580] on icon at bounding box center [978, 577] width 14 height 14
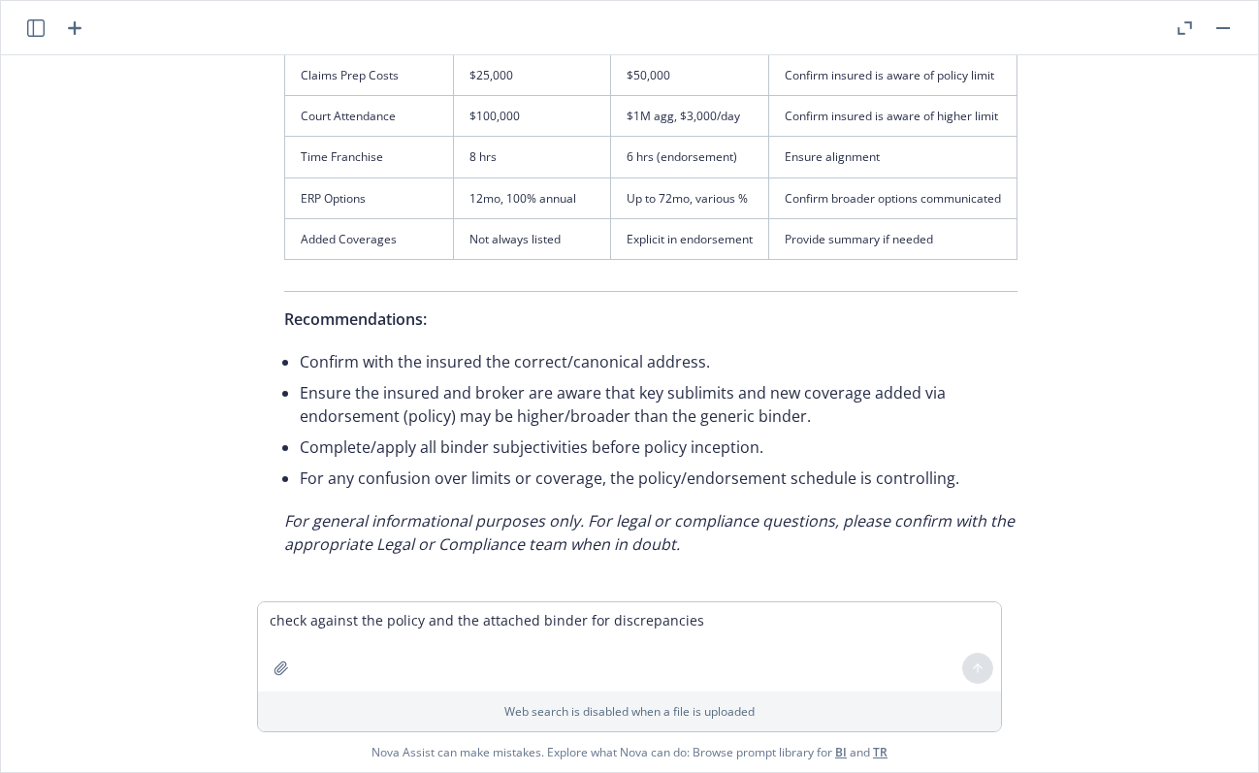
scroll to position [2913, 0]
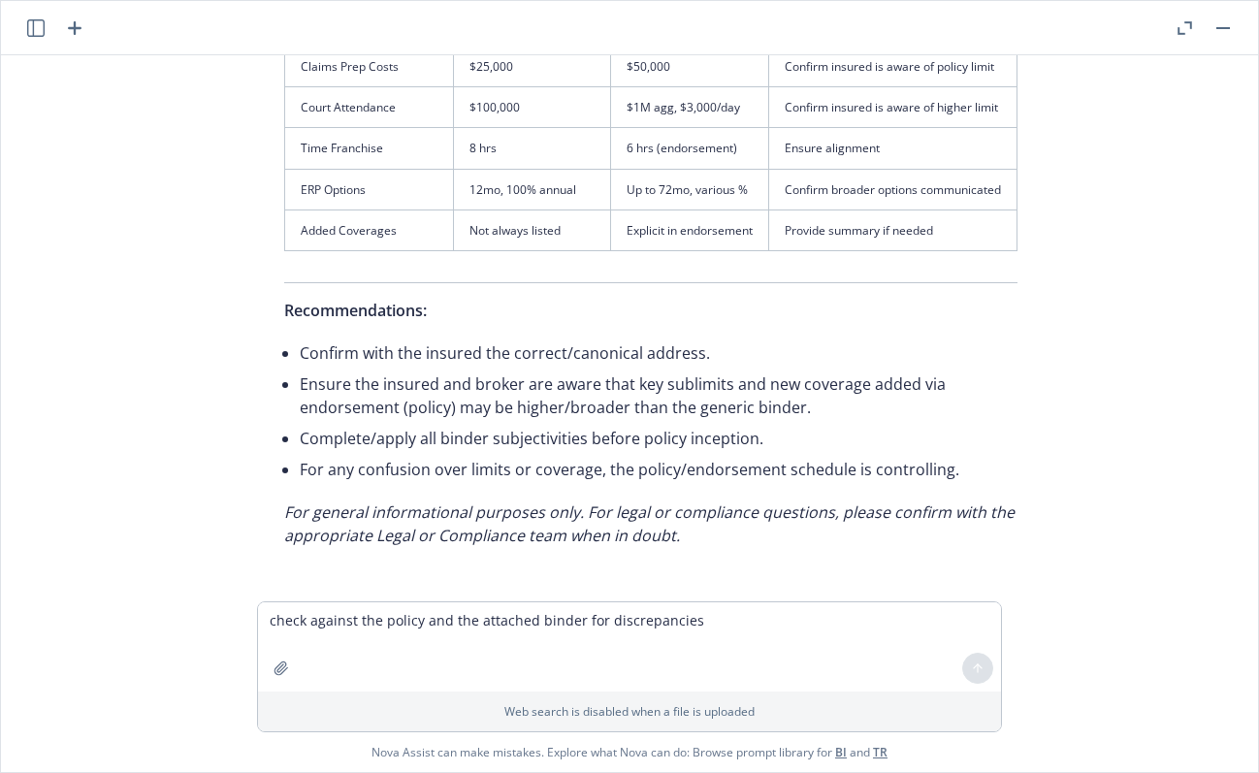
click at [279, 755] on div "pdf 25-26 CRIME Renewal Quote from Beazley.pdf pdf 25-26 Crime Policy# V354FC25…" at bounding box center [629, 413] width 1257 height 717
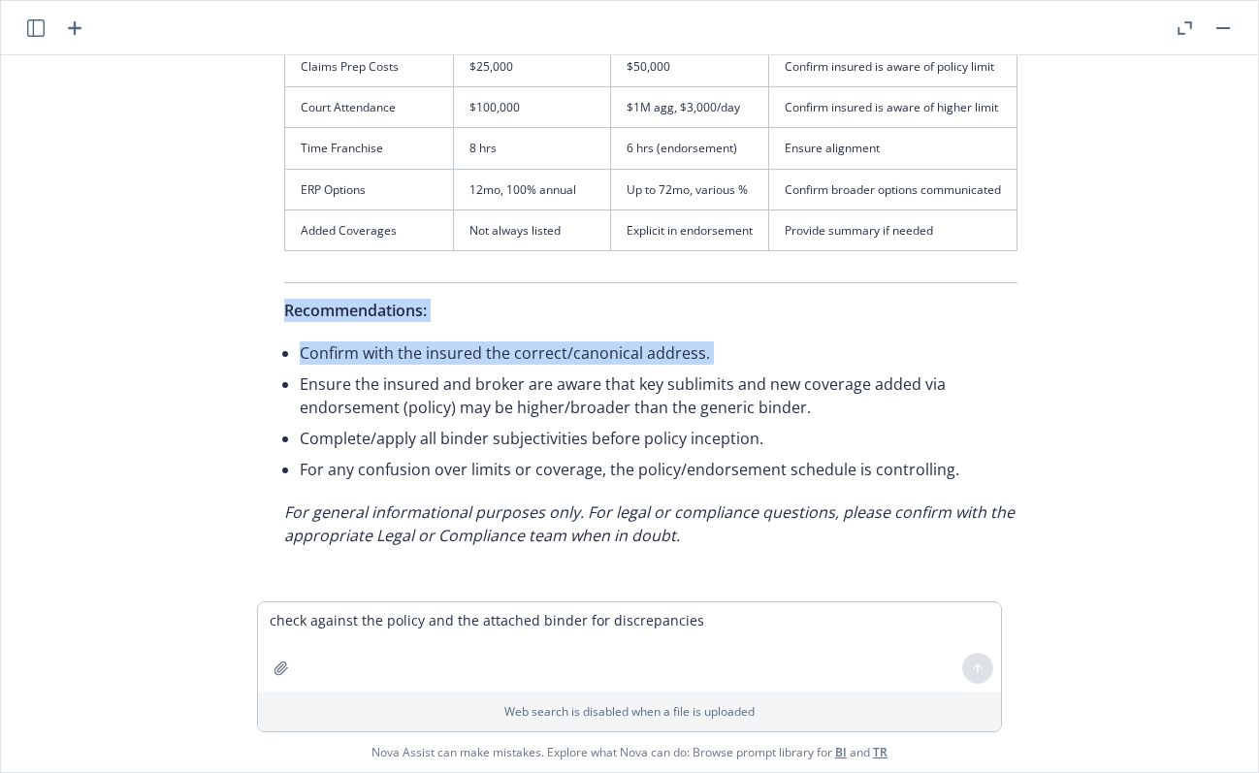
click at [135, 393] on div "pdf 25-26 CRIME Renewal Quote from Beazley.pdf pdf 25-26 Crime Policy# V354FC25…" at bounding box center [629, 328] width 1241 height 546
click at [922, 342] on li "Confirm with the insured the correct/canonical address." at bounding box center [659, 352] width 718 height 31
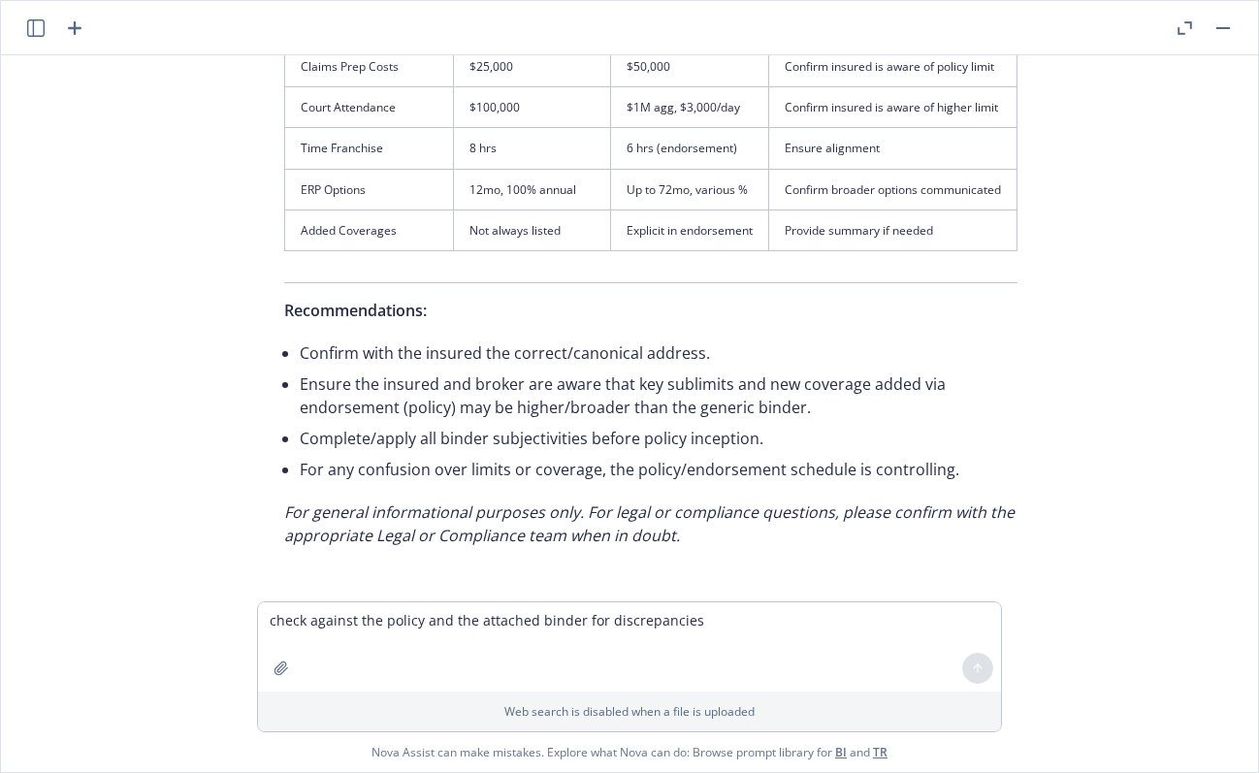
click at [1086, 107] on div "pdf 25-26 CRIME Renewal Quote from Beazley.pdf pdf 25-26 Crime Policy# V354FC25…" at bounding box center [629, 328] width 1241 height 546
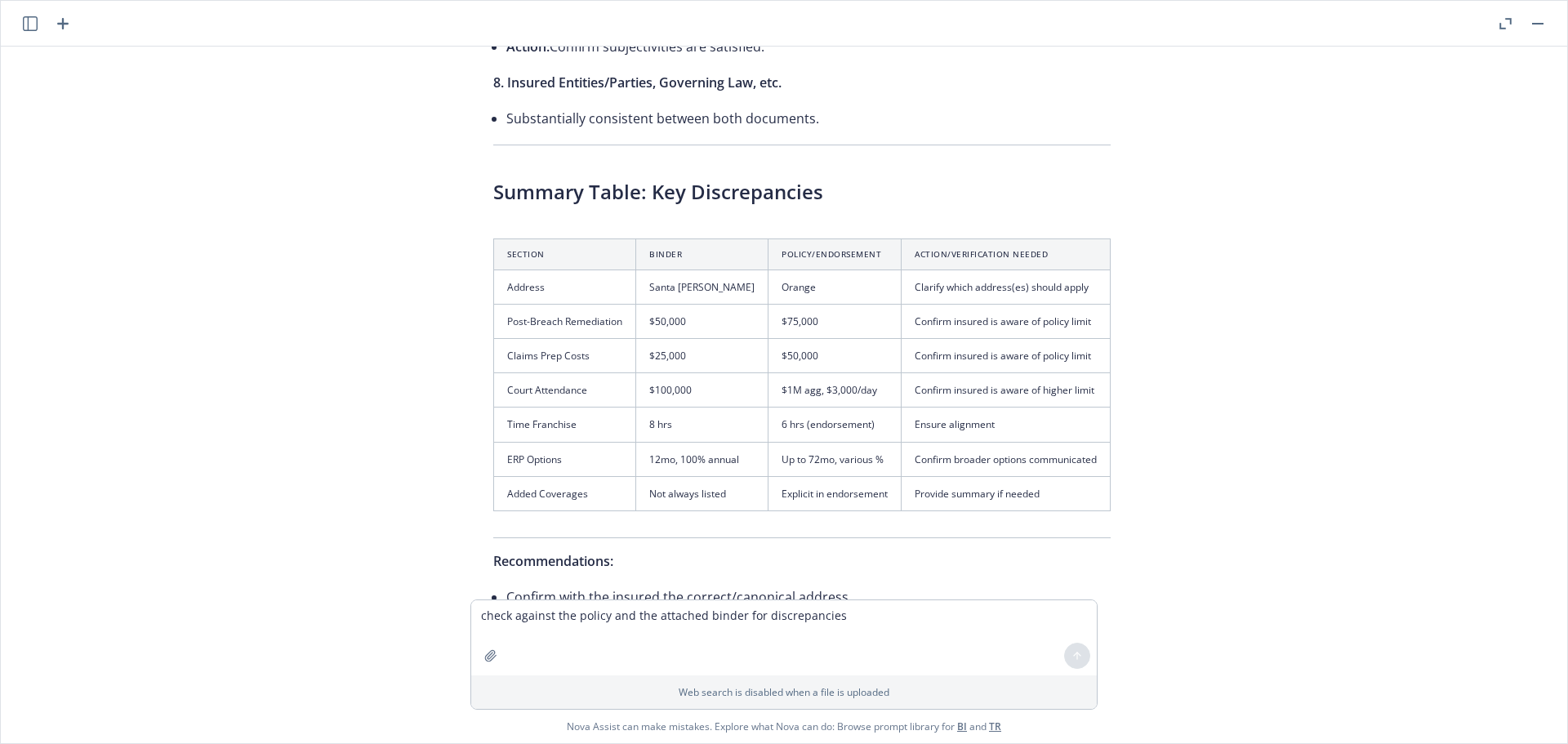
scroll to position [2117, 0]
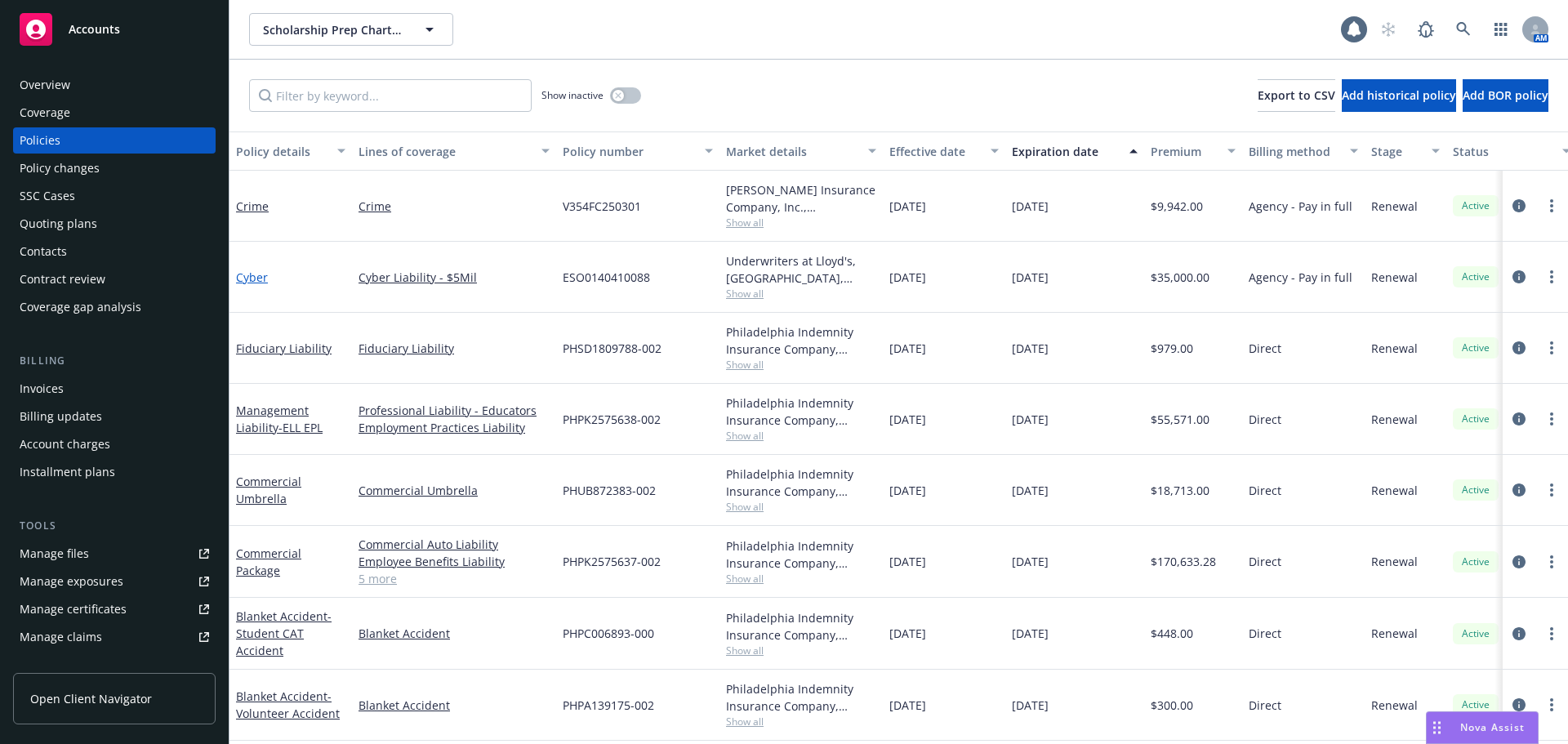
click at [260, 281] on link "Cyber" at bounding box center [252, 277] width 32 height 15
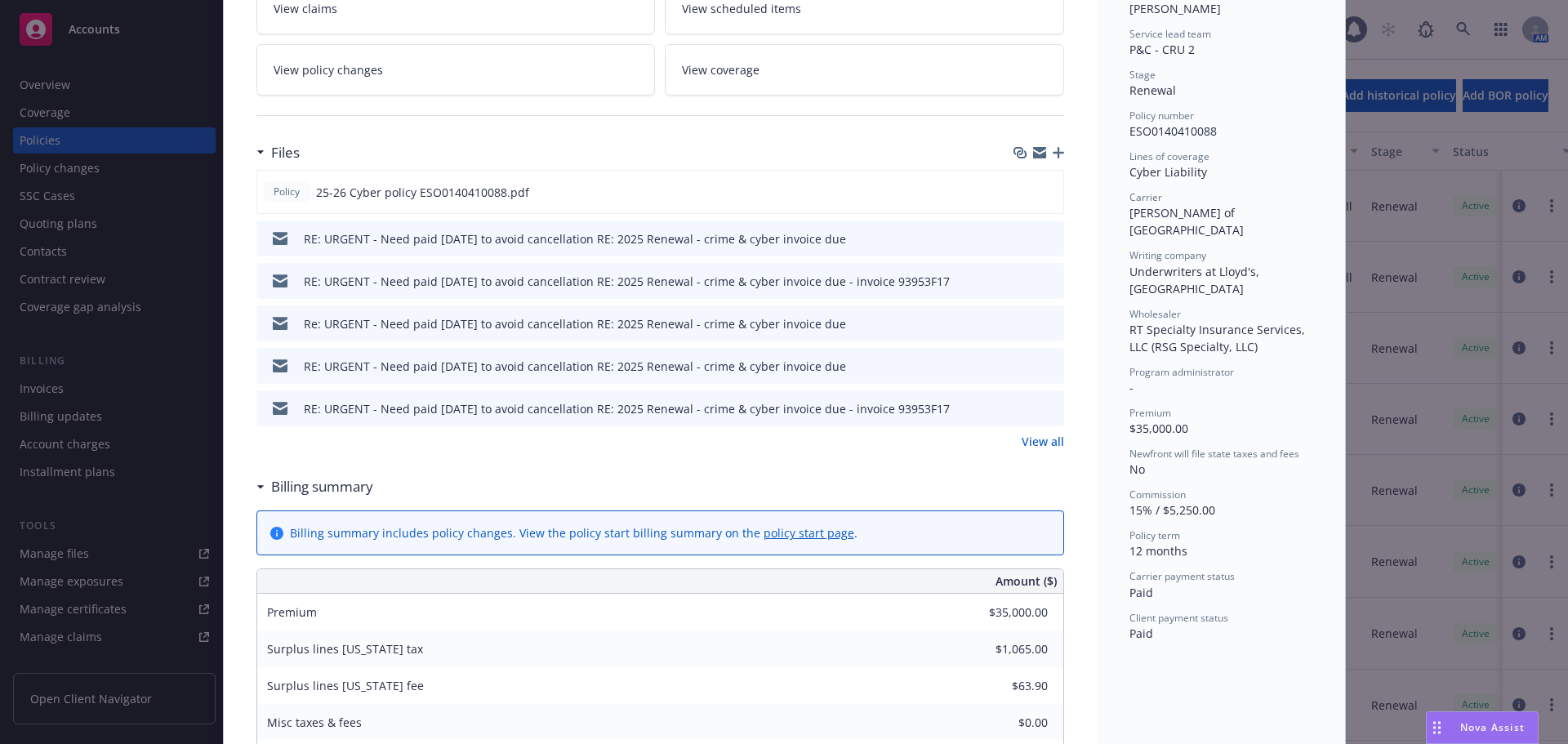
scroll to position [327, 0]
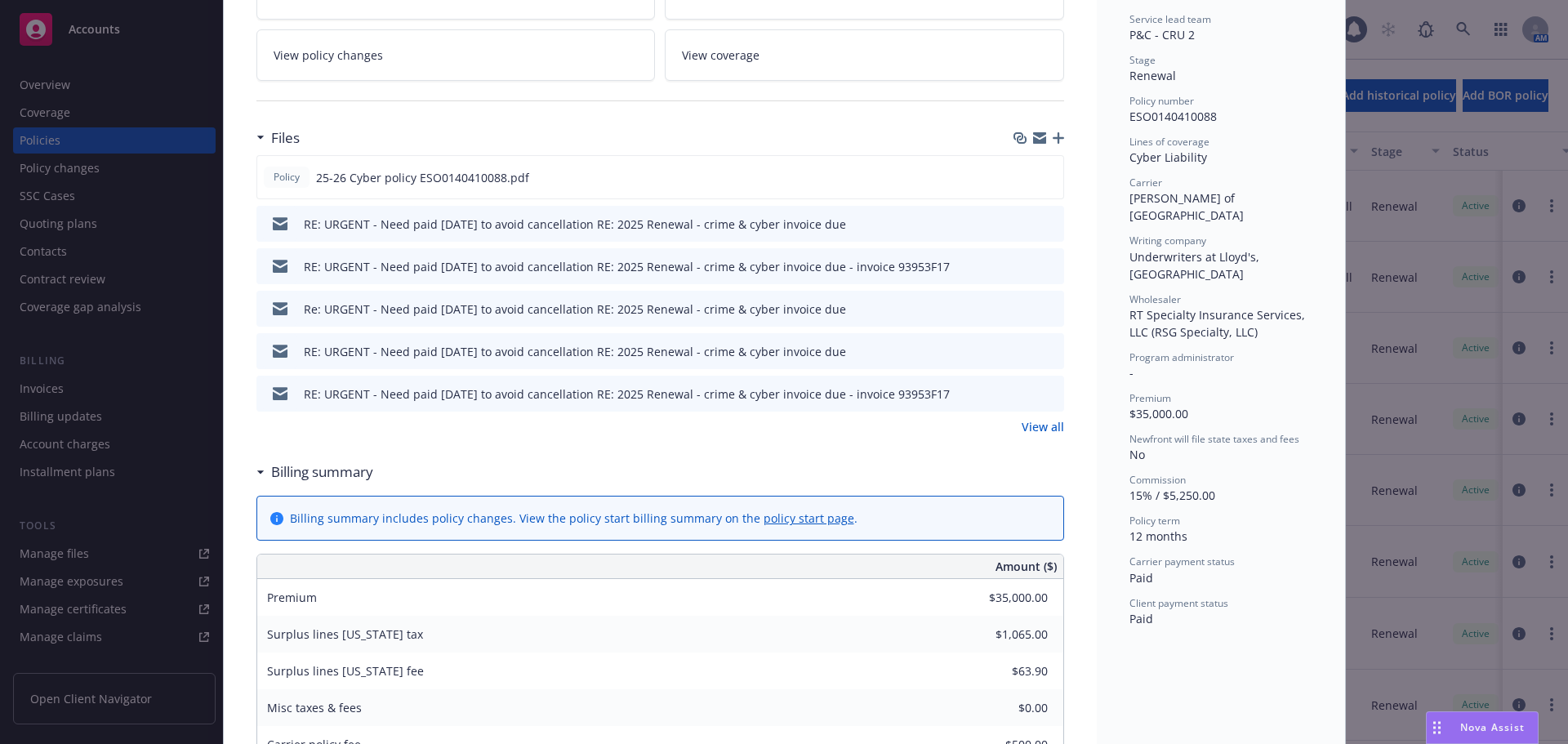
click at [1049, 425] on link "View all" at bounding box center [1043, 426] width 42 height 17
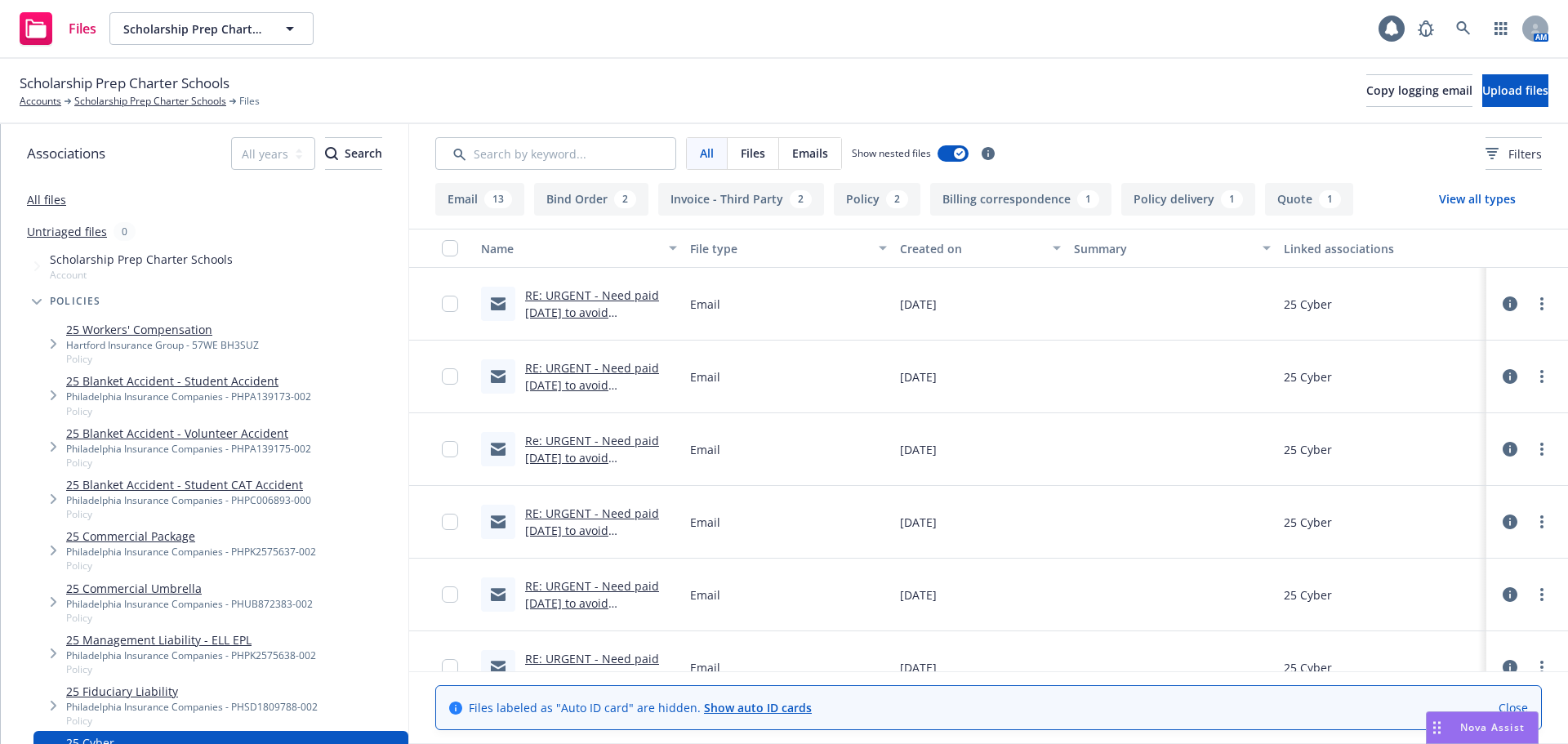
click at [1299, 206] on button "Quote 1" at bounding box center [1309, 199] width 88 height 33
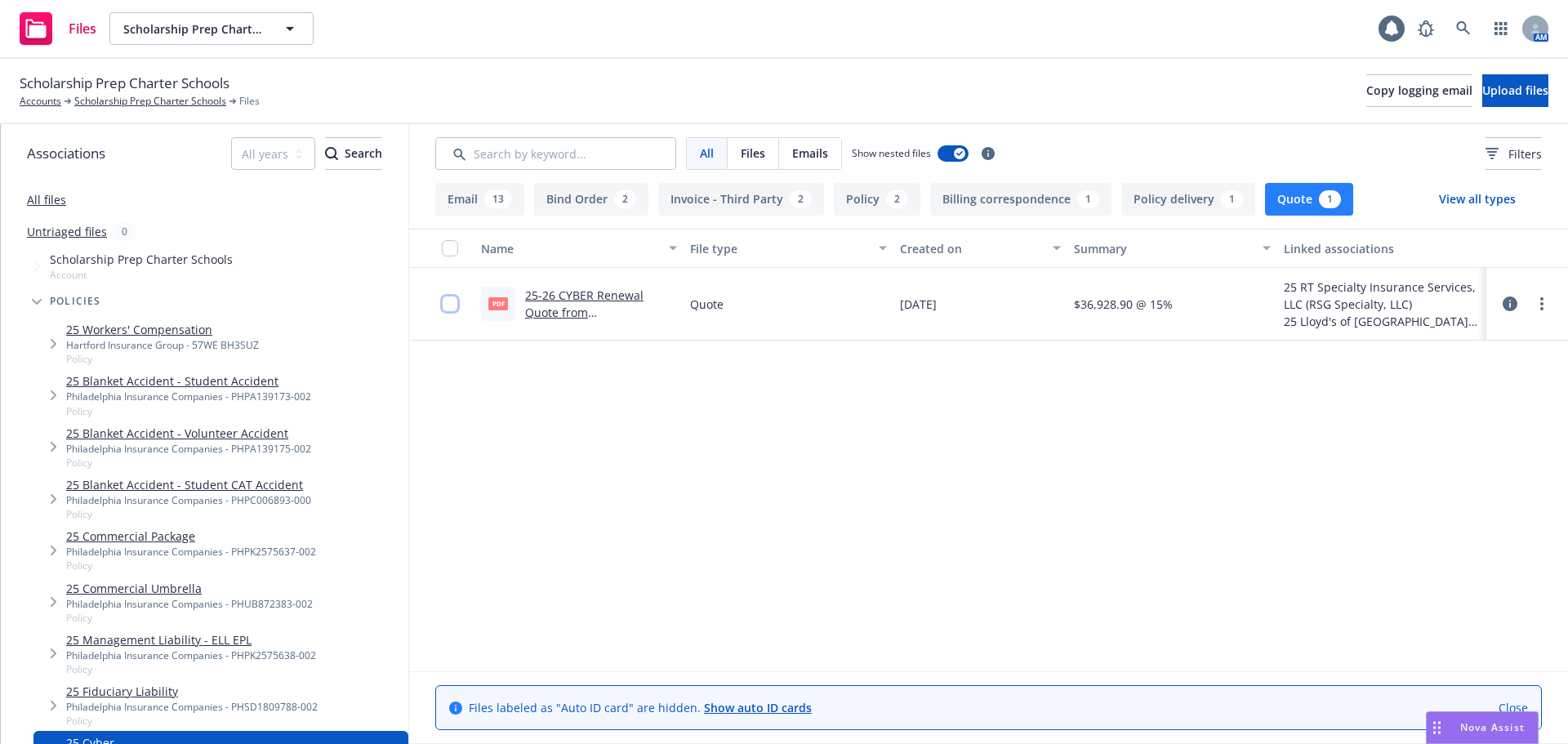
click at [445, 308] on input "checkbox" at bounding box center [450, 303] width 16 height 16
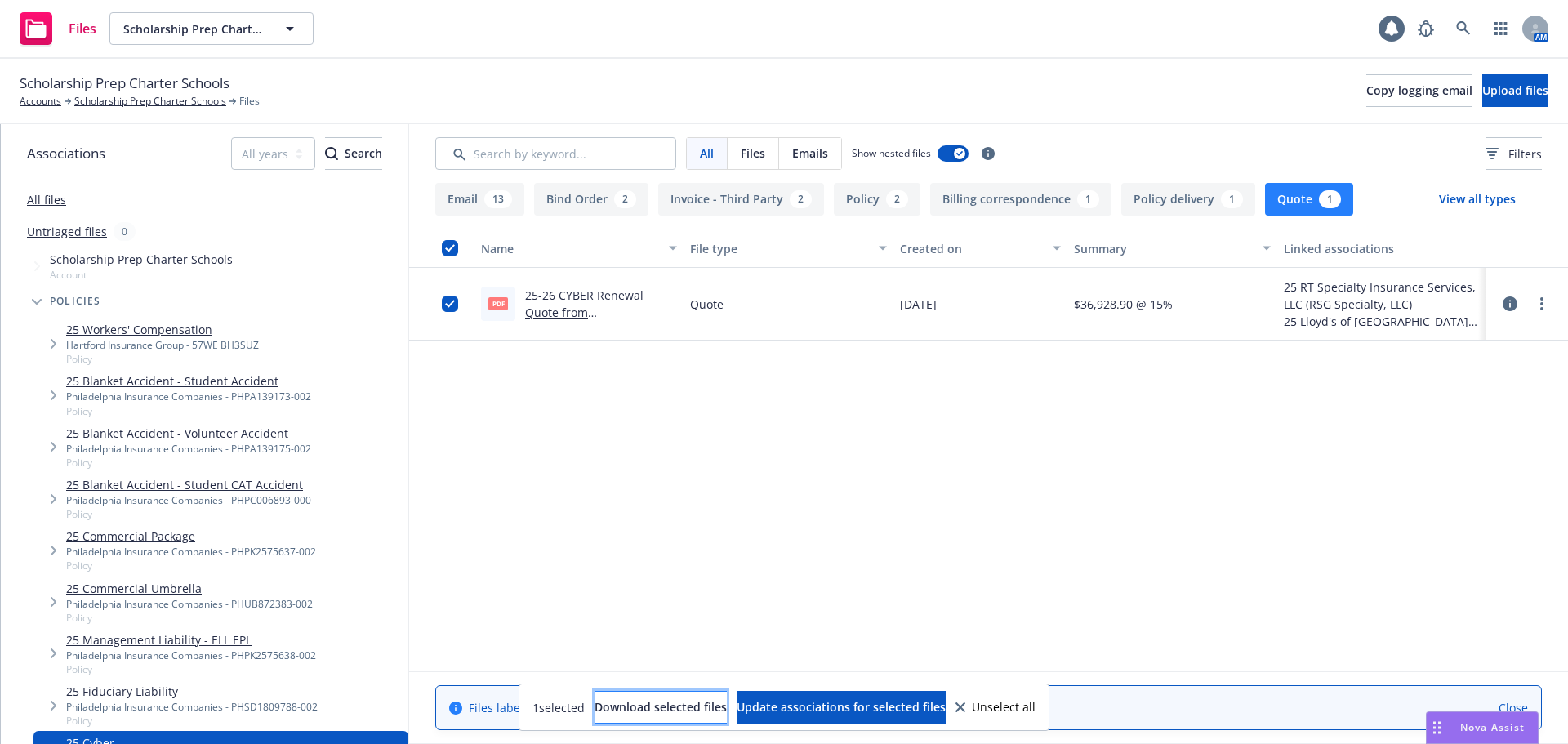
click at [649, 709] on span "Download selected files" at bounding box center [660, 707] width 132 height 15
click at [1018, 710] on div "Unselect all" at bounding box center [995, 708] width 80 height 12
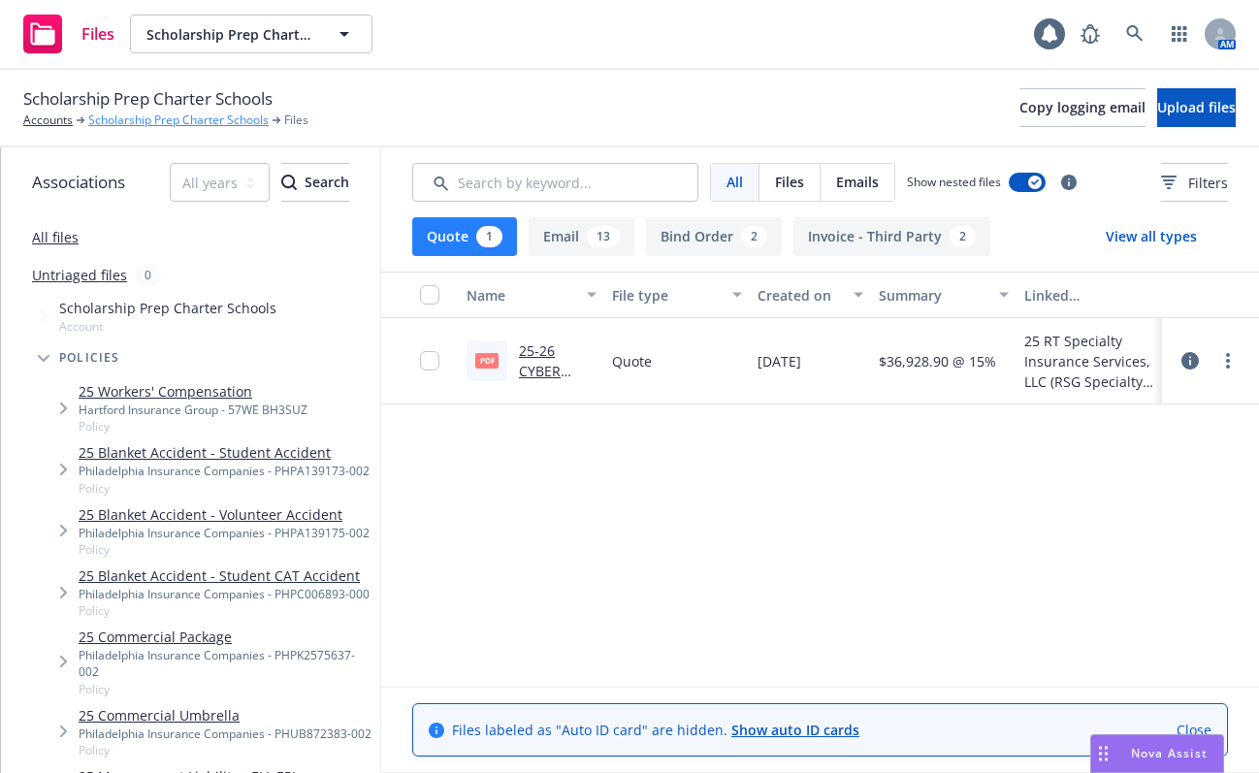
click at [139, 123] on link "Scholarship Prep Charter Schools" at bounding box center [178, 120] width 180 height 17
